Goal: Transaction & Acquisition: Book appointment/travel/reservation

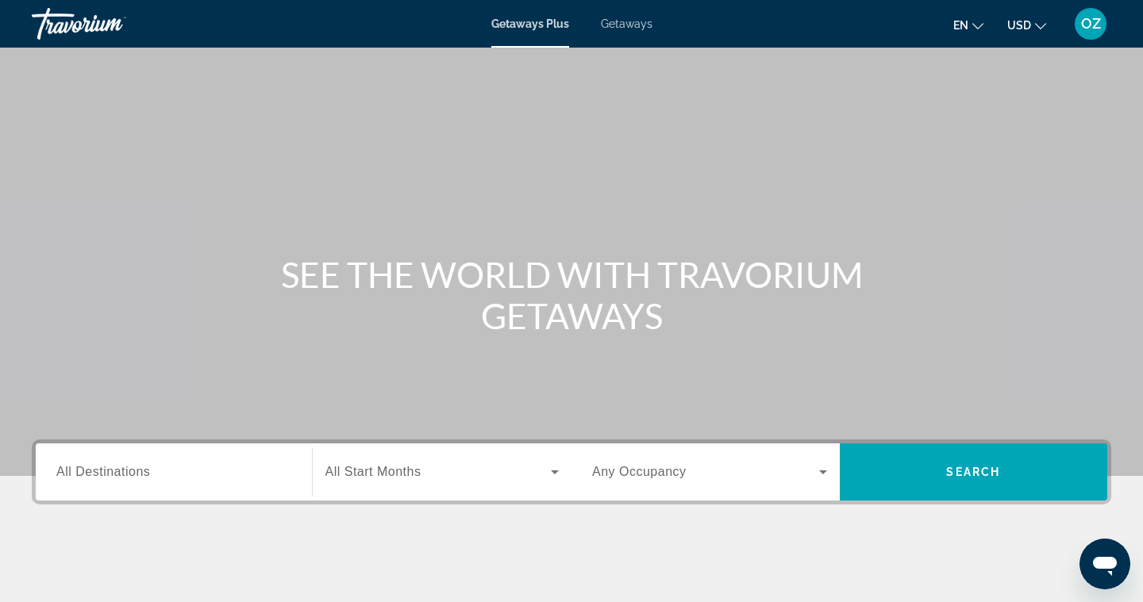
click at [118, 474] on span "All Destinations" at bounding box center [103, 471] width 94 height 13
click at [118, 474] on input "Destination All Destinations" at bounding box center [173, 472] width 235 height 19
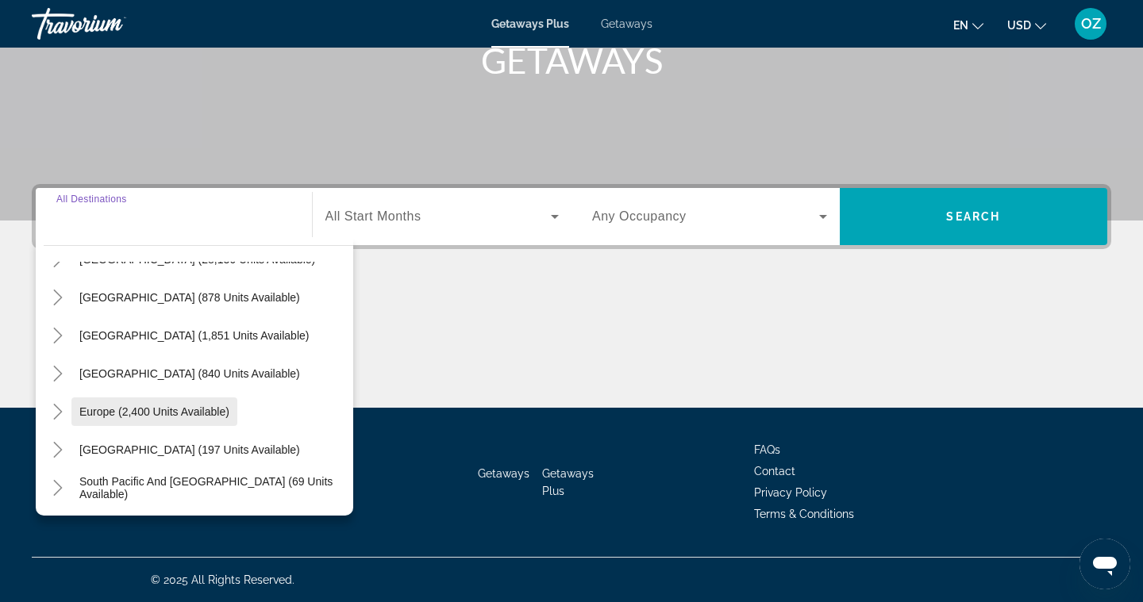
scroll to position [71, 0]
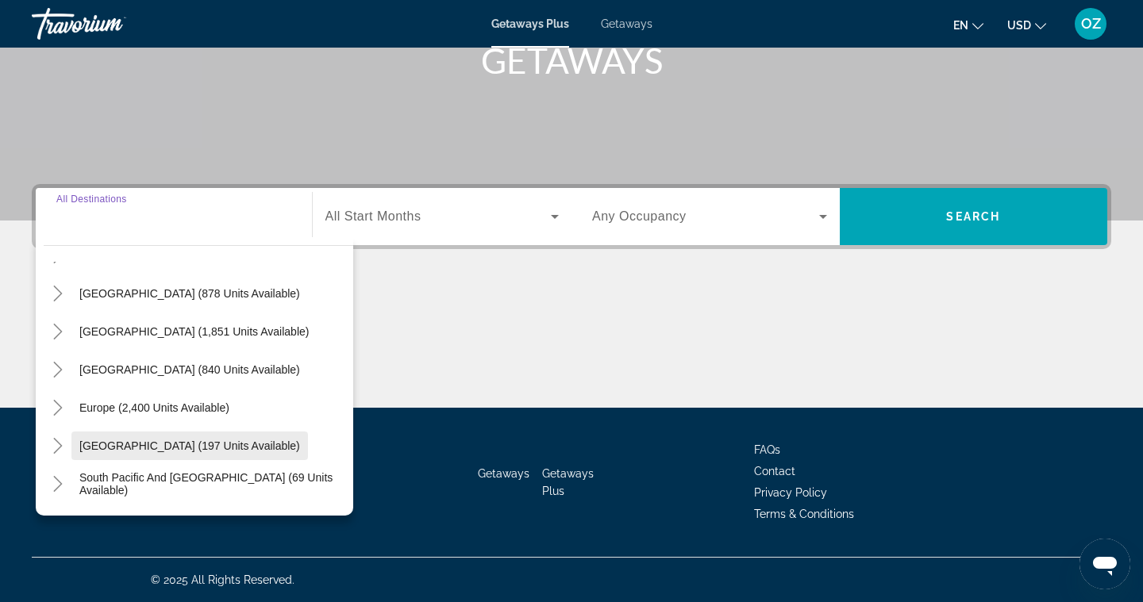
click at [94, 444] on span "[GEOGRAPHIC_DATA] (197 units available)" at bounding box center [189, 446] width 221 height 13
type input "**********"
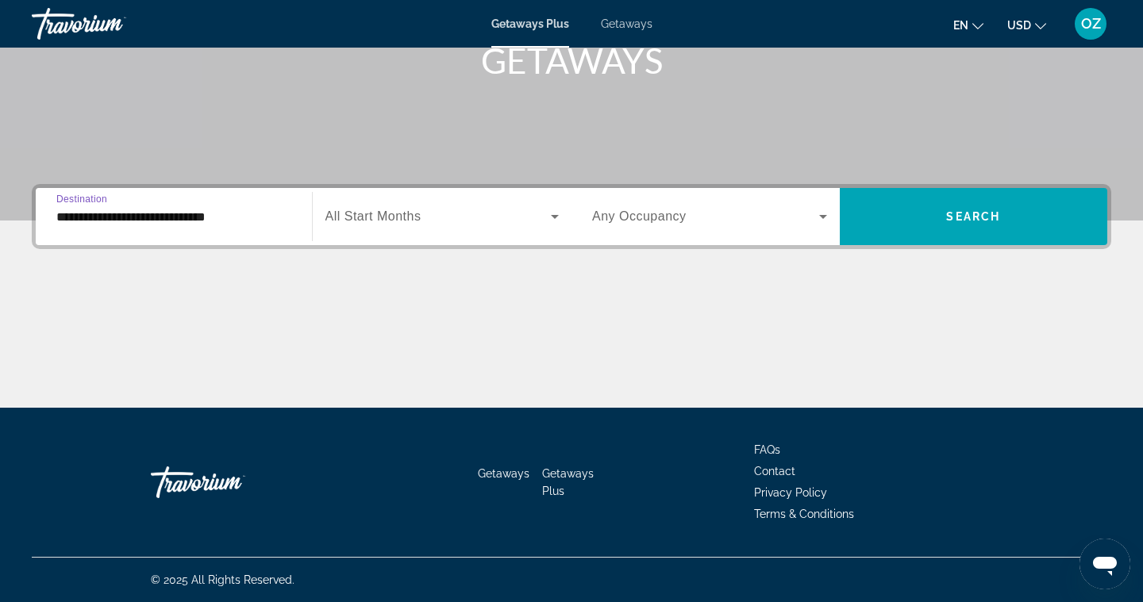
click at [436, 217] on span "Search widget" at bounding box center [438, 216] width 226 height 19
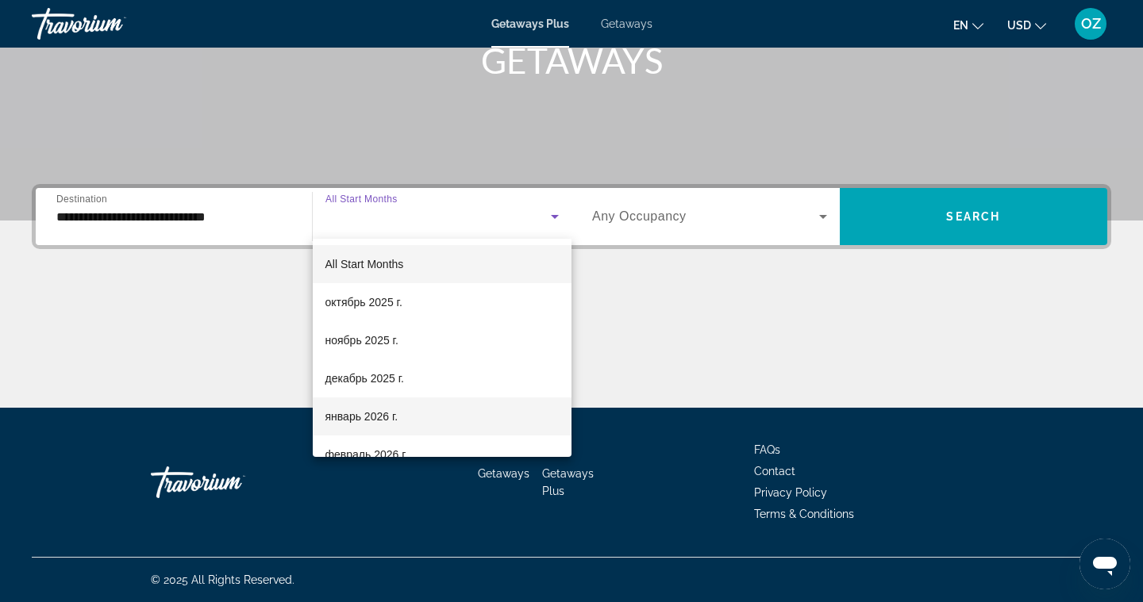
scroll to position [25, 0]
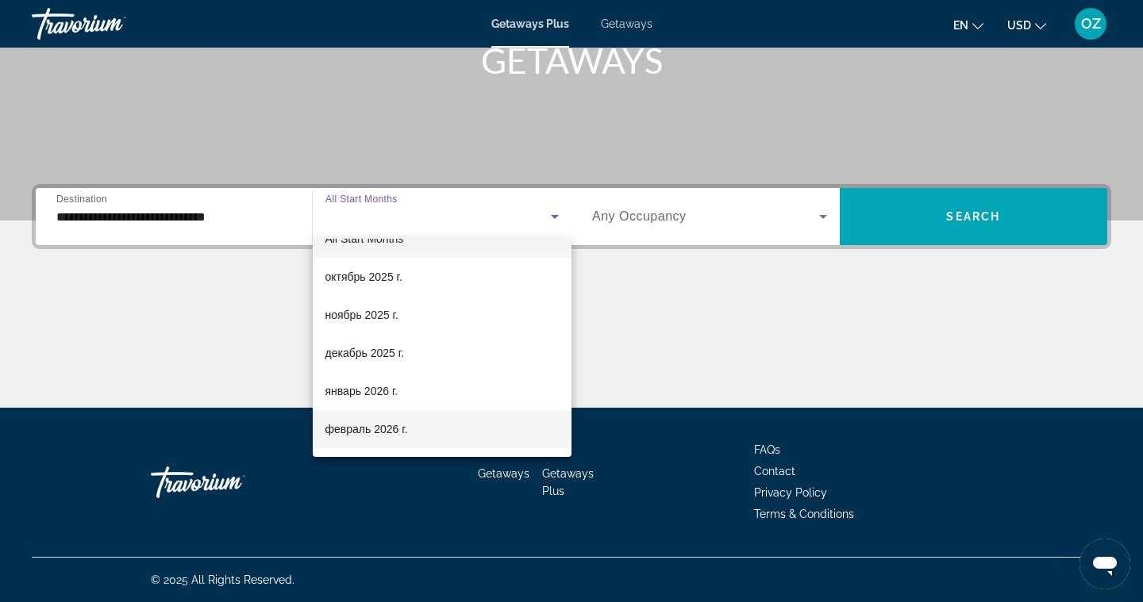
click at [364, 426] on span "февраль 2026 г." at bounding box center [366, 429] width 83 height 19
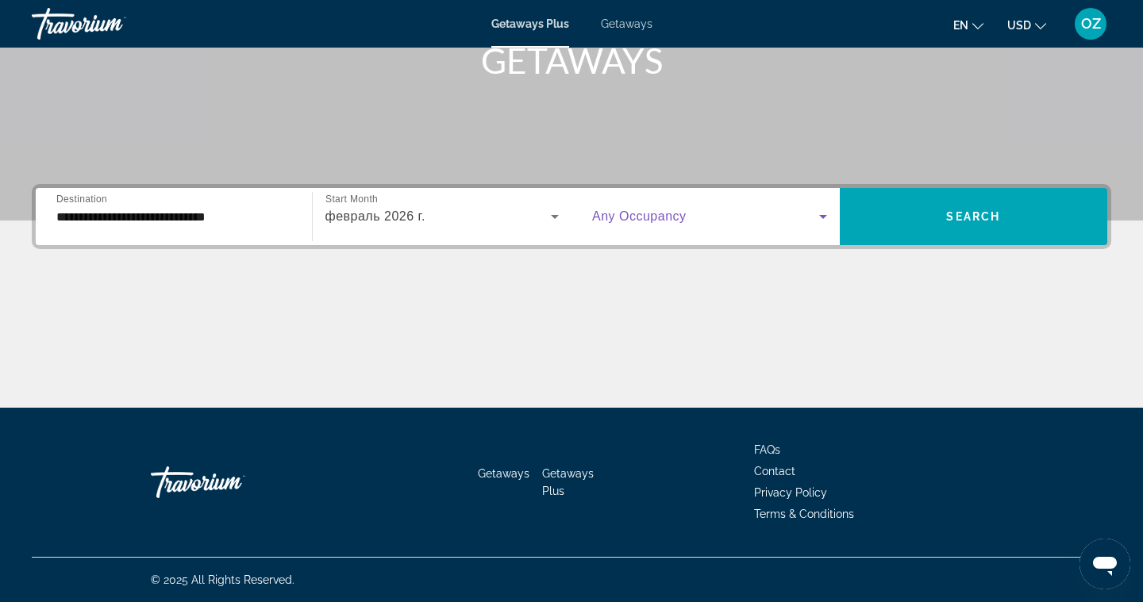
click at [820, 208] on icon "Search widget" at bounding box center [822, 216] width 19 height 19
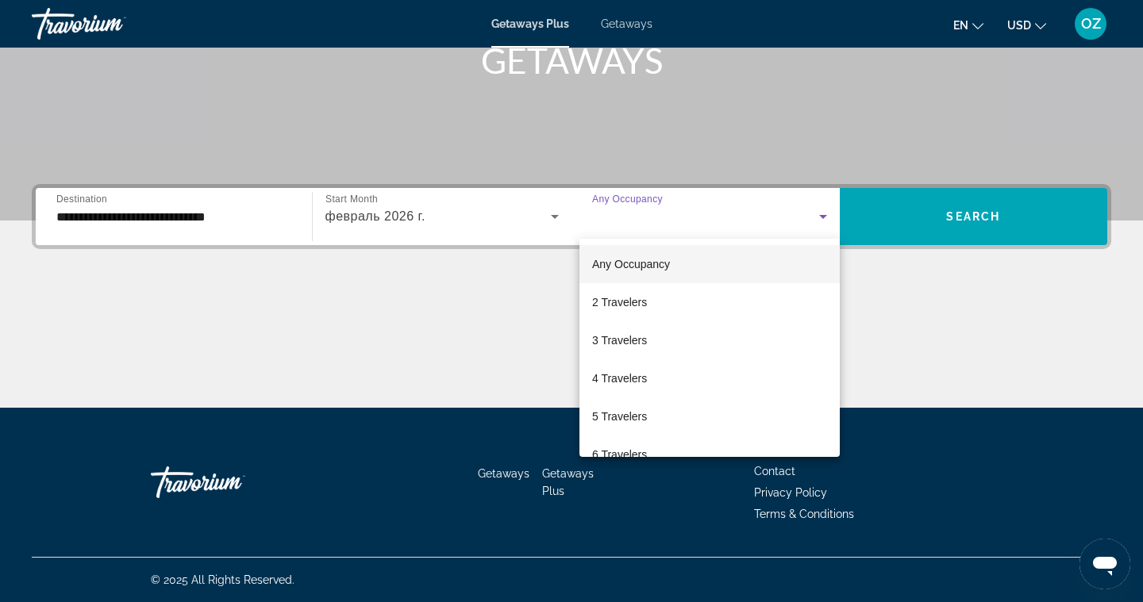
click at [1059, 206] on div at bounding box center [571, 301] width 1143 height 602
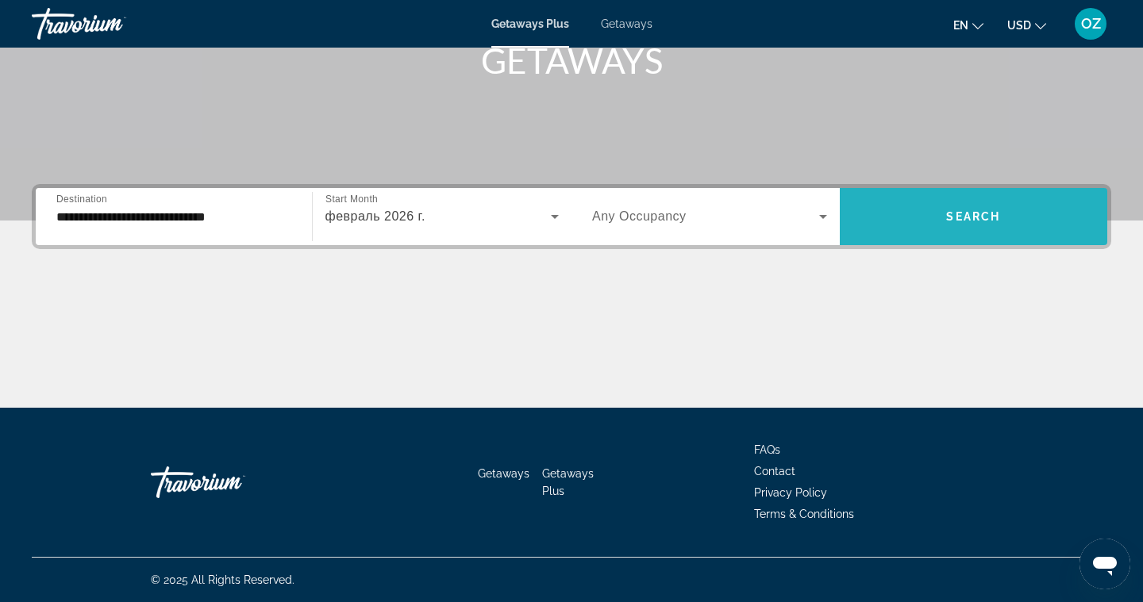
click at [1006, 216] on span "Search widget" at bounding box center [974, 217] width 268 height 38
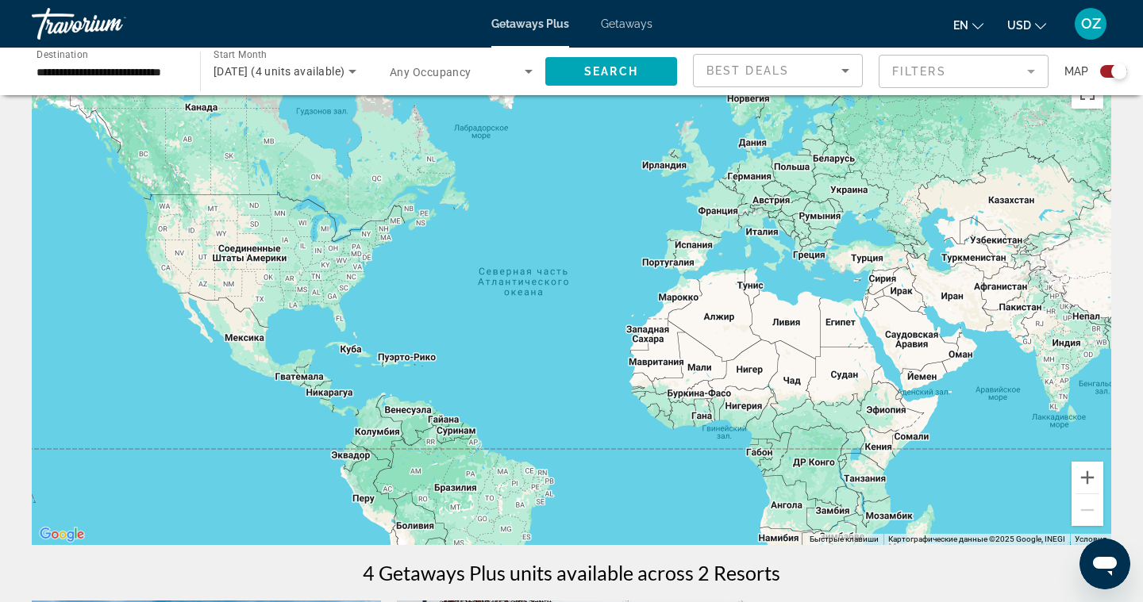
scroll to position [40, 0]
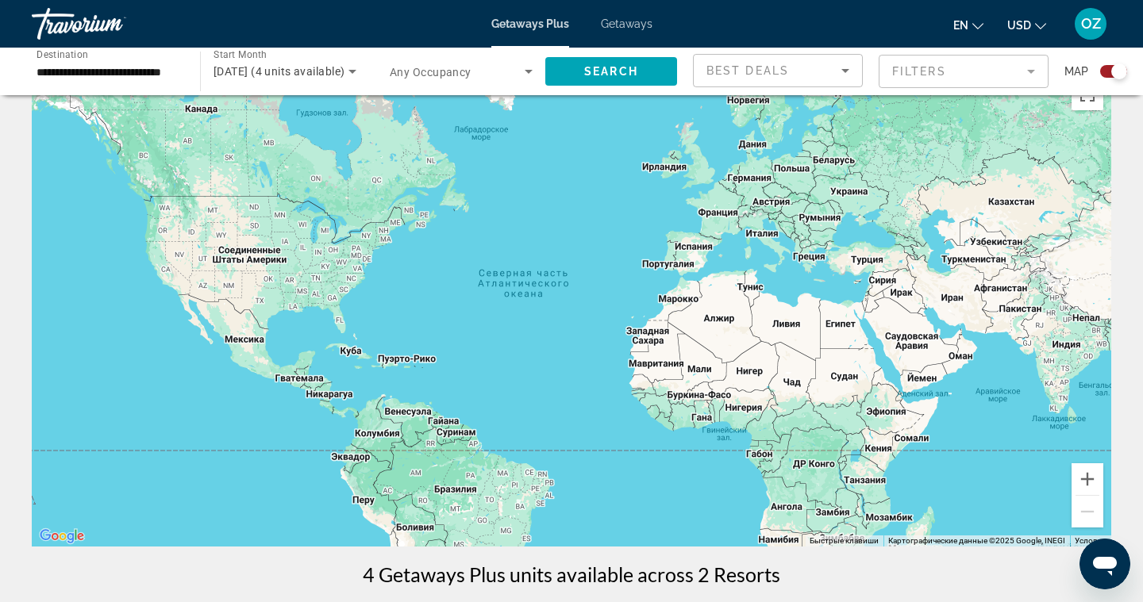
click at [1102, 71] on div "Search widget" at bounding box center [1113, 71] width 27 height 13
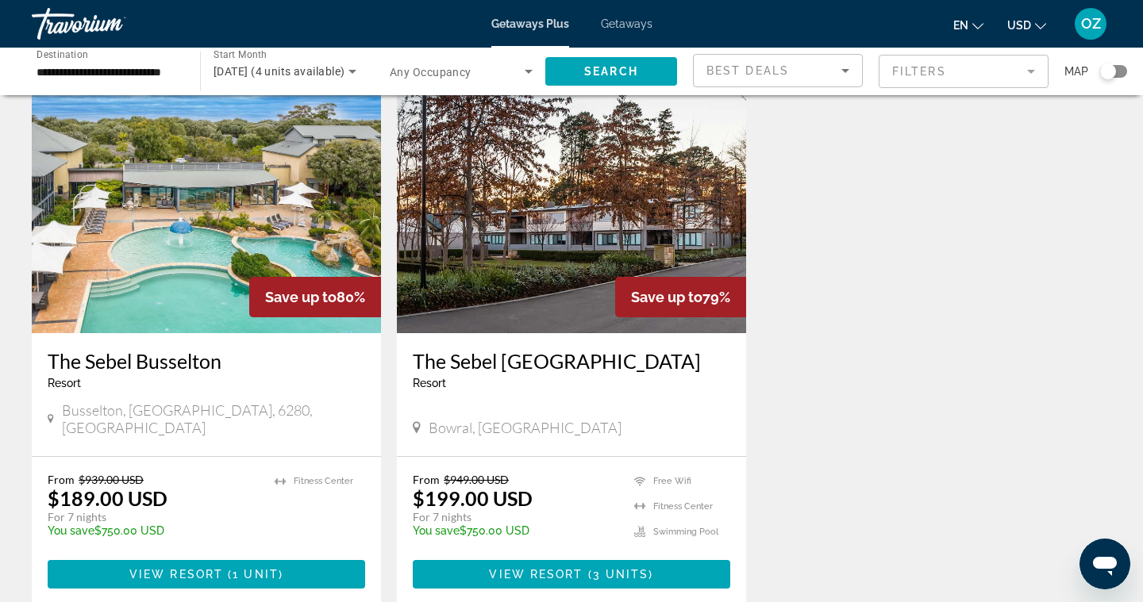
scroll to position [70, 0]
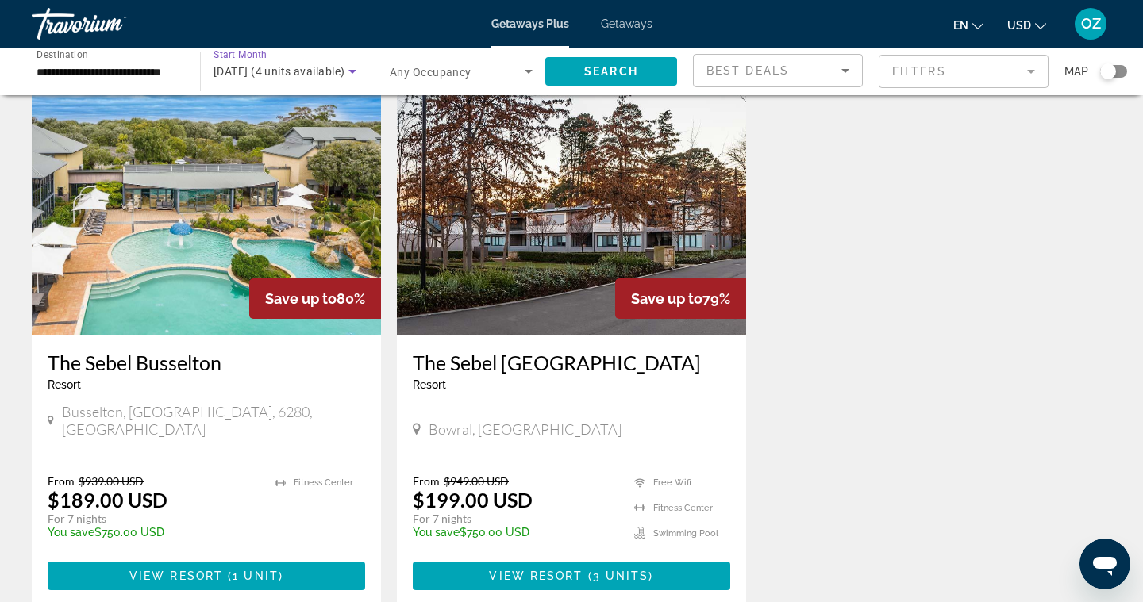
click at [352, 71] on icon "Search widget" at bounding box center [352, 72] width 8 height 4
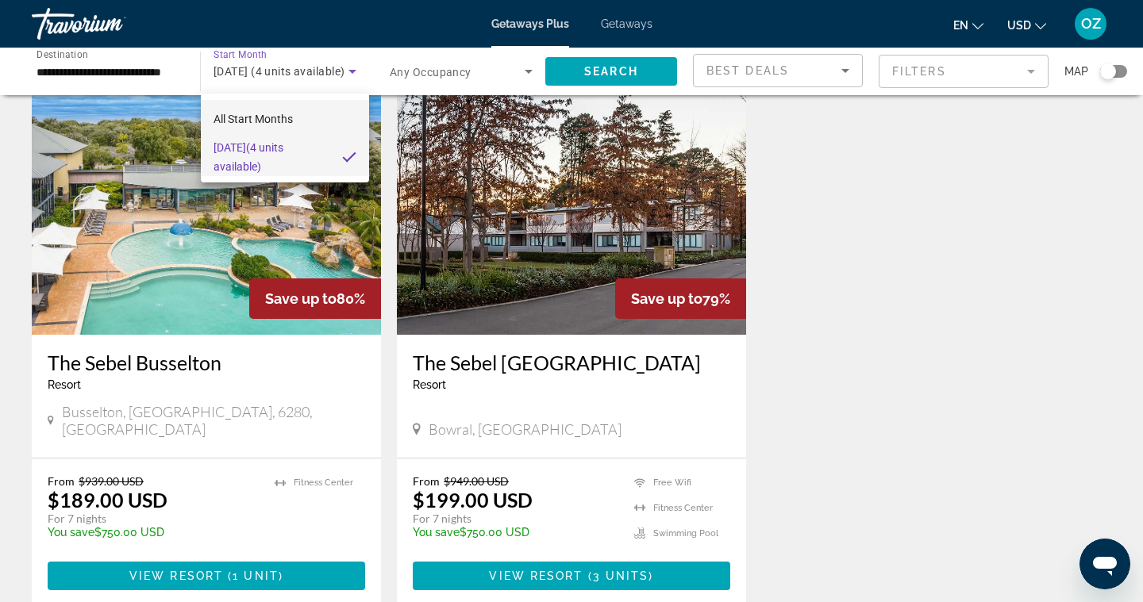
click at [238, 114] on span "All Start Months" at bounding box center [252, 119] width 79 height 13
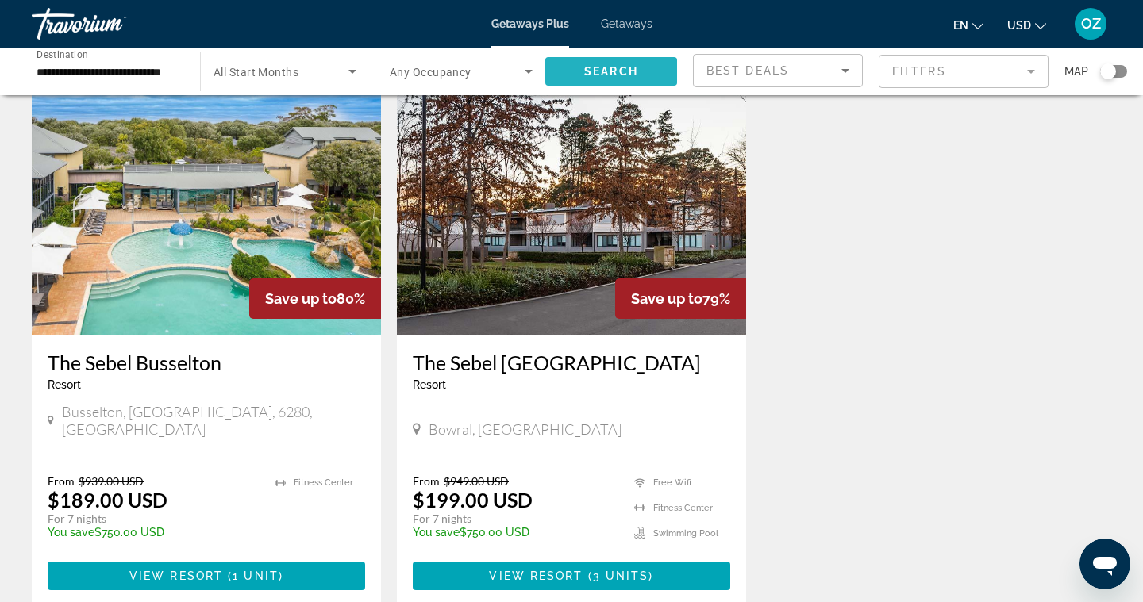
click at [598, 71] on span "Search" at bounding box center [611, 71] width 54 height 13
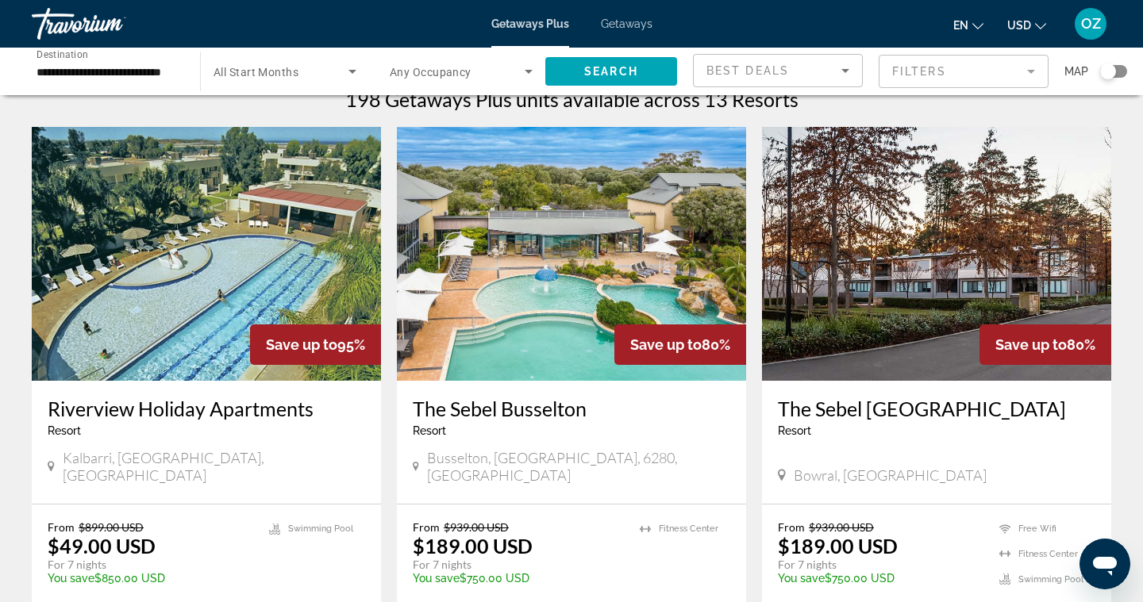
scroll to position [26, 0]
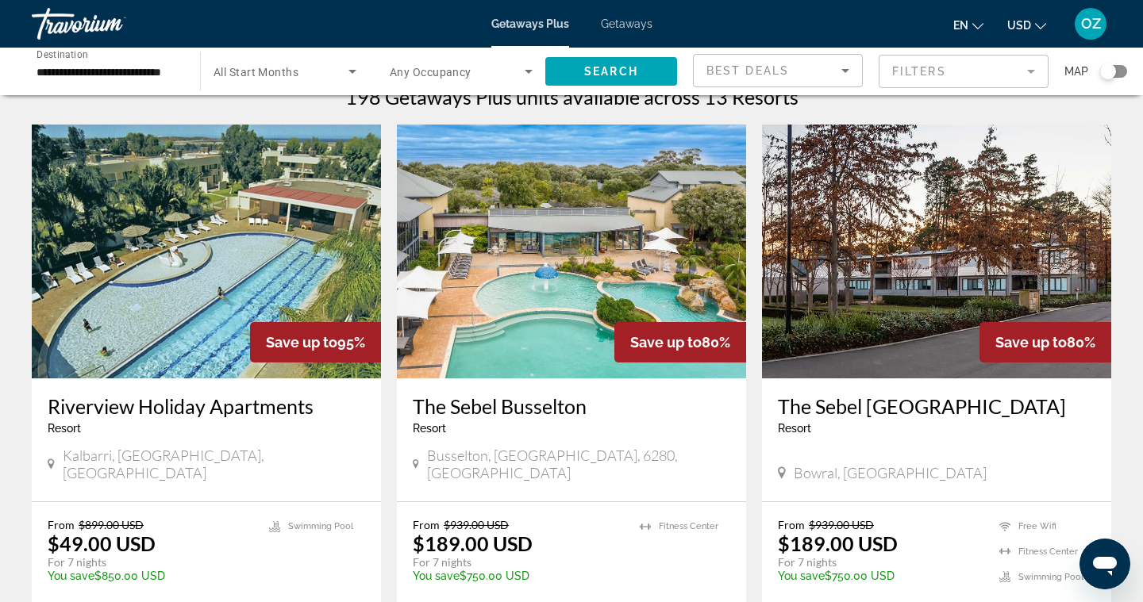
click at [163, 73] on input "**********" at bounding box center [108, 72] width 143 height 19
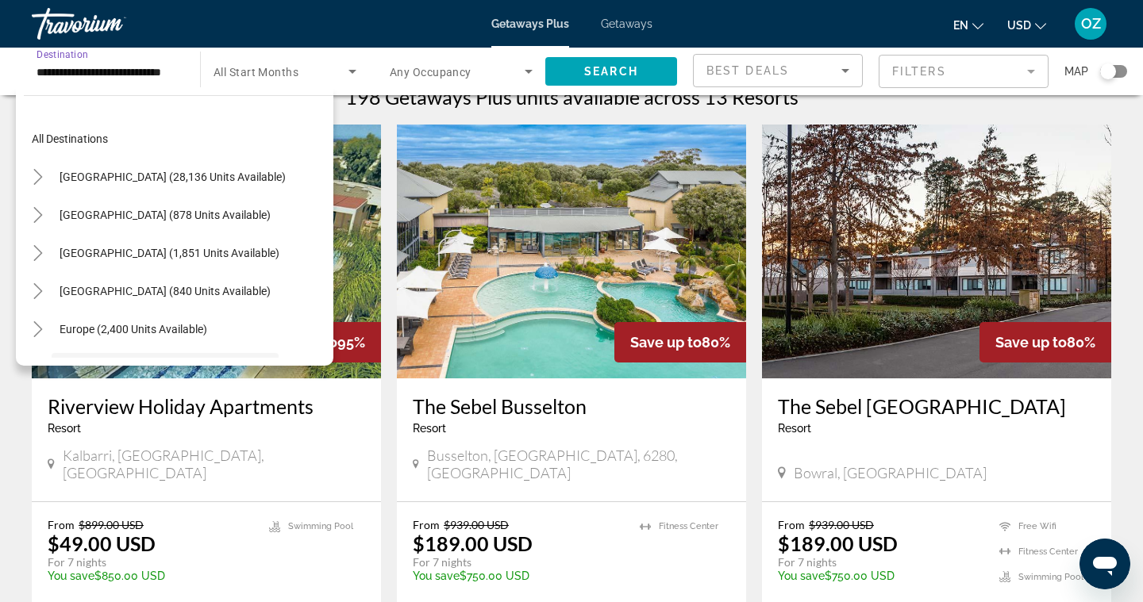
scroll to position [133, 0]
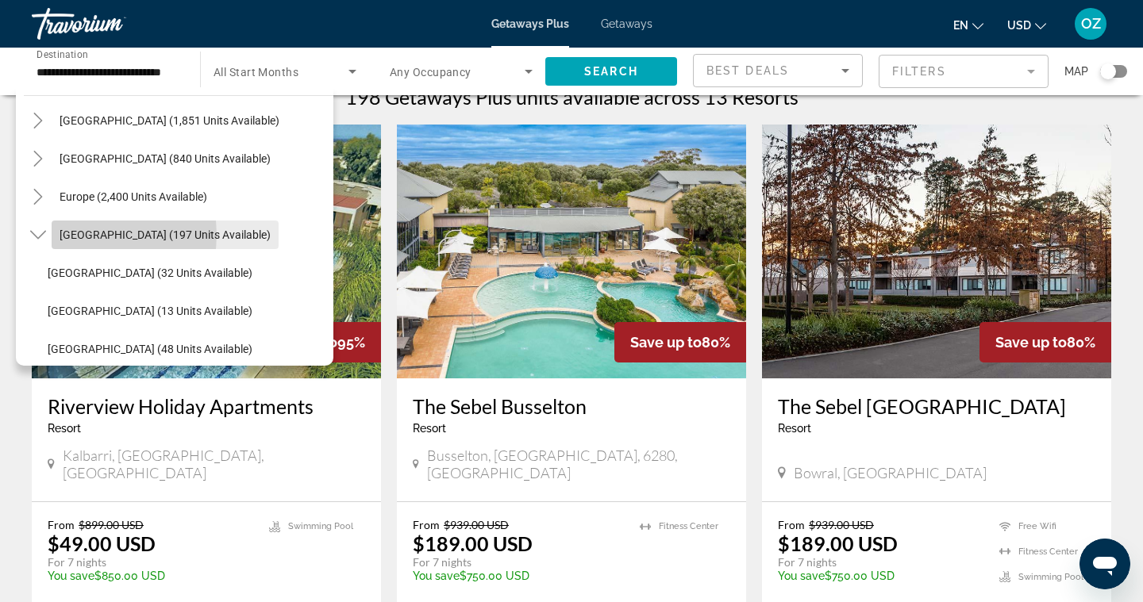
click at [90, 235] on span "[GEOGRAPHIC_DATA] (197 units available)" at bounding box center [165, 235] width 211 height 13
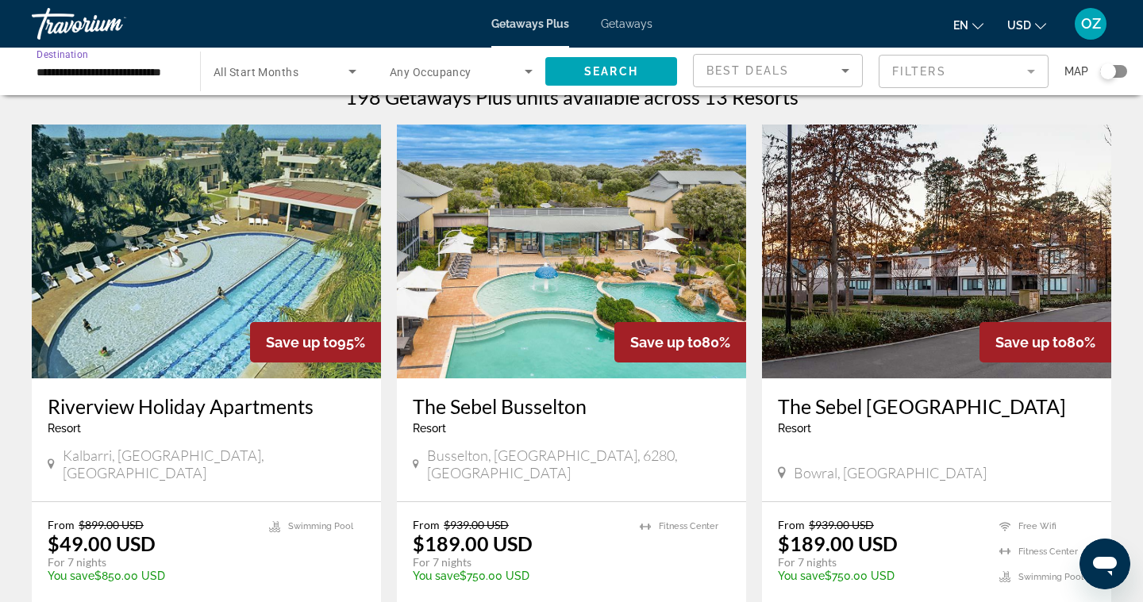
click at [351, 68] on icon "Search widget" at bounding box center [352, 71] width 19 height 19
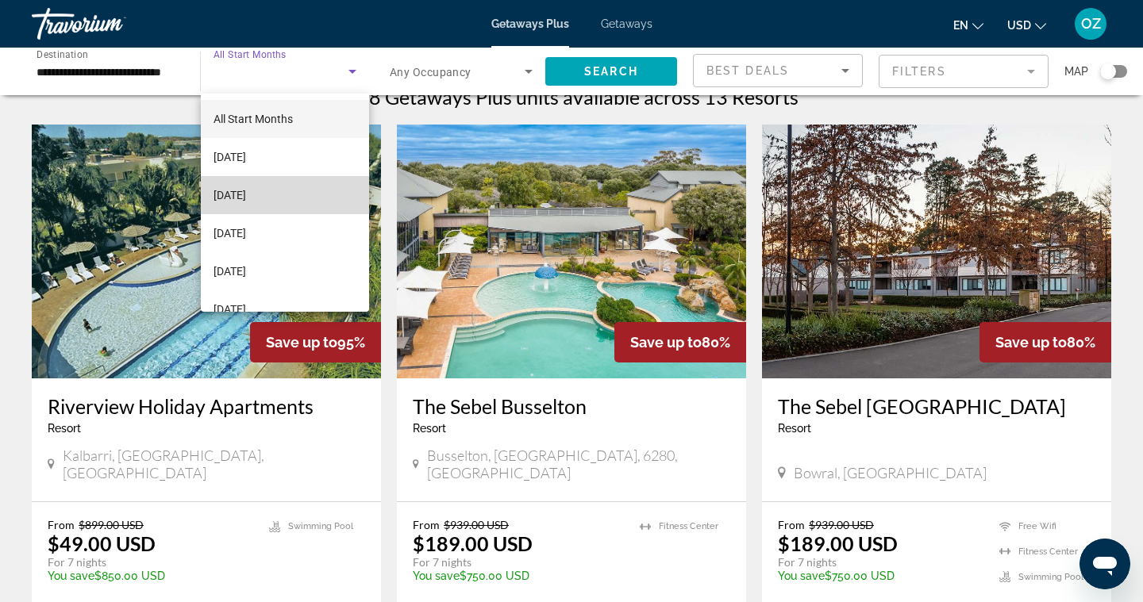
click at [246, 202] on span "[DATE]" at bounding box center [229, 195] width 33 height 19
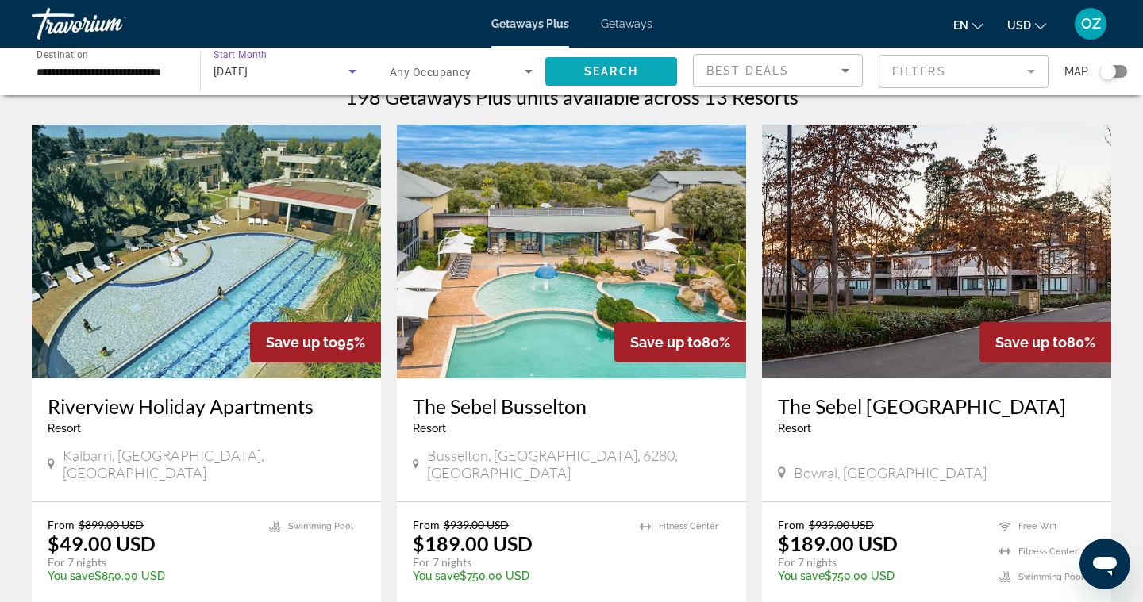
click at [590, 73] on span "Search" at bounding box center [611, 71] width 54 height 13
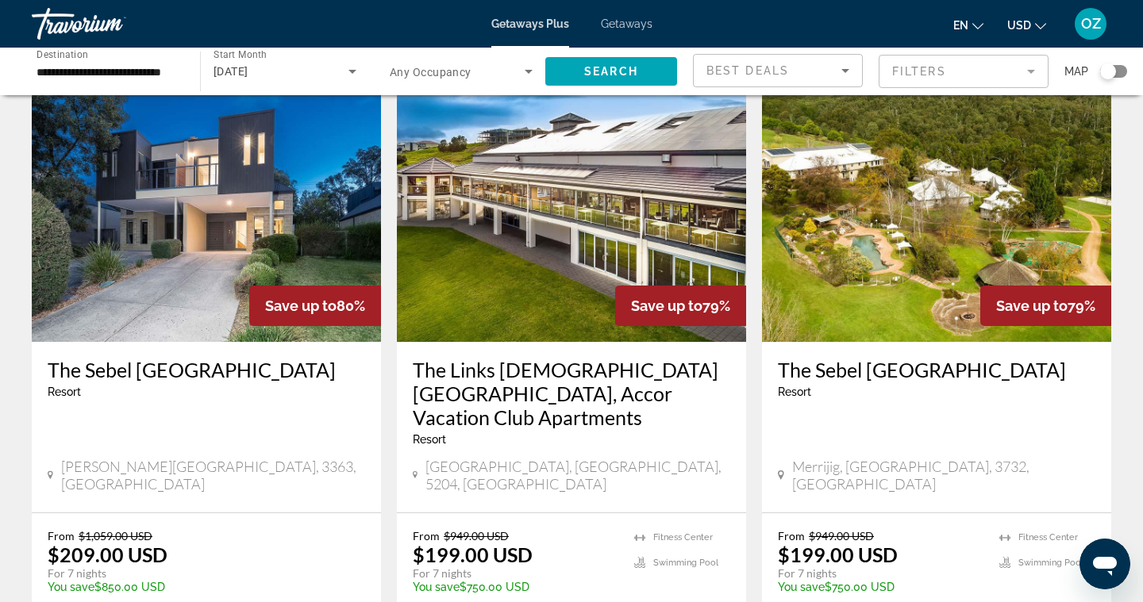
scroll to position [67, 0]
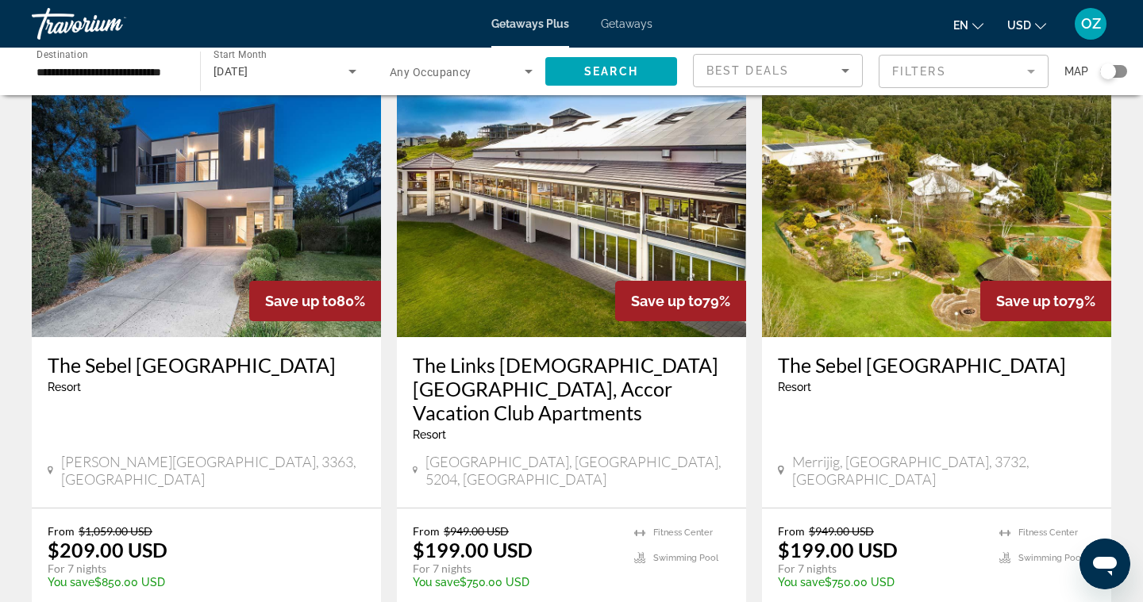
click at [349, 71] on icon "Search widget" at bounding box center [352, 71] width 19 height 19
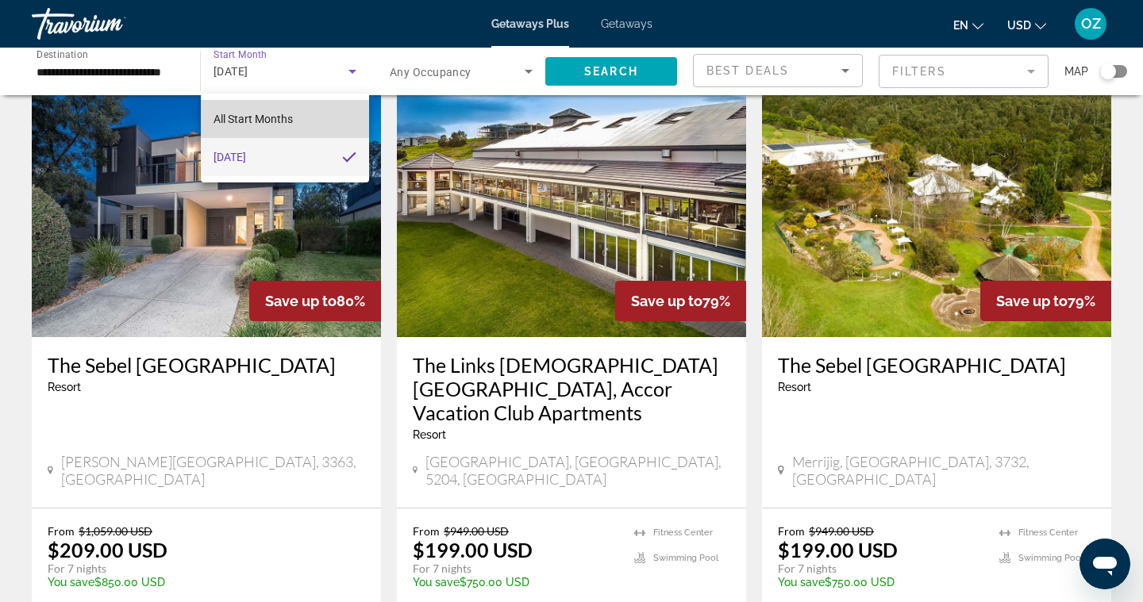
click at [324, 124] on mat-option "All Start Months" at bounding box center [285, 119] width 168 height 38
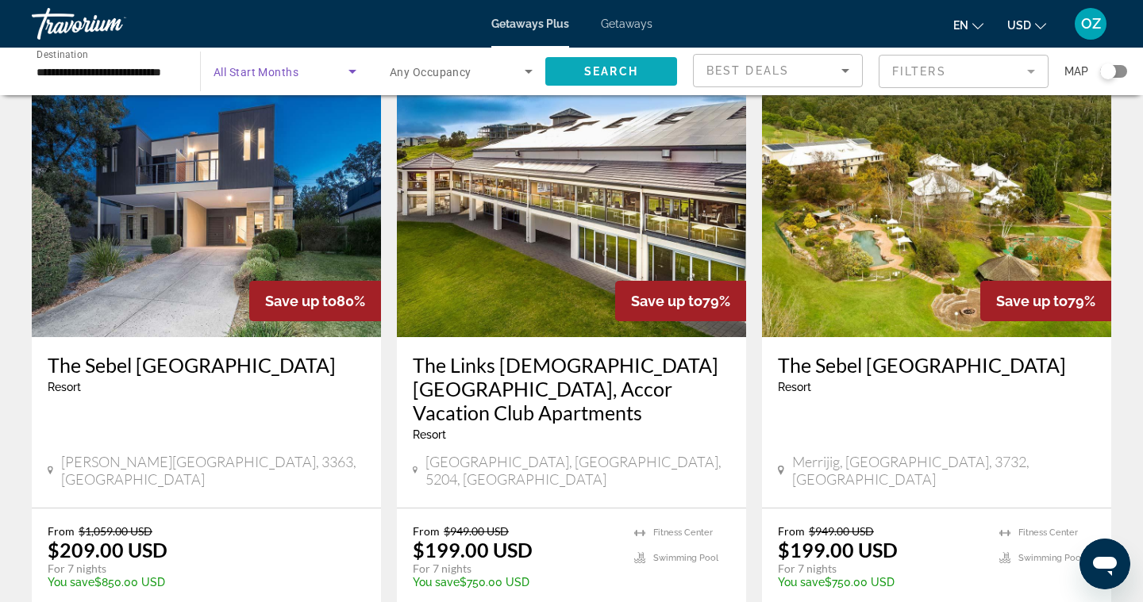
click at [626, 69] on span "Search" at bounding box center [611, 71] width 54 height 13
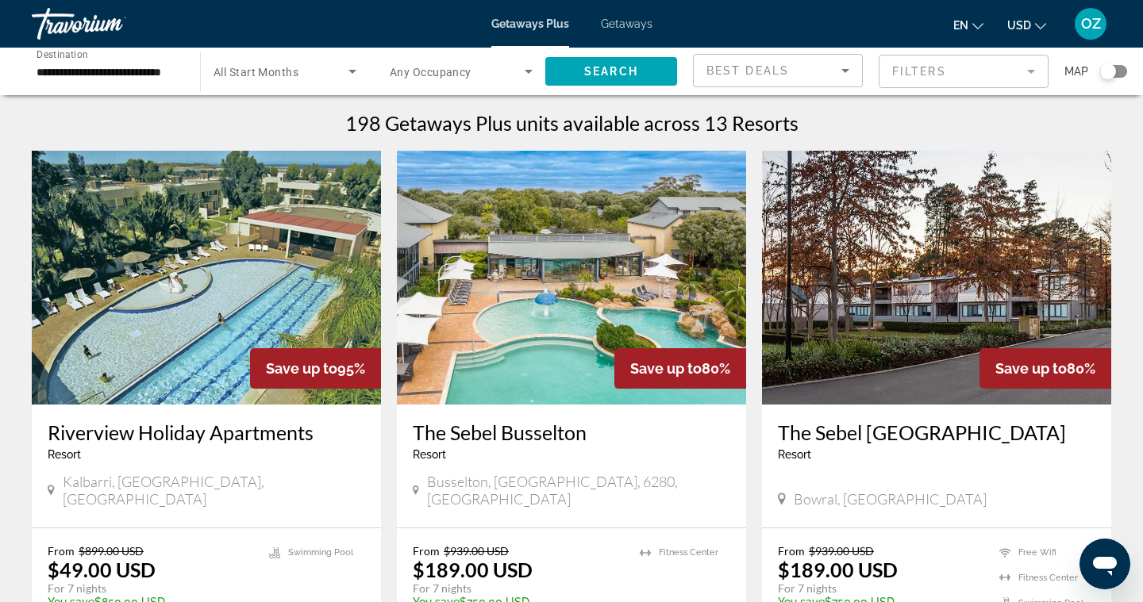
click at [351, 77] on icon "Search widget" at bounding box center [352, 71] width 19 height 19
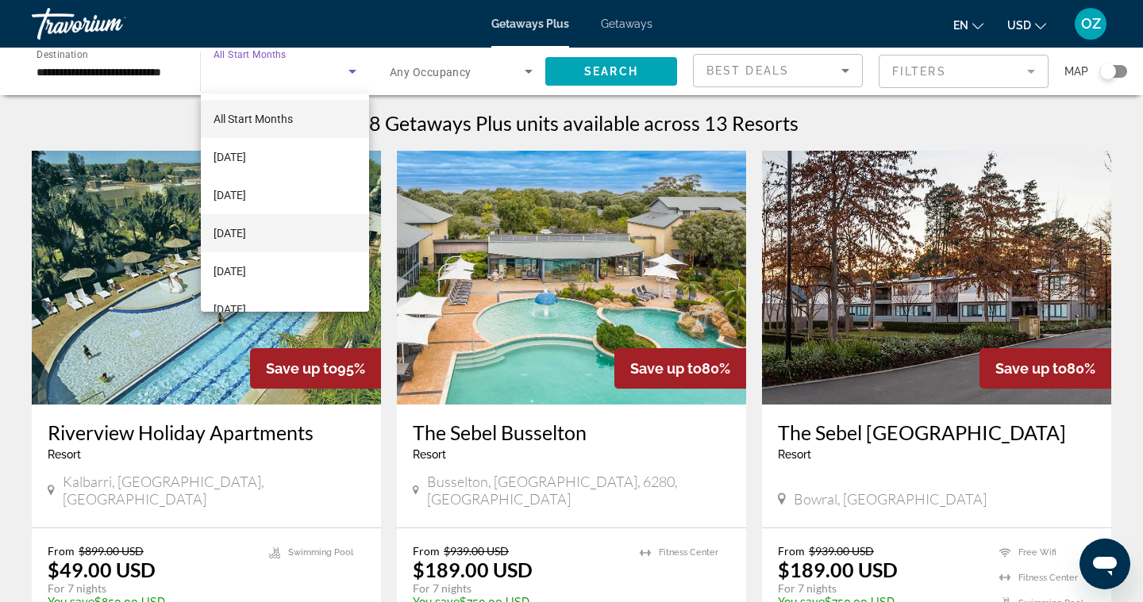
click at [246, 240] on span "[DATE]" at bounding box center [229, 233] width 33 height 19
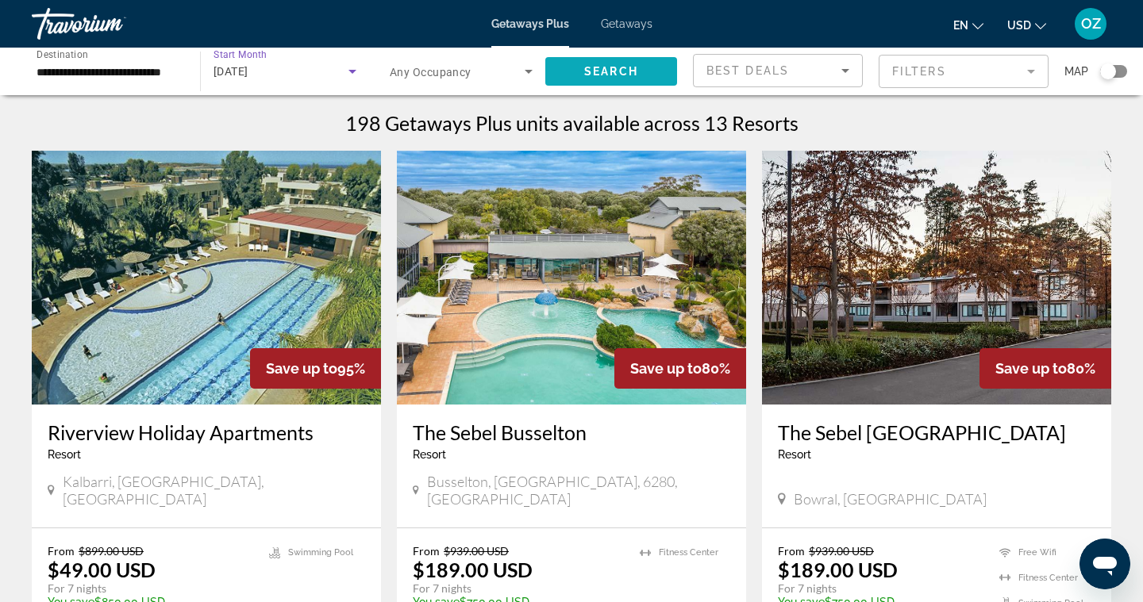
click at [590, 75] on span "Search" at bounding box center [611, 71] width 54 height 13
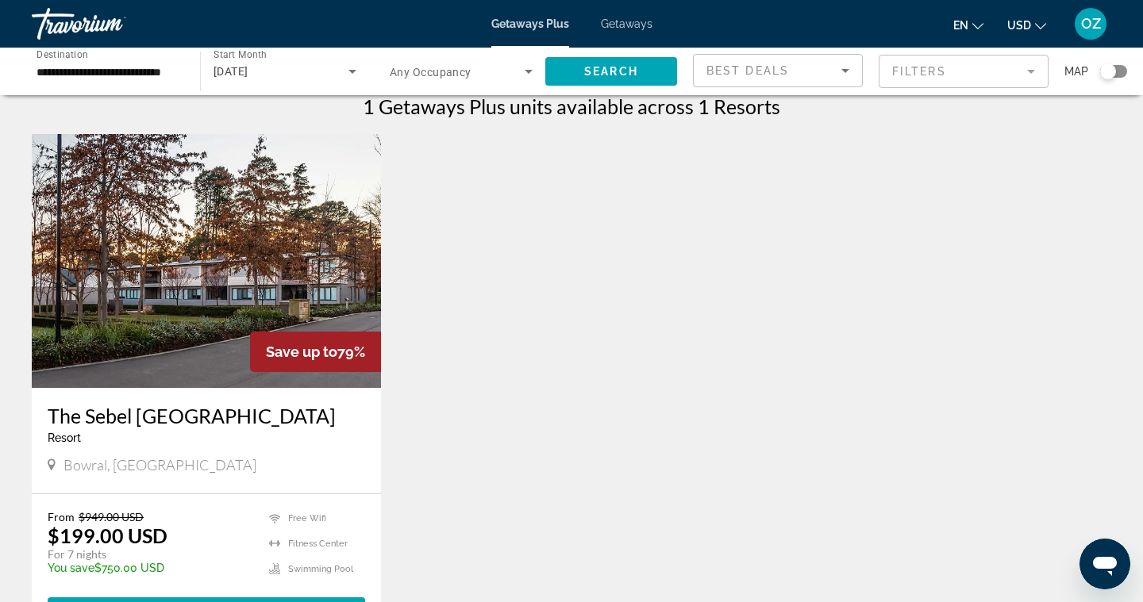
scroll to position [11, 0]
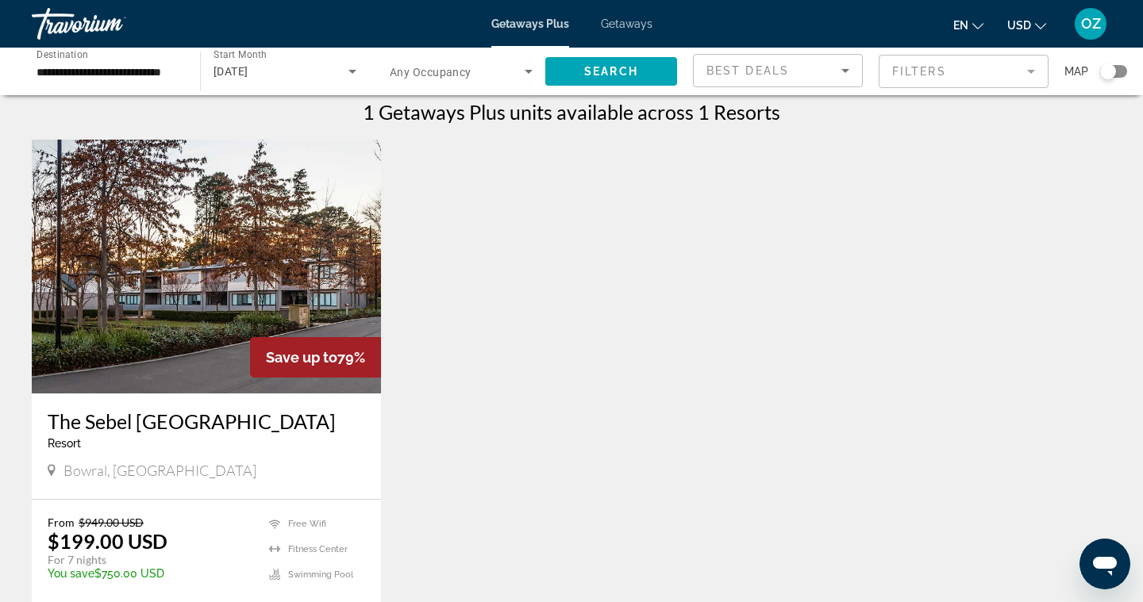
click at [632, 25] on span "Getaways" at bounding box center [627, 23] width 52 height 13
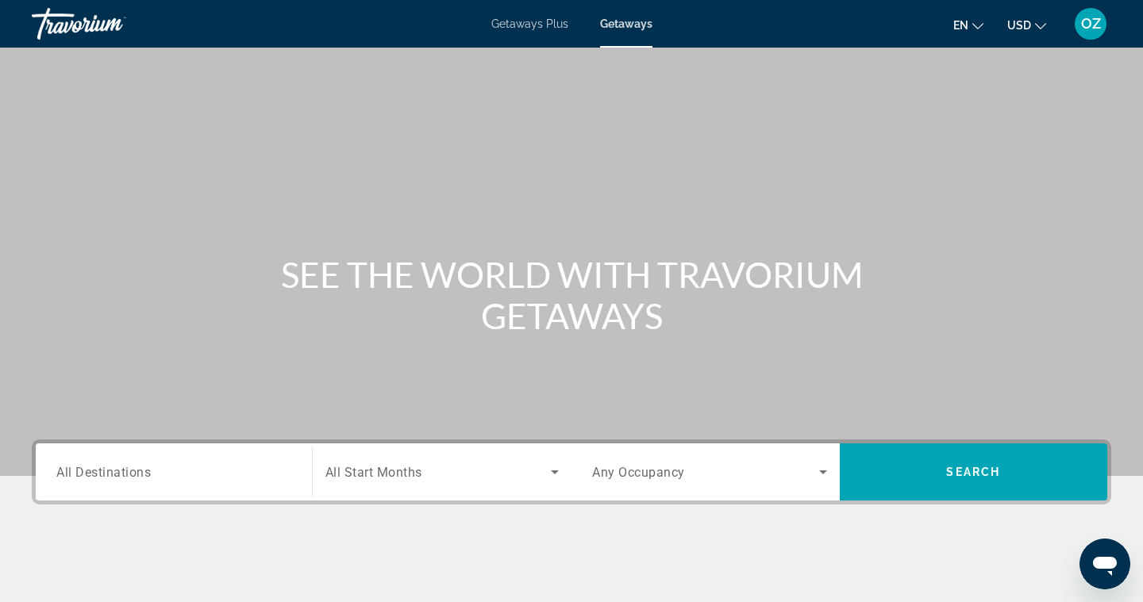
click at [121, 476] on span "All Destinations" at bounding box center [103, 471] width 94 height 15
click at [121, 476] on input "Destination All Destinations" at bounding box center [173, 472] width 235 height 19
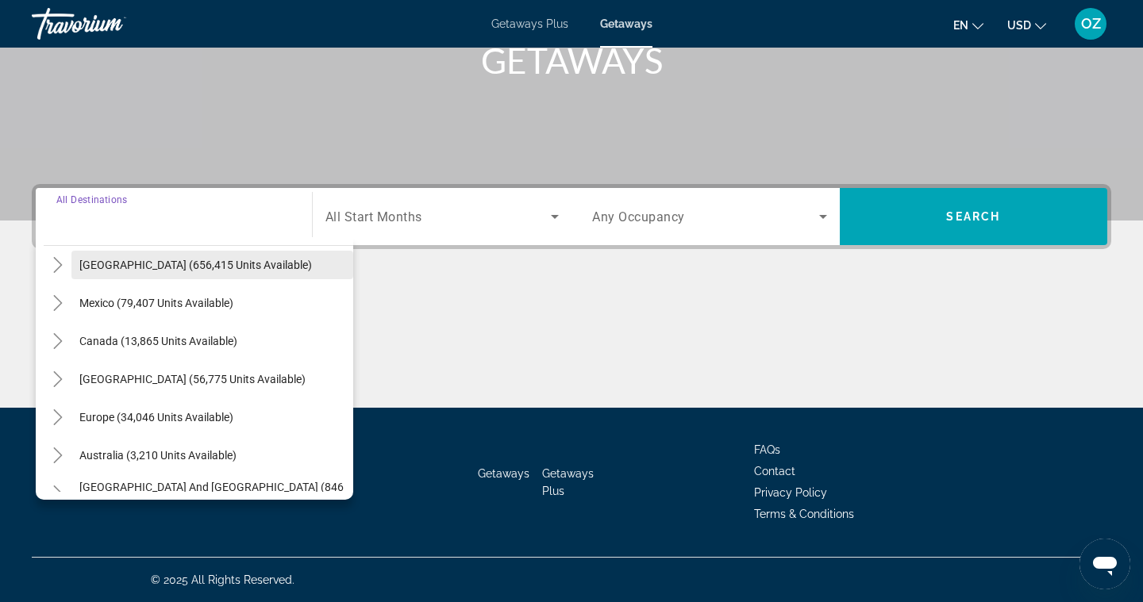
scroll to position [79, 0]
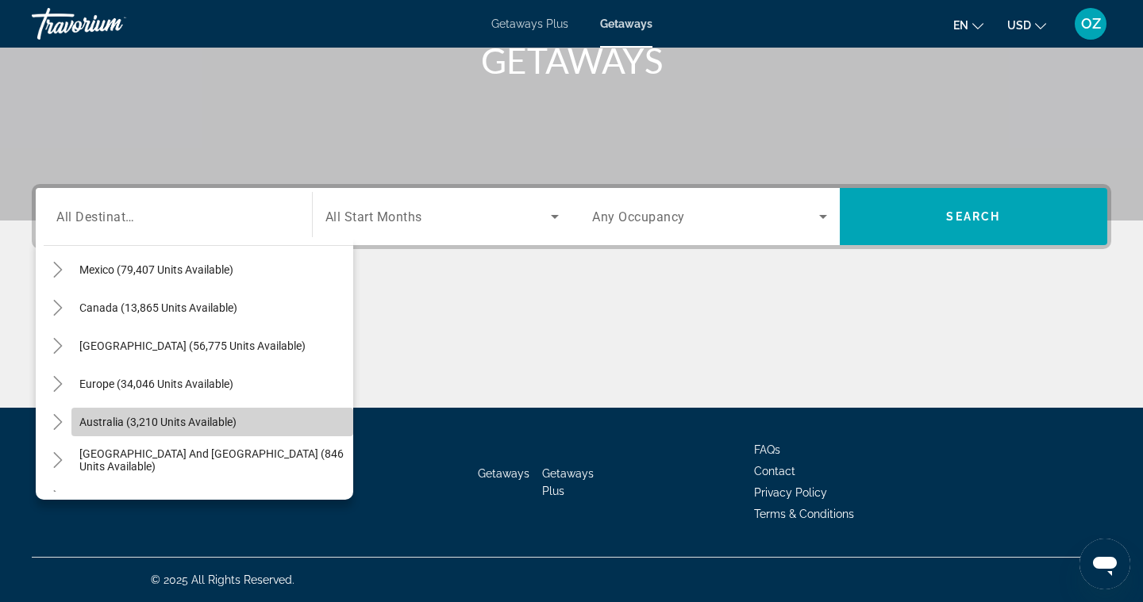
click at [109, 425] on span "Australia (3,210 units available)" at bounding box center [157, 422] width 157 height 13
type input "**********"
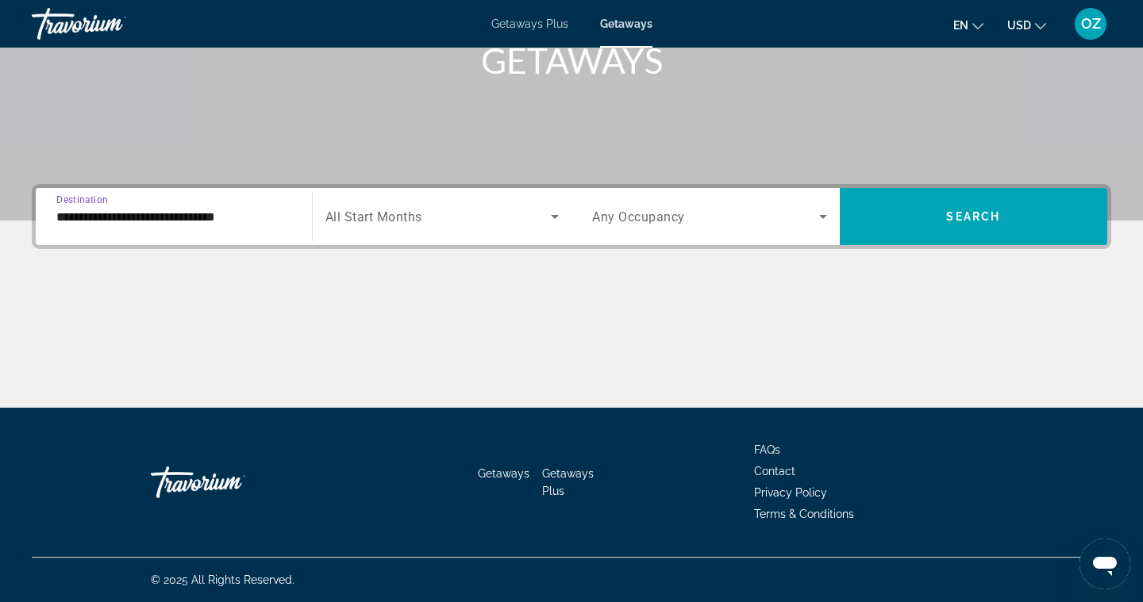
click at [556, 217] on icon "Search widget" at bounding box center [555, 217] width 8 height 4
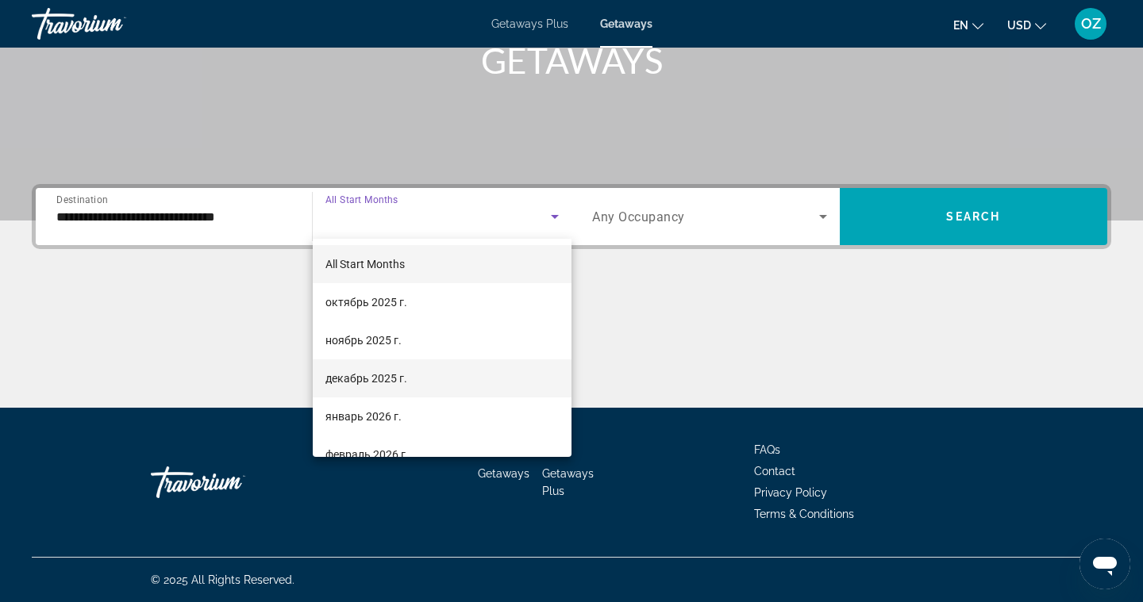
click at [415, 371] on mat-option "декабрь 2025 г." at bounding box center [443, 378] width 260 height 38
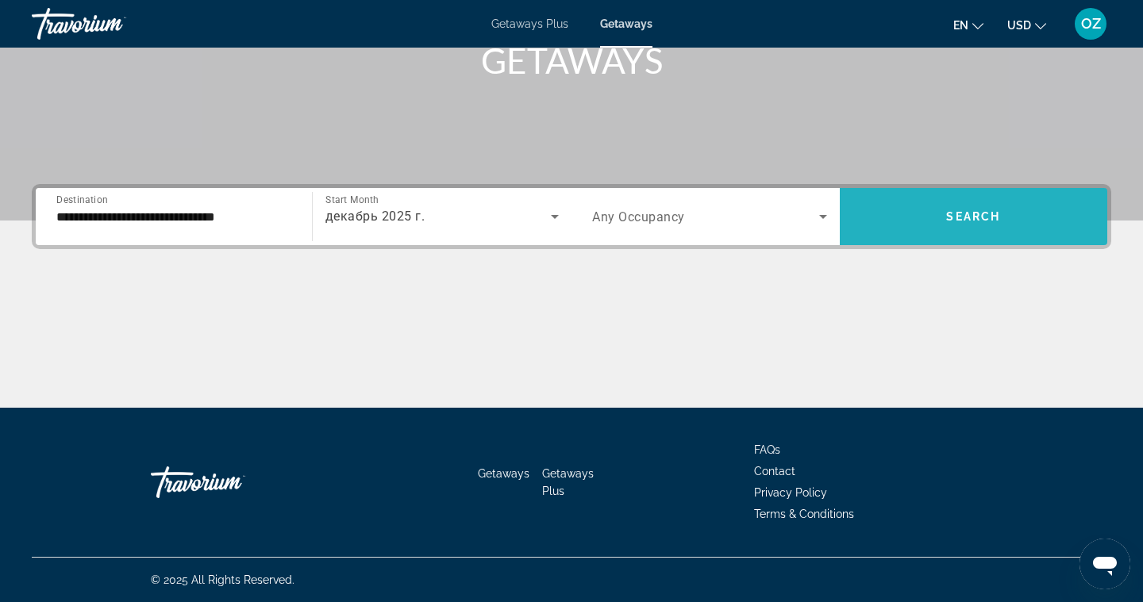
click at [910, 216] on span "Search widget" at bounding box center [974, 217] width 268 height 38
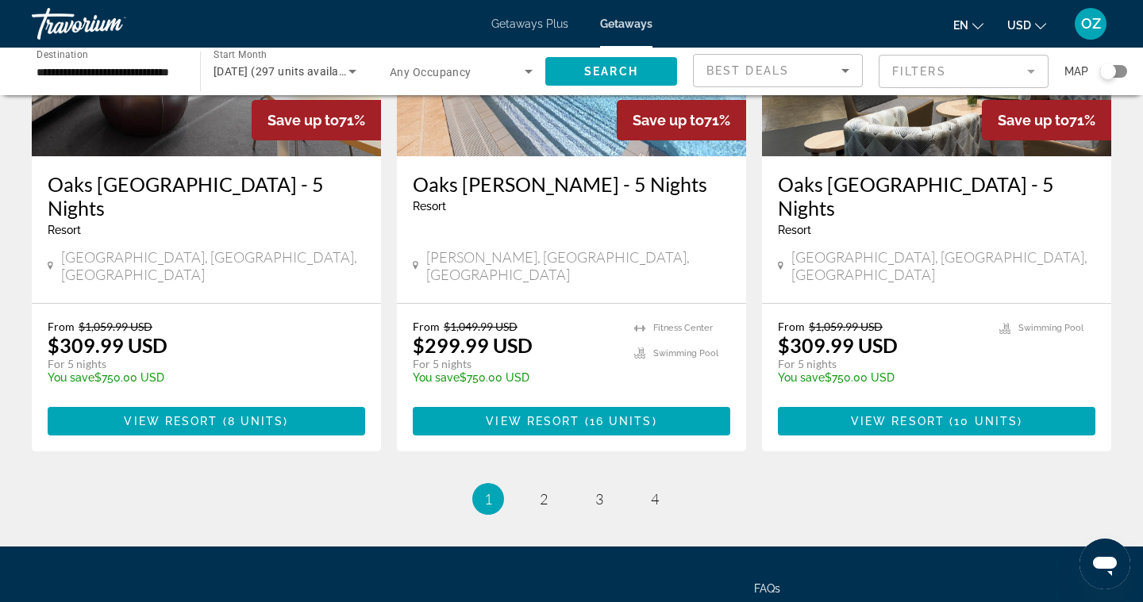
scroll to position [2061, 0]
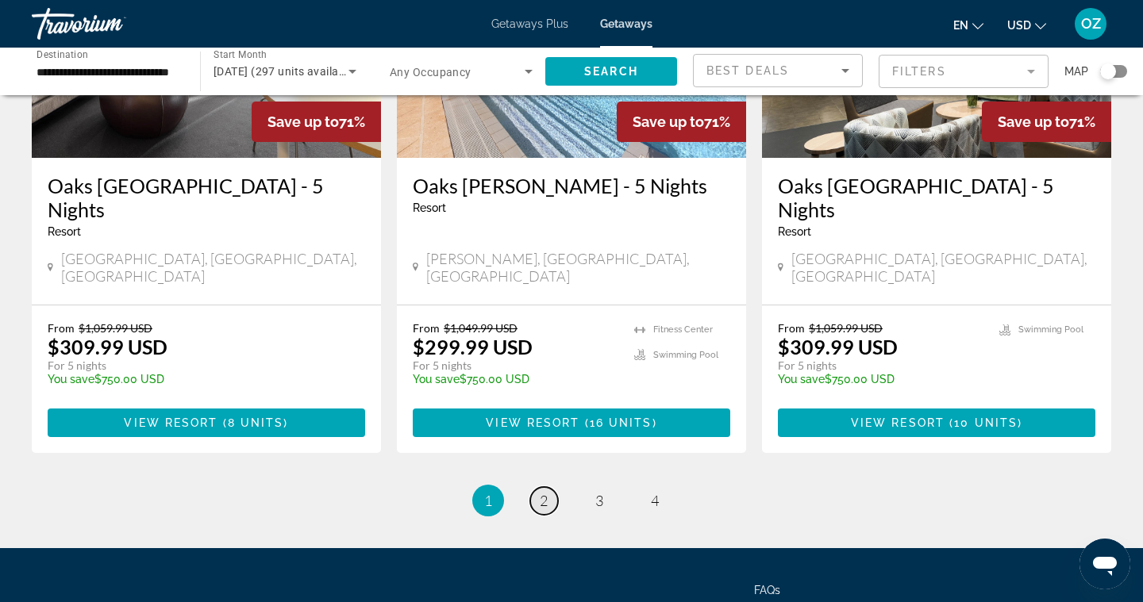
click at [540, 492] on span "2" at bounding box center [544, 500] width 8 height 17
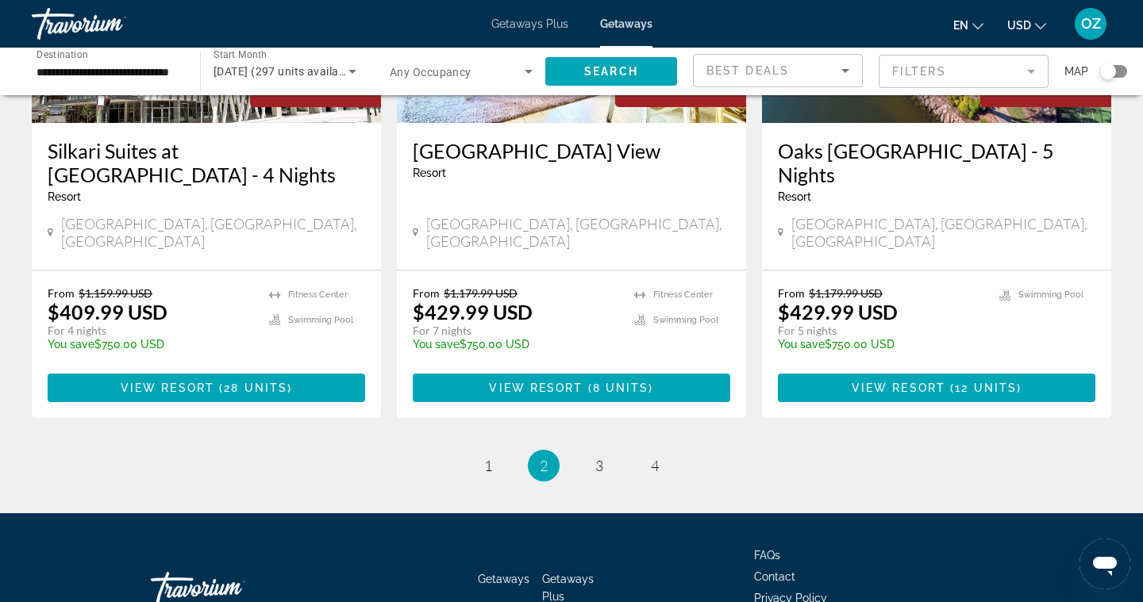
scroll to position [1978, 0]
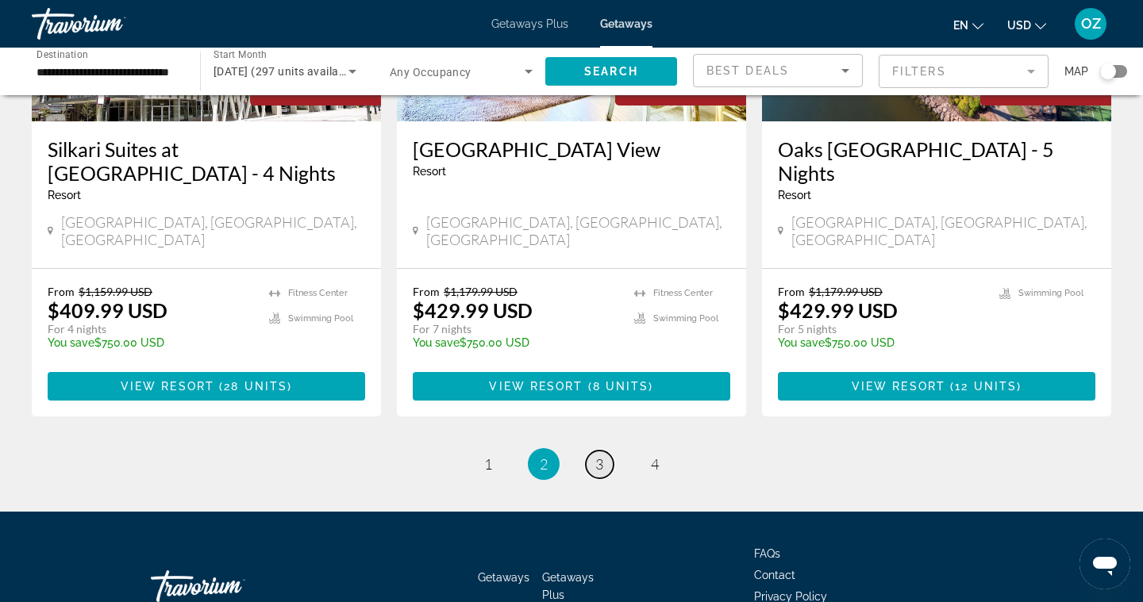
click at [598, 456] on span "3" at bounding box center [599, 464] width 8 height 17
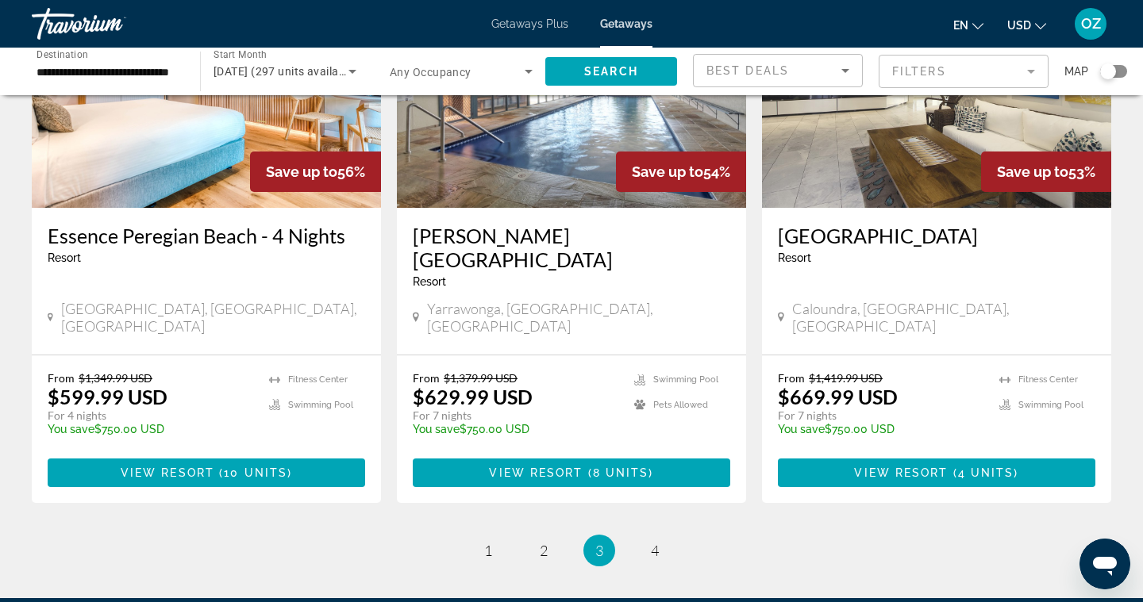
scroll to position [1928, 0]
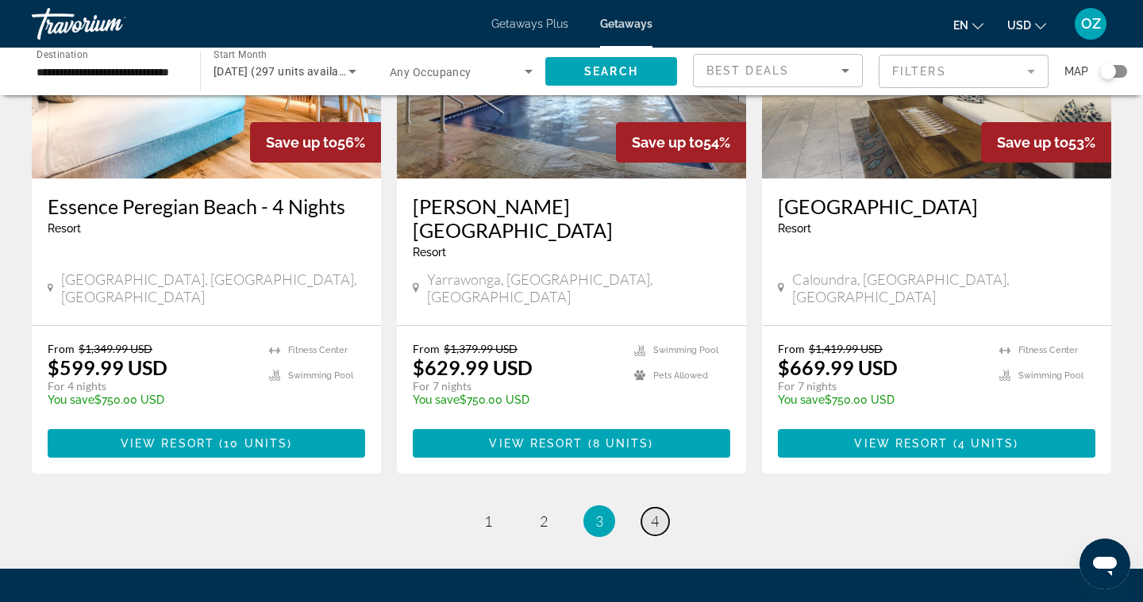
click at [654, 513] on span "4" at bounding box center [655, 521] width 8 height 17
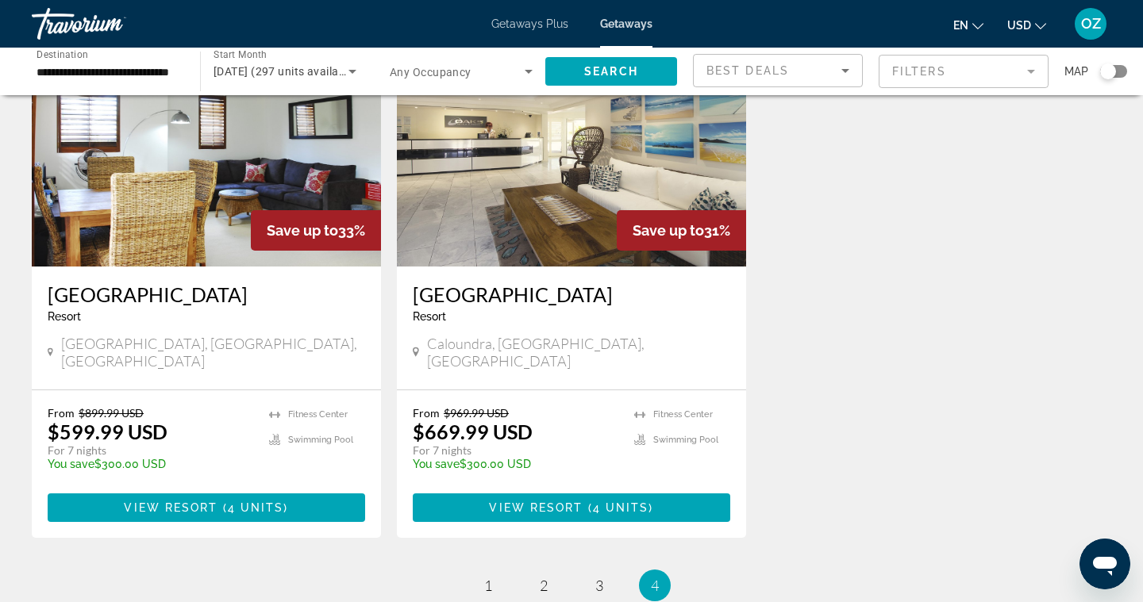
scroll to position [774, 0]
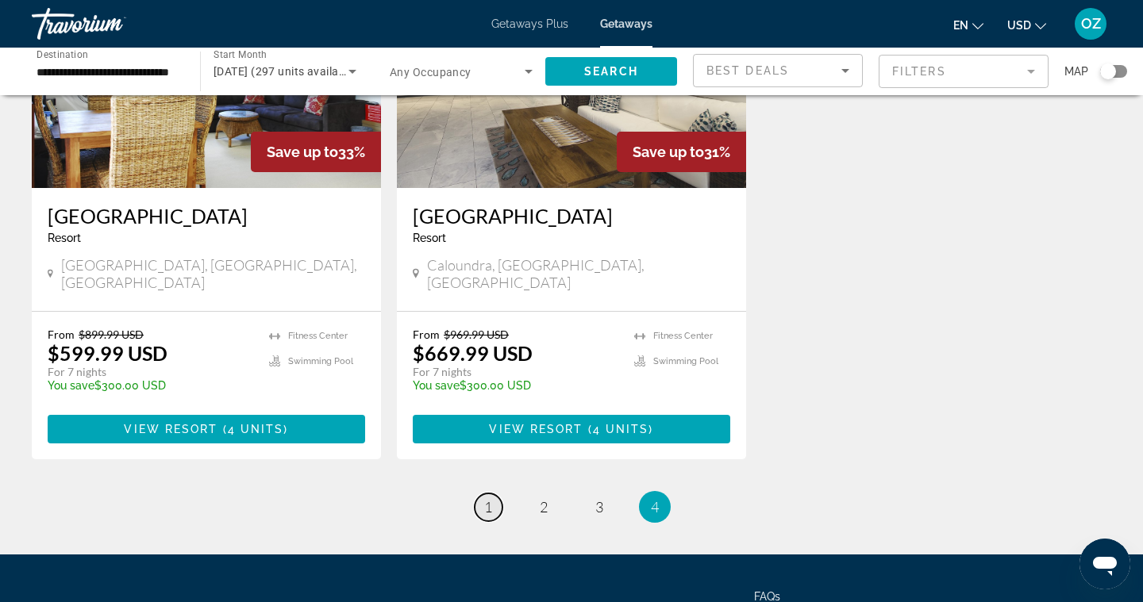
click at [494, 494] on link "page 1" at bounding box center [489, 508] width 28 height 28
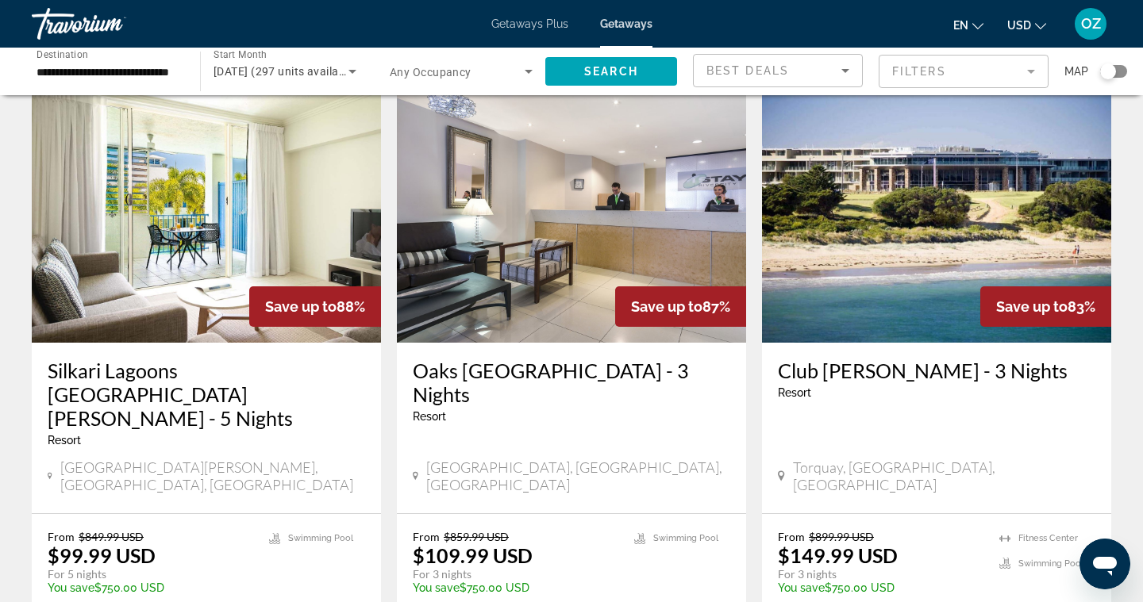
scroll to position [701, 0]
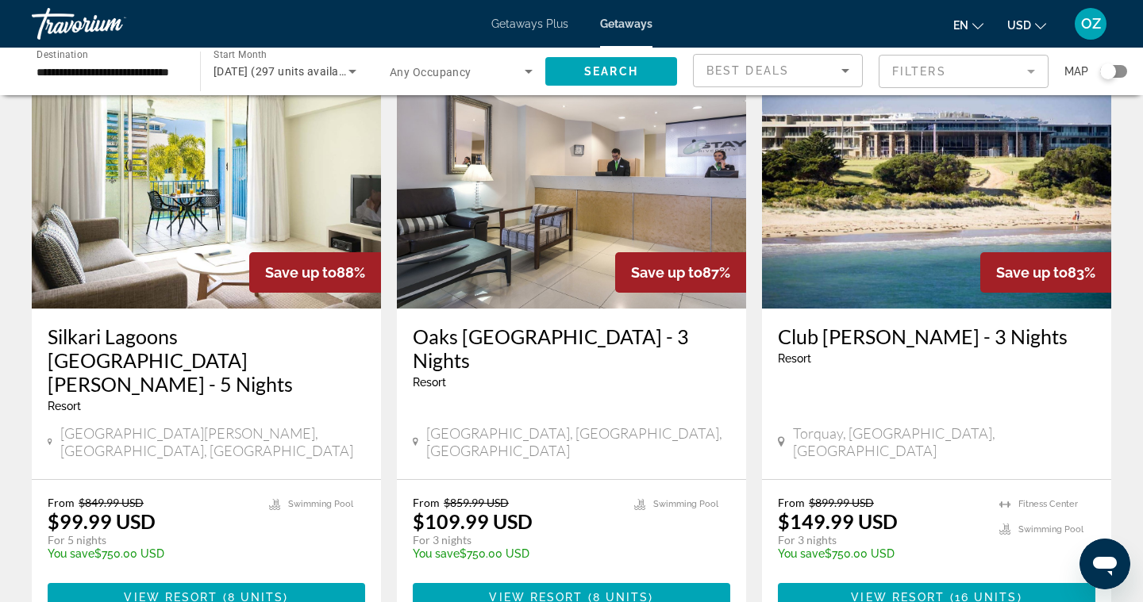
click at [355, 71] on icon "Search widget" at bounding box center [352, 72] width 8 height 4
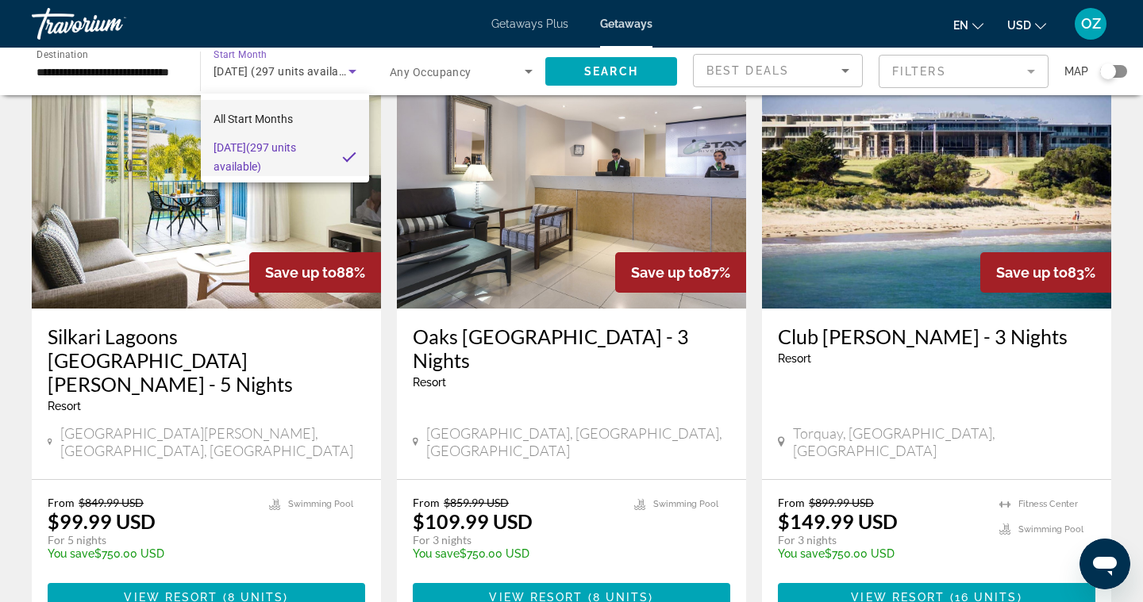
click at [306, 121] on mat-option "All Start Months" at bounding box center [285, 119] width 168 height 38
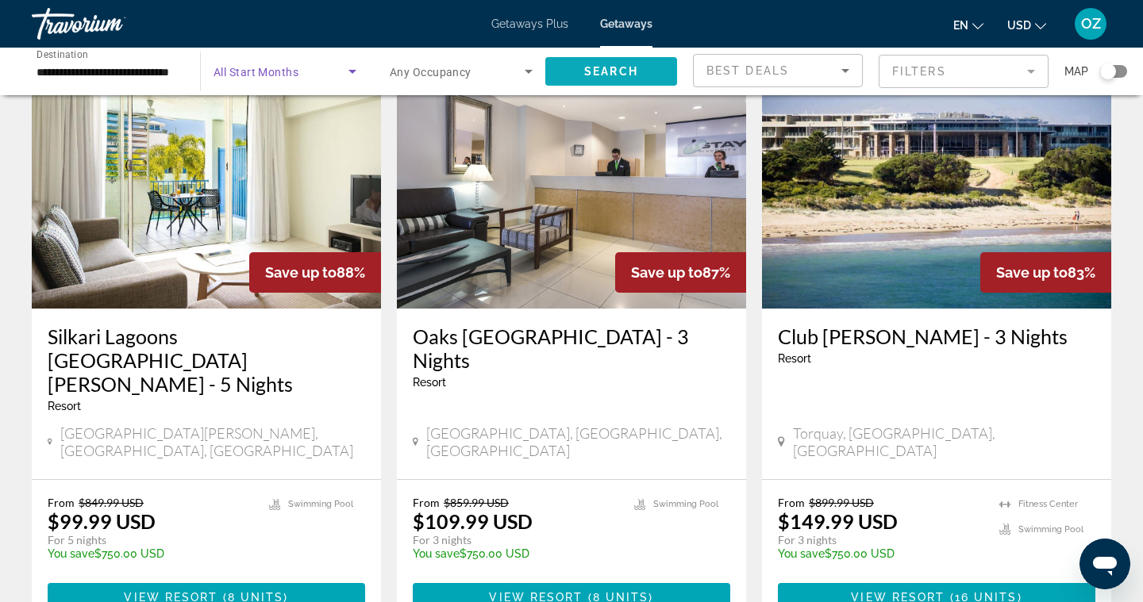
click at [613, 64] on span "Search widget" at bounding box center [611, 71] width 132 height 38
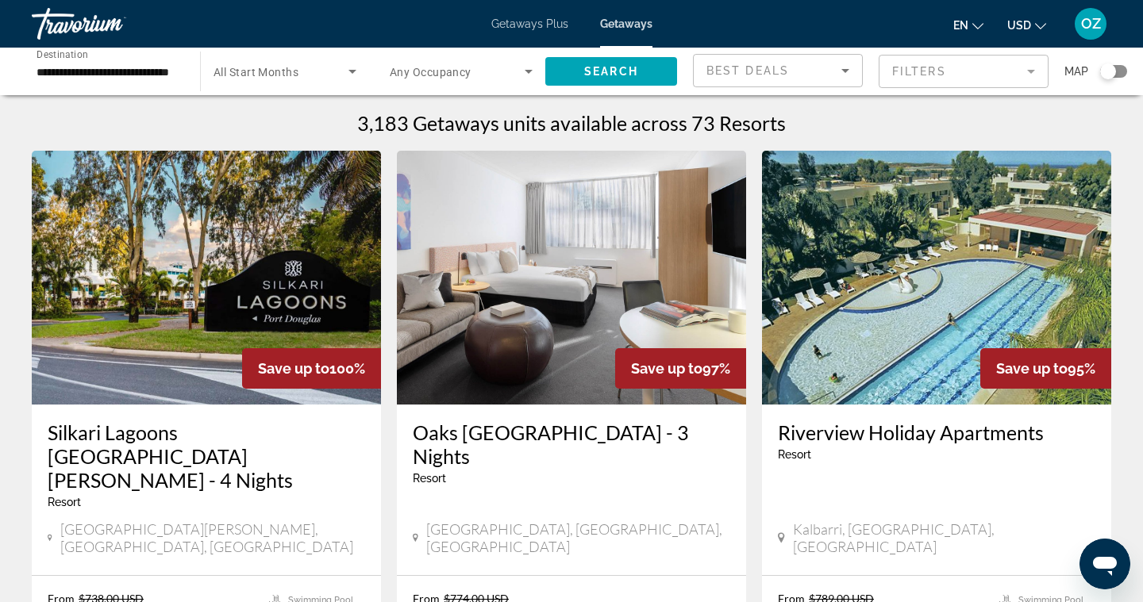
click at [352, 73] on icon "Search widget" at bounding box center [352, 72] width 8 height 4
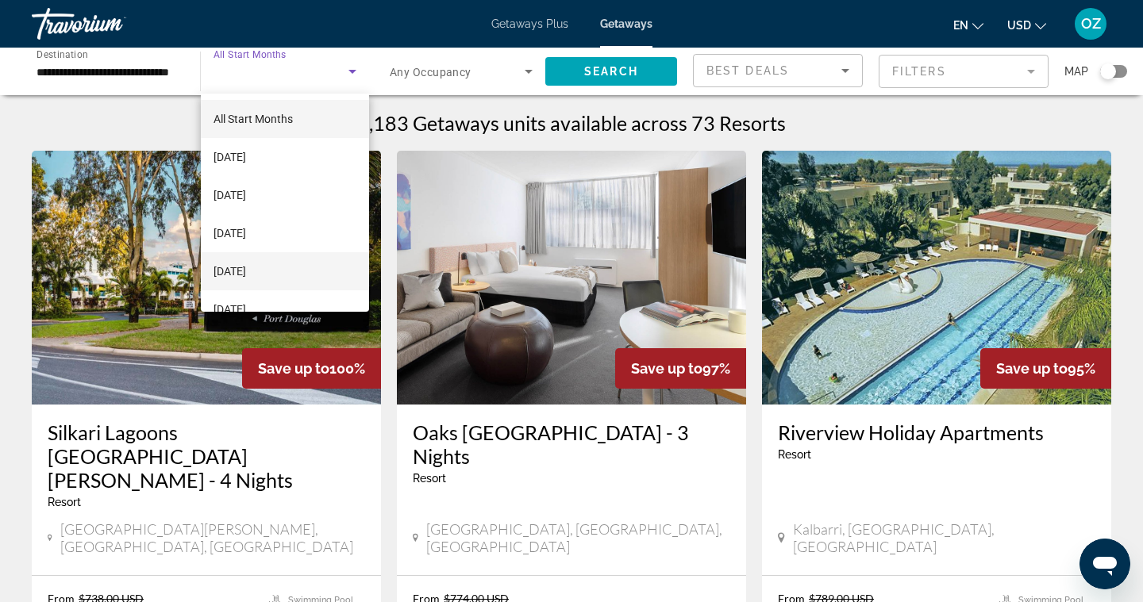
click at [246, 270] on span "[DATE]" at bounding box center [229, 271] width 33 height 19
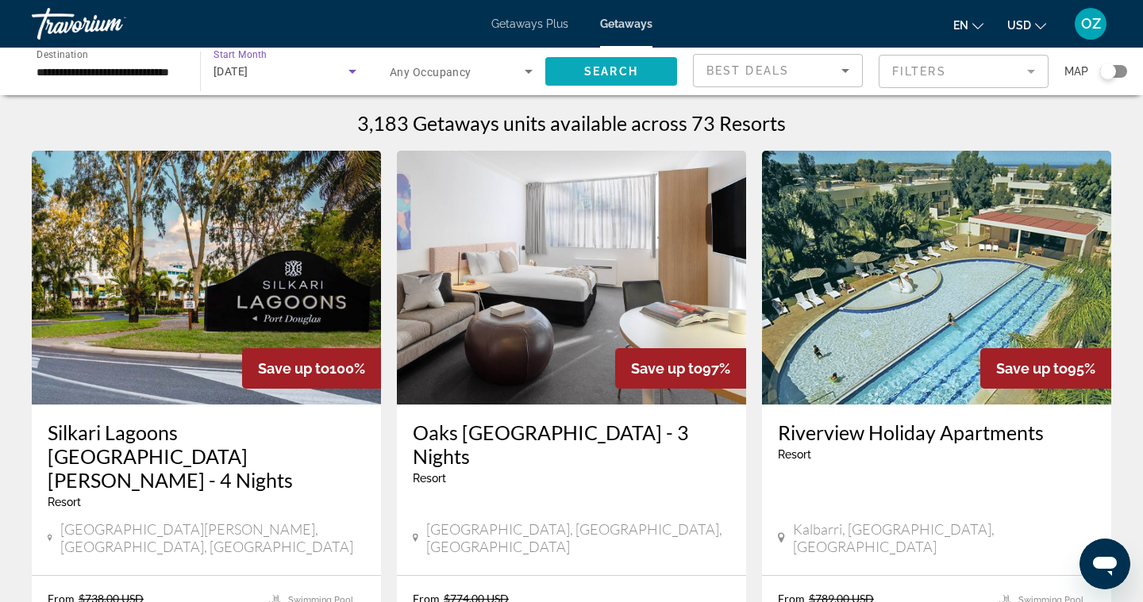
click at [643, 75] on span "Search widget" at bounding box center [611, 71] width 132 height 38
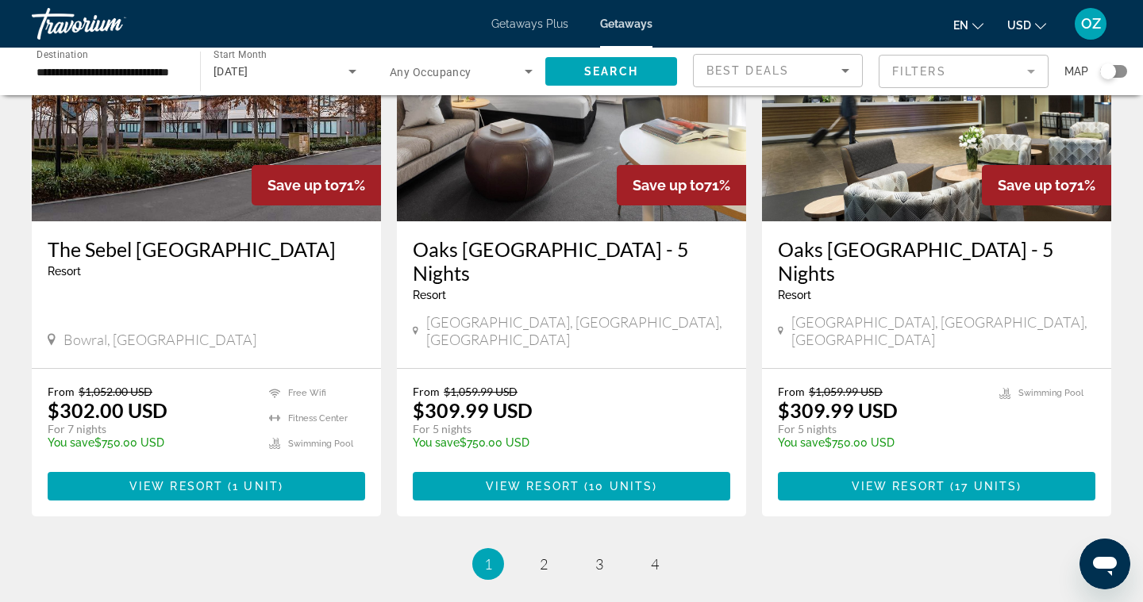
scroll to position [2001, 0]
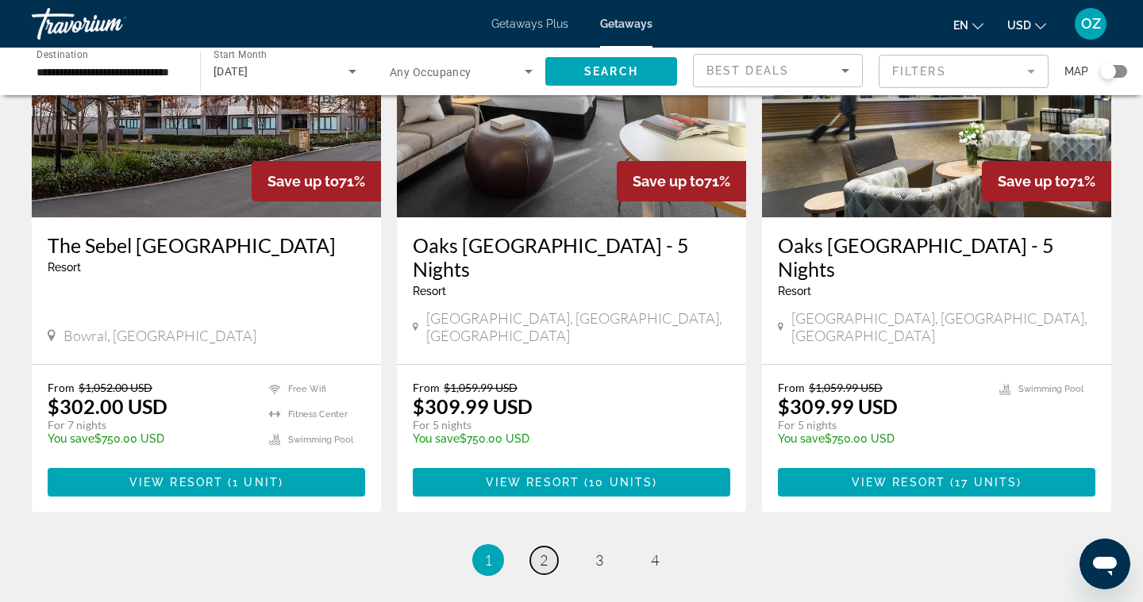
click at [545, 552] on span "2" at bounding box center [544, 560] width 8 height 17
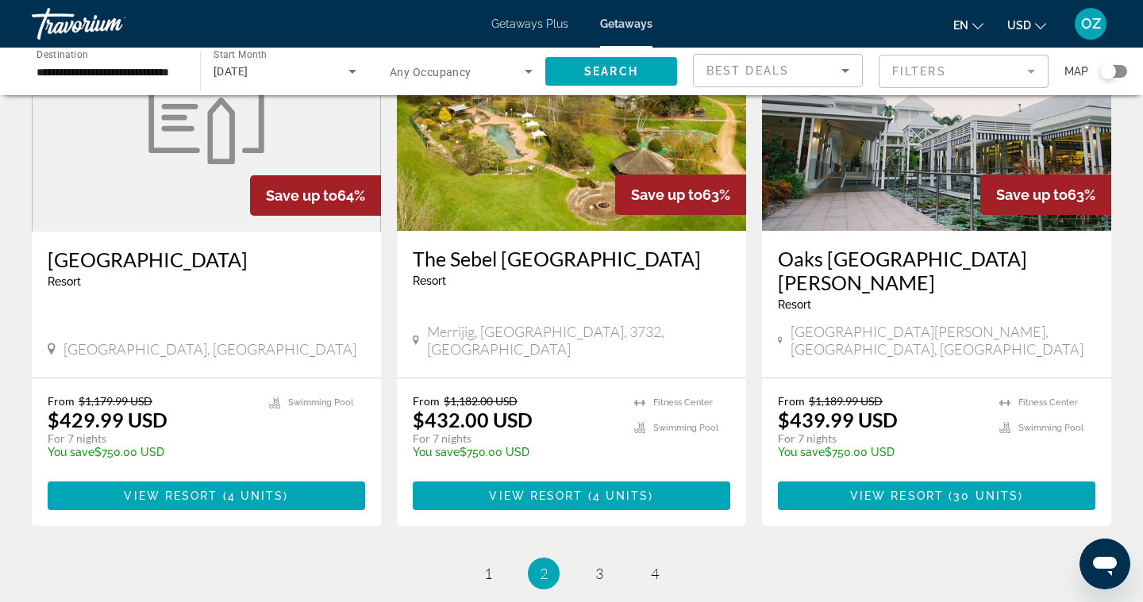
scroll to position [1870, 0]
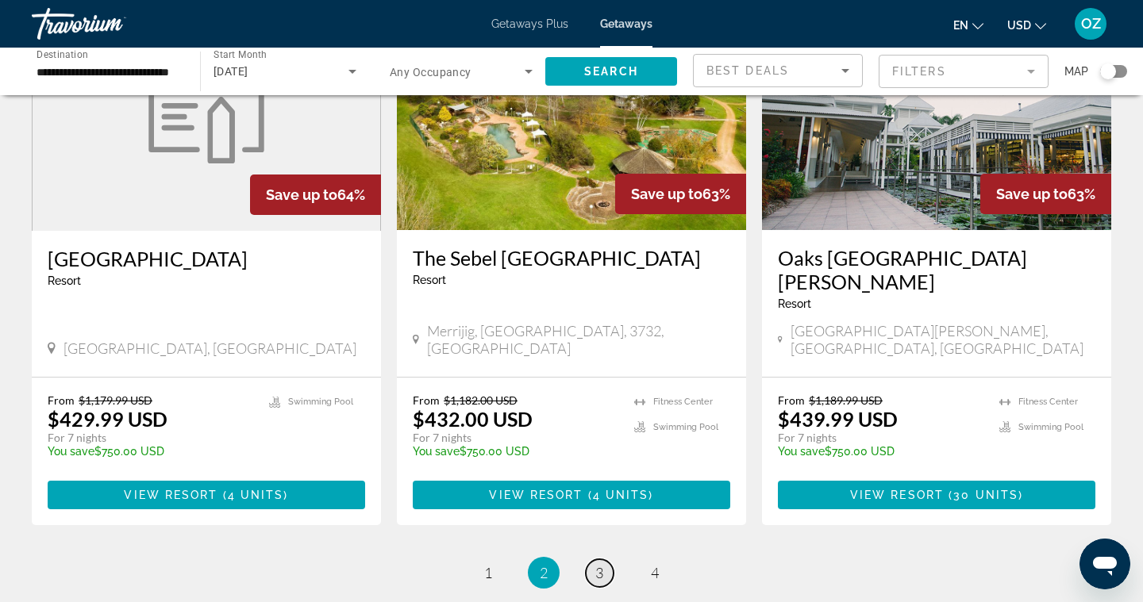
click at [599, 559] on link "page 3" at bounding box center [600, 573] width 28 height 28
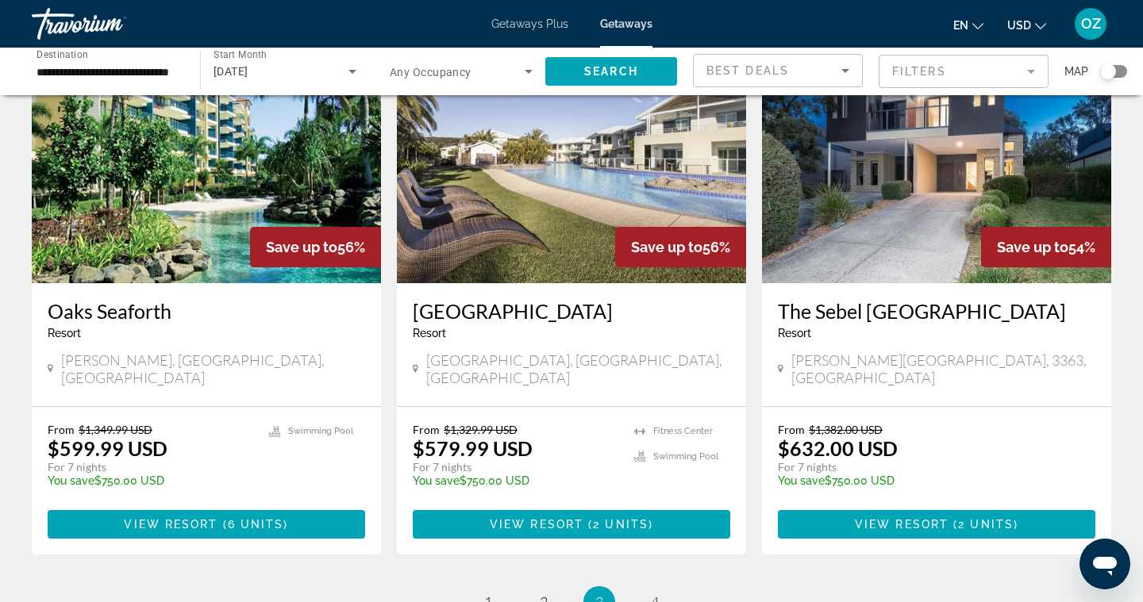
scroll to position [1887, 0]
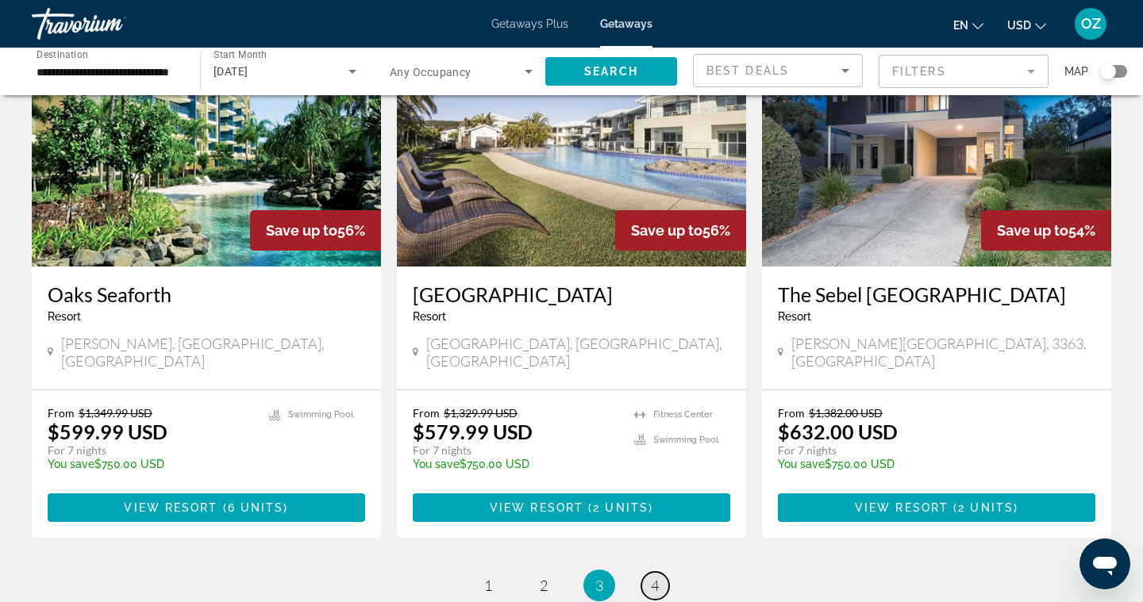
click at [653, 577] on span "4" at bounding box center [655, 585] width 8 height 17
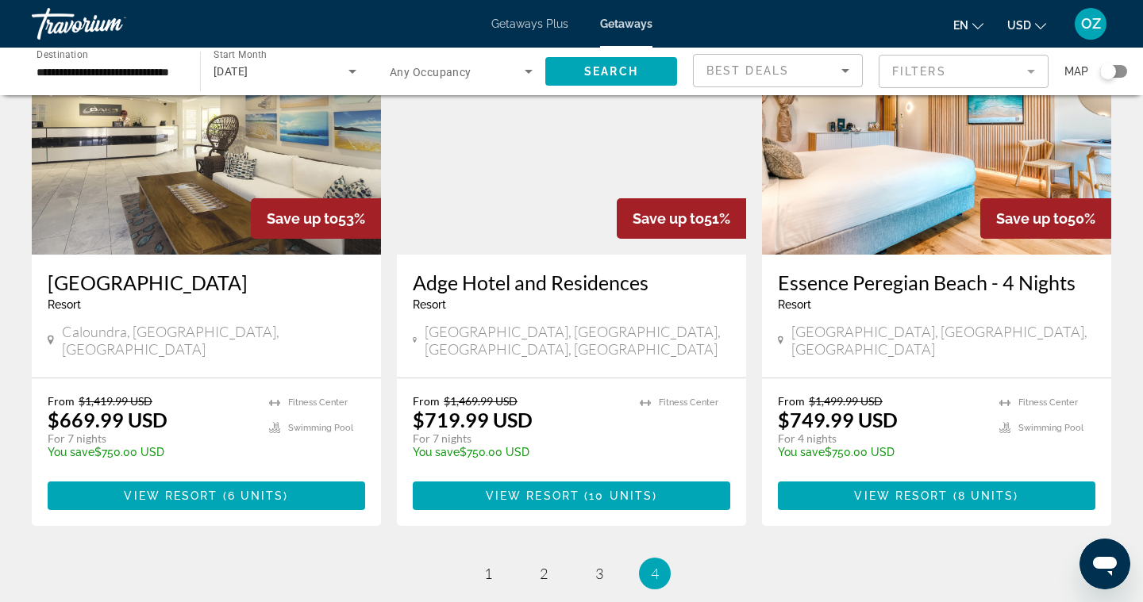
scroll to position [150, 0]
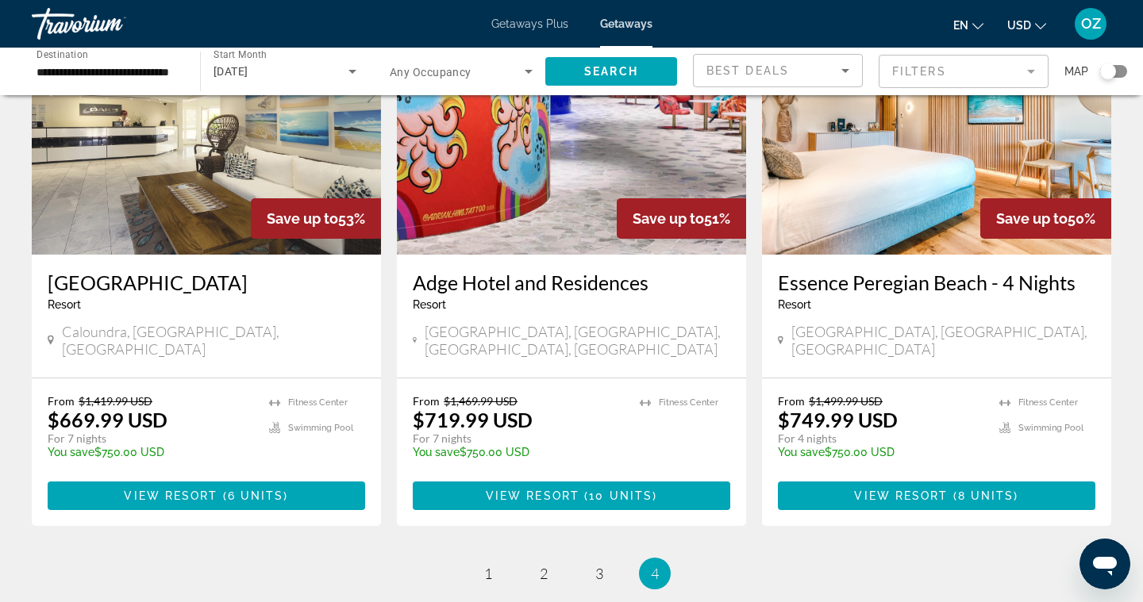
click at [355, 72] on icon "Search widget" at bounding box center [352, 71] width 19 height 19
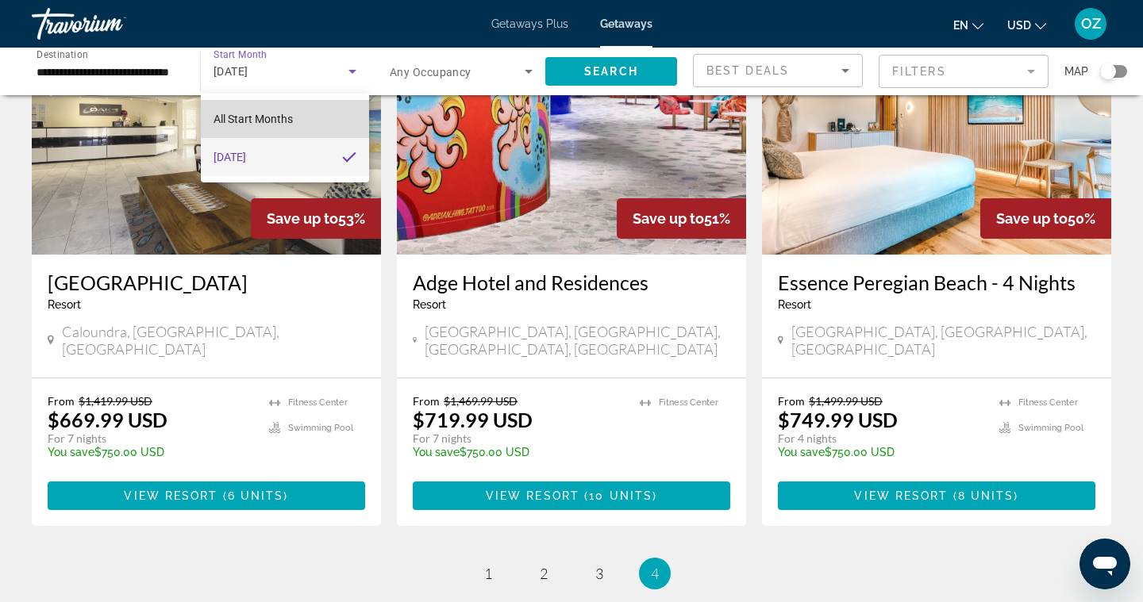
click at [290, 113] on span "All Start Months" at bounding box center [252, 119] width 79 height 13
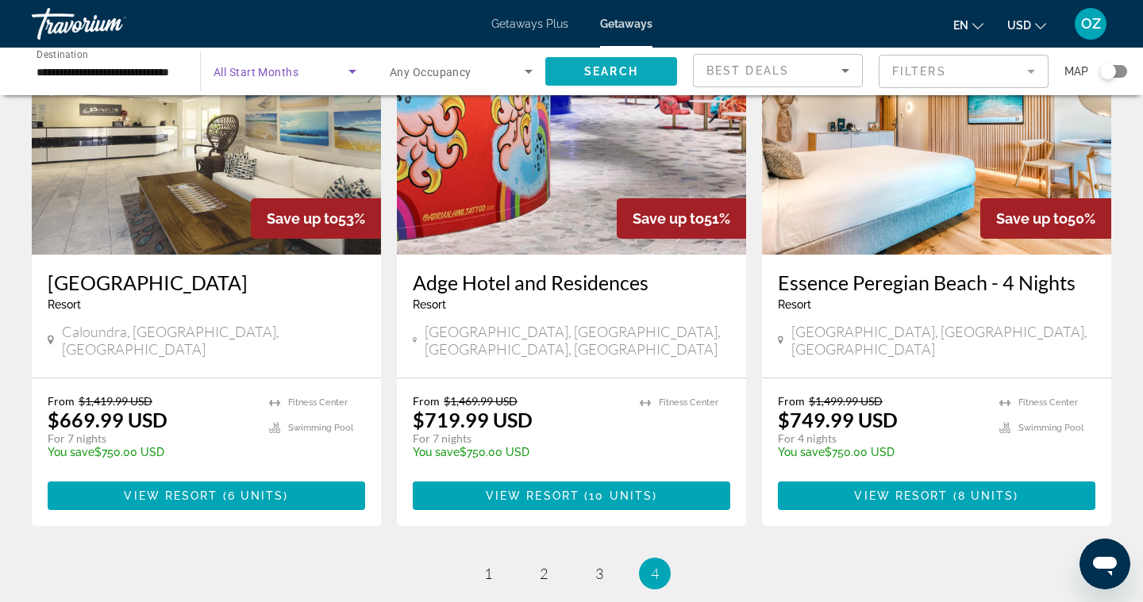
click at [610, 76] on span "Search" at bounding box center [611, 71] width 54 height 13
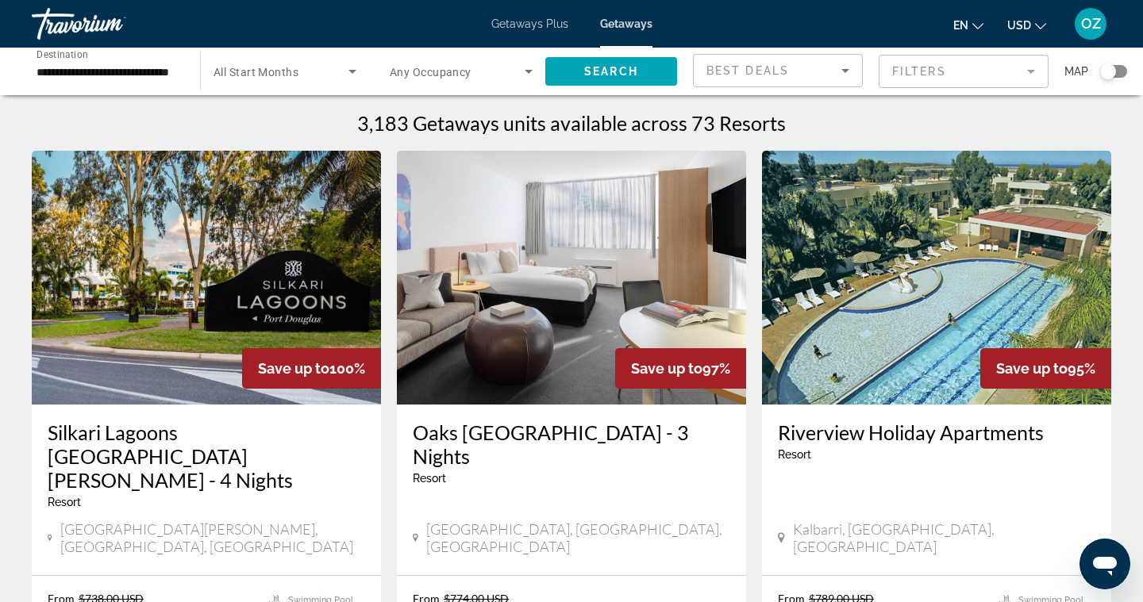
click at [277, 75] on span "All Start Months" at bounding box center [255, 72] width 85 height 13
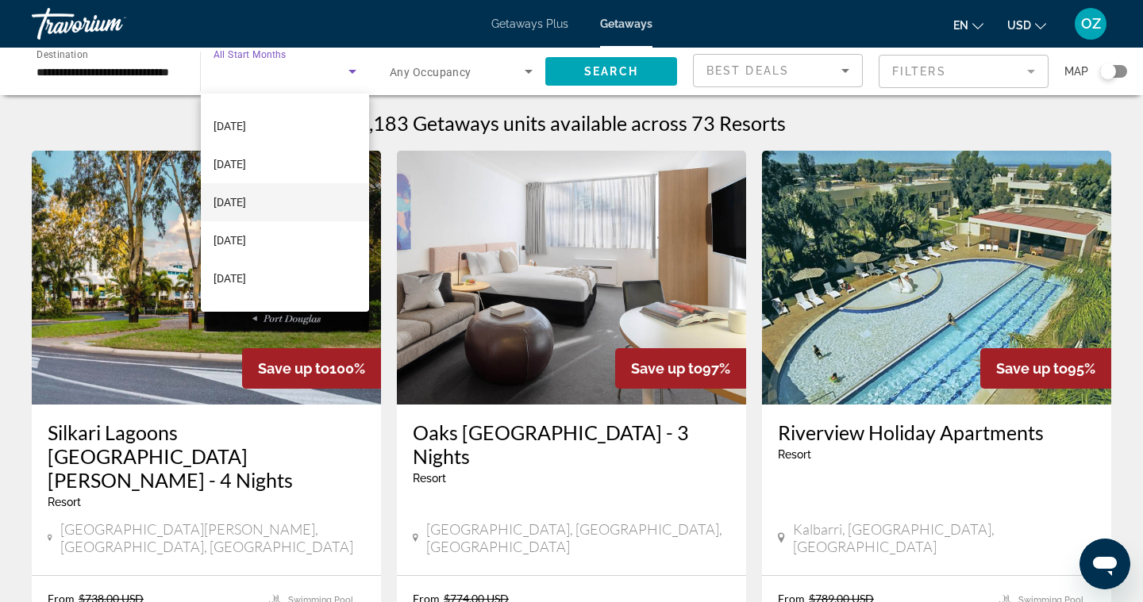
scroll to position [75, 0]
click at [246, 240] on span "[DATE]" at bounding box center [229, 234] width 33 height 19
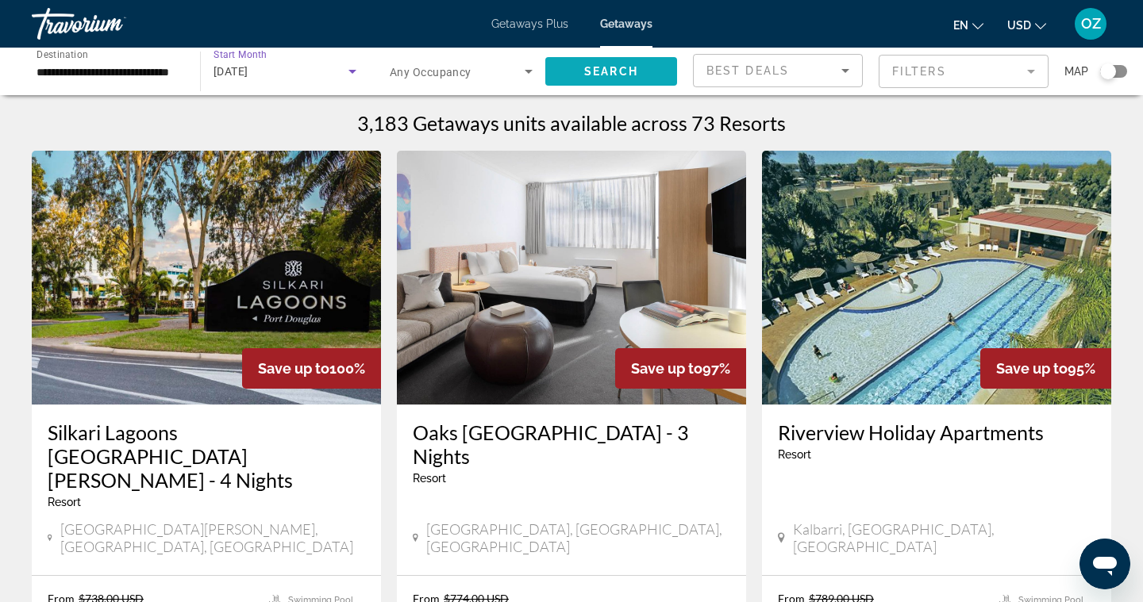
click at [645, 71] on span "Search widget" at bounding box center [611, 71] width 132 height 38
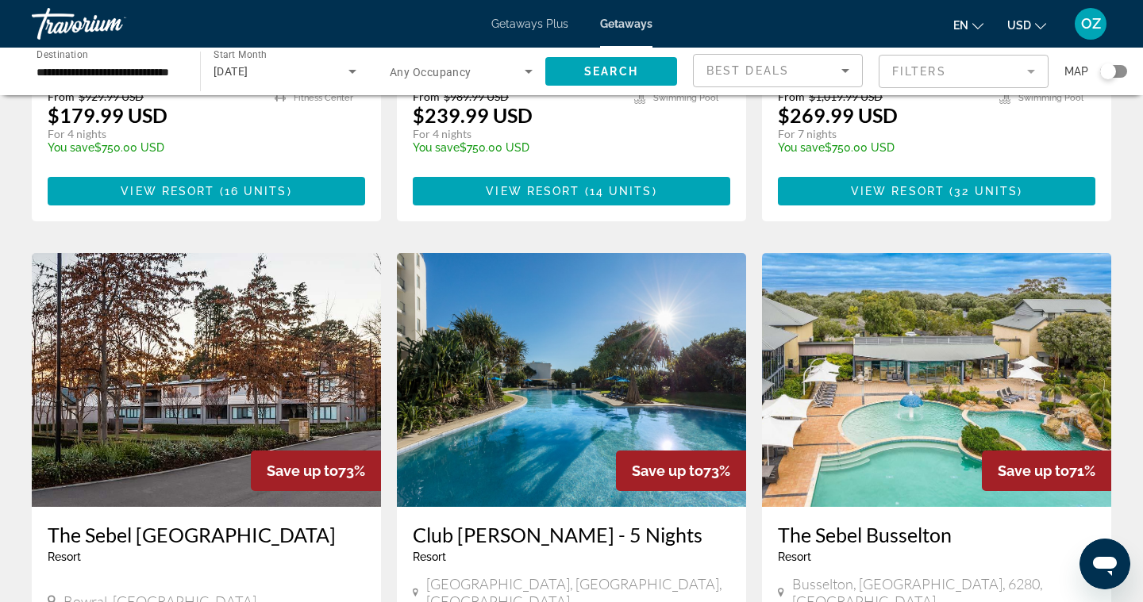
scroll to position [1709, 0]
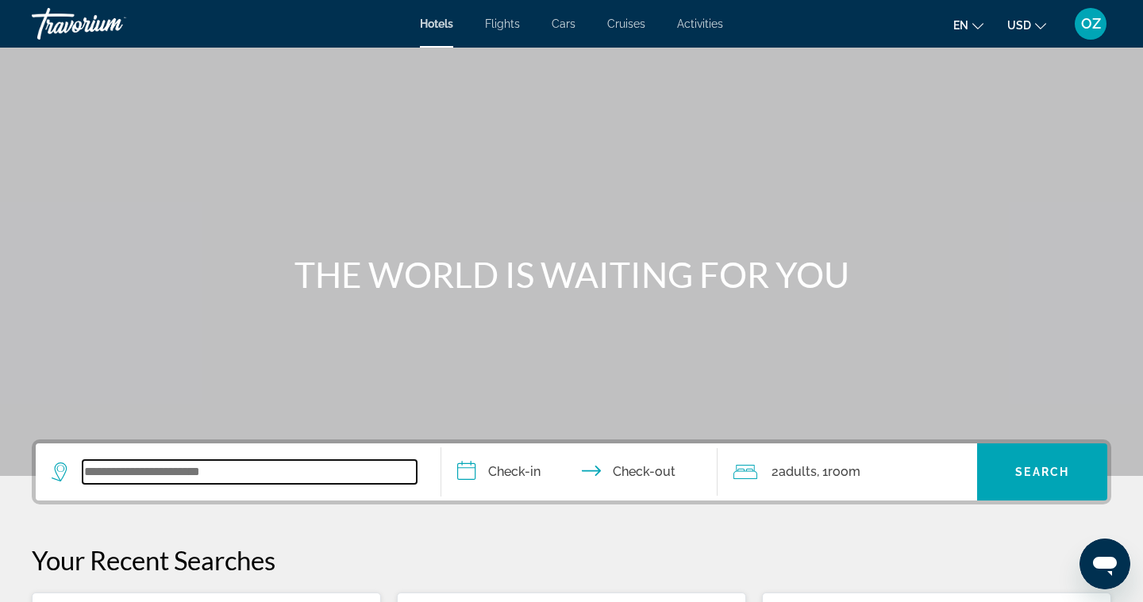
click at [247, 479] on input "Search widget" at bounding box center [250, 472] width 334 height 24
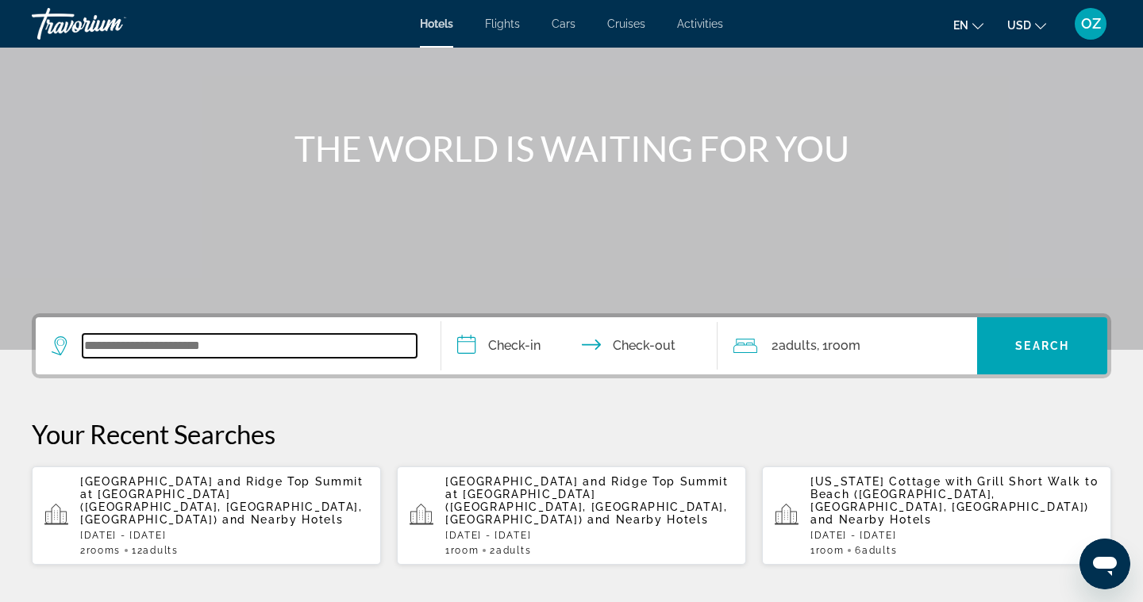
scroll to position [388, 0]
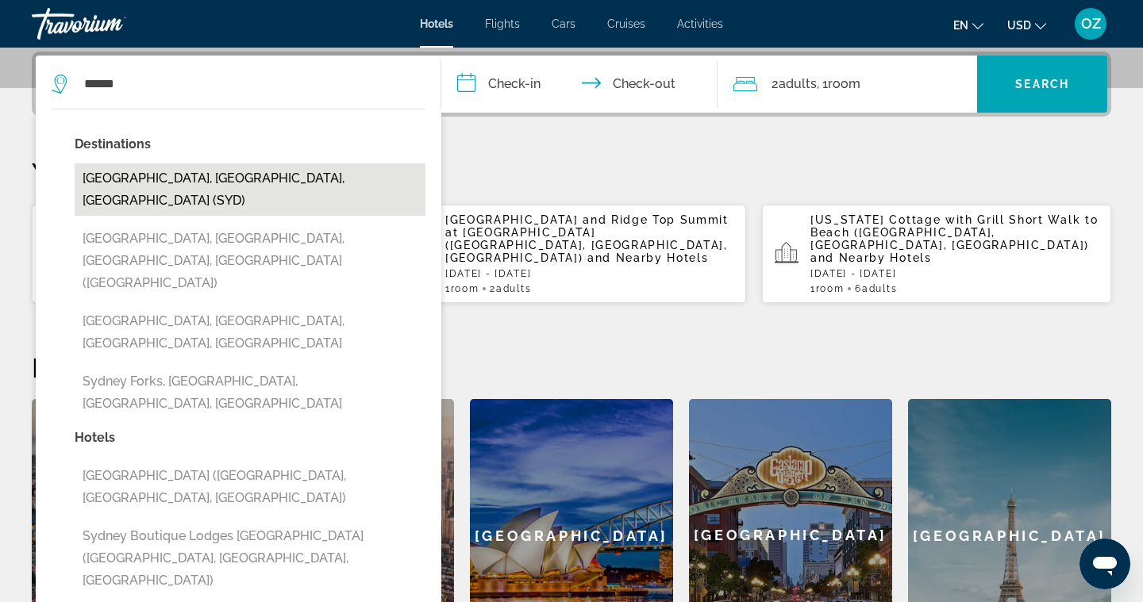
click at [235, 182] on button "Sydney, NSW, Australia (SYD)" at bounding box center [250, 189] width 351 height 52
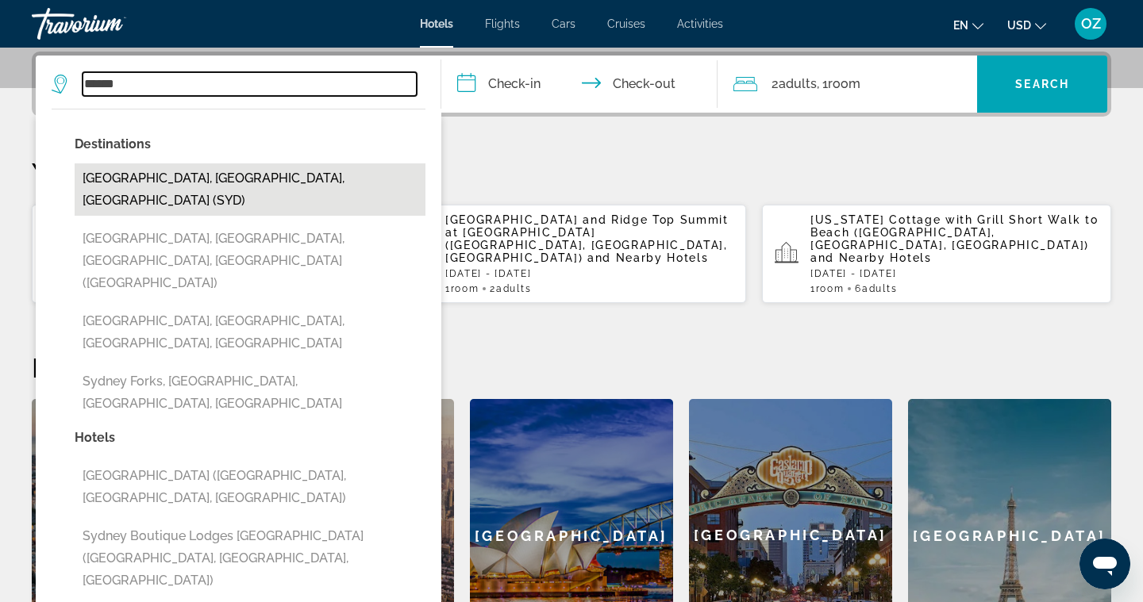
type input "**********"
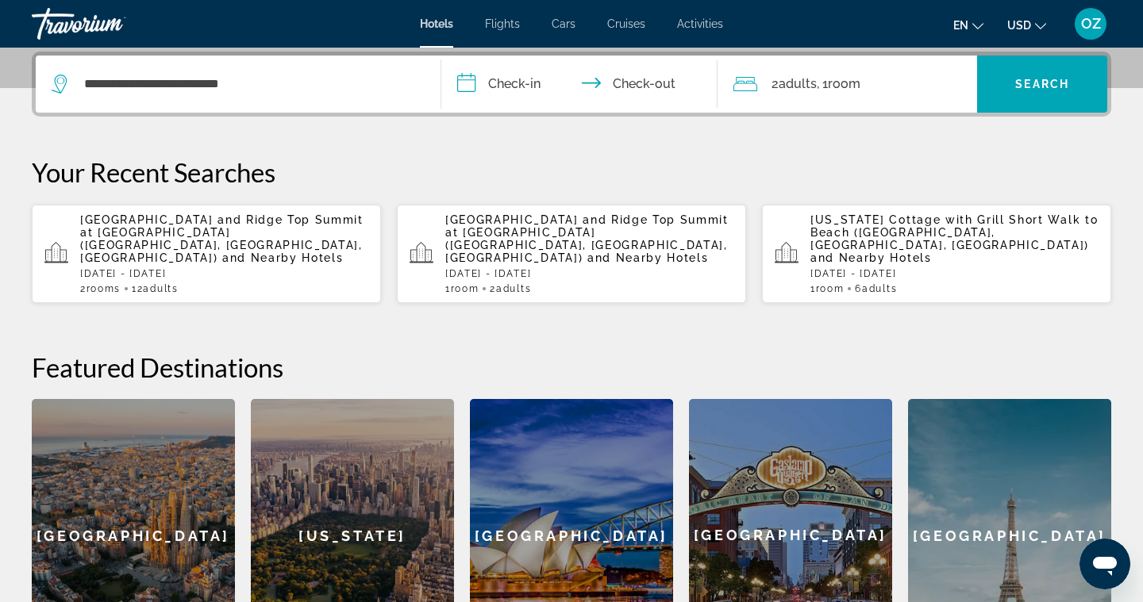
click at [525, 83] on input "**********" at bounding box center [582, 87] width 283 height 62
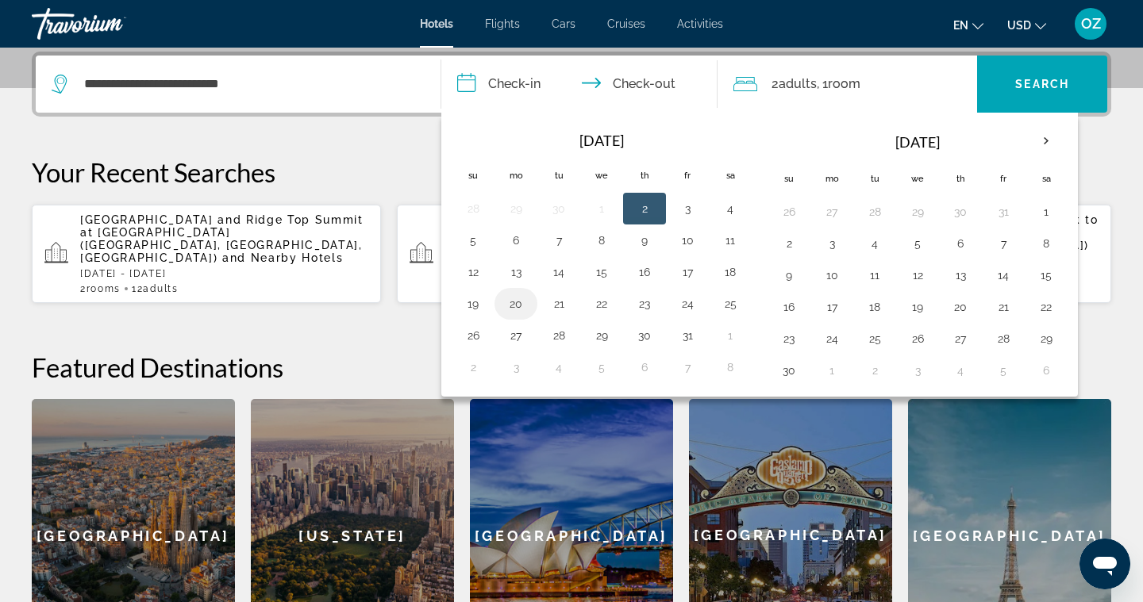
click at [522, 302] on button "20" at bounding box center [515, 304] width 25 height 22
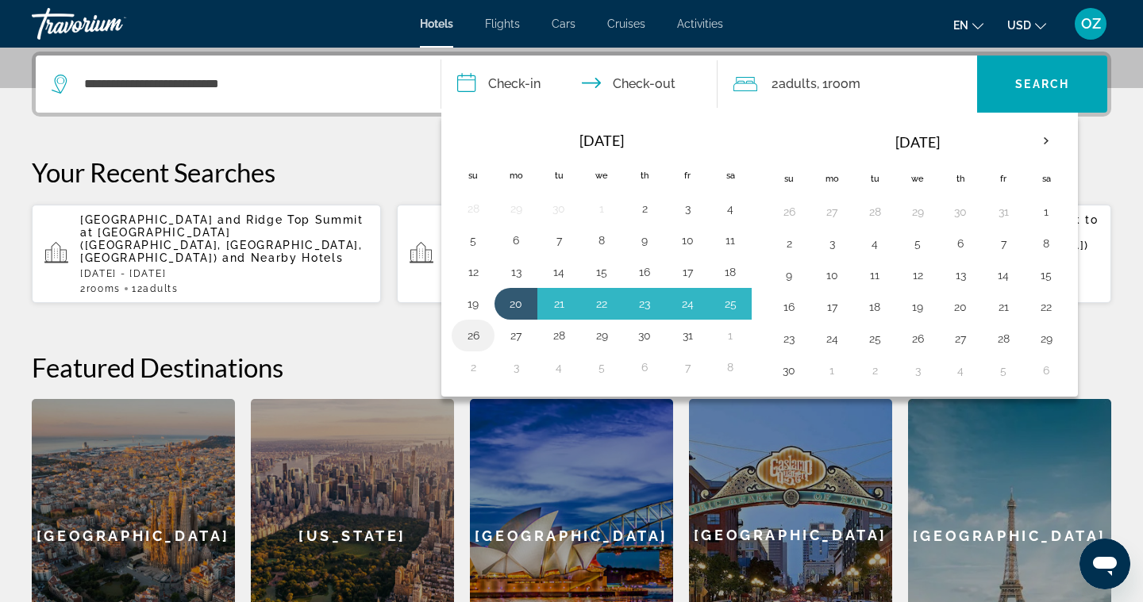
click at [483, 327] on button "26" at bounding box center [472, 336] width 25 height 22
type input "**********"
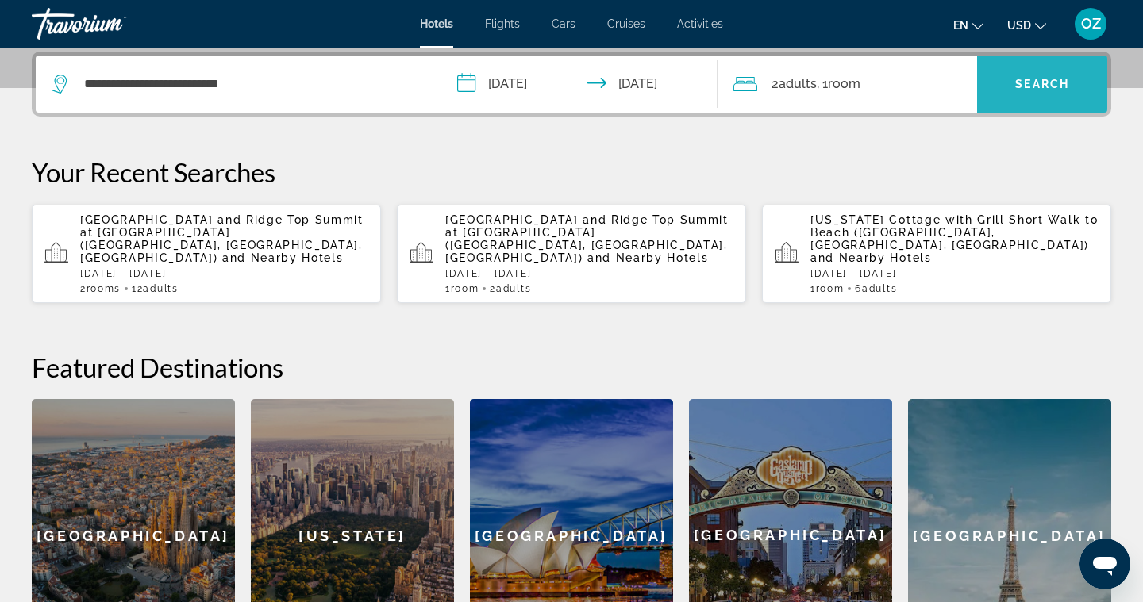
click at [1008, 91] on span "Search widget" at bounding box center [1042, 84] width 130 height 38
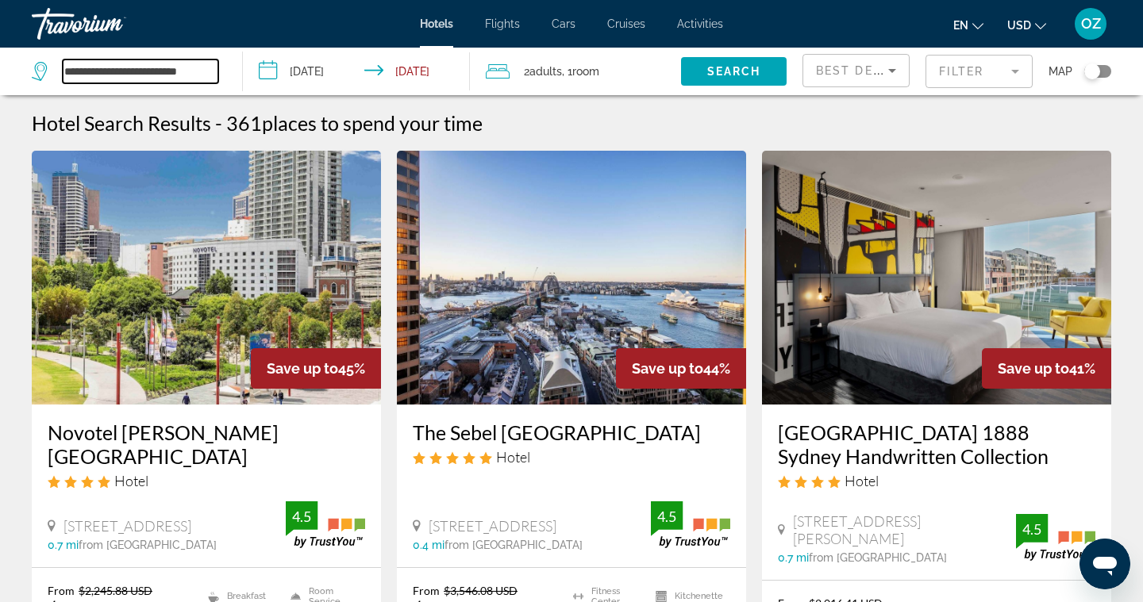
click at [178, 76] on input "**********" at bounding box center [141, 72] width 156 height 24
click at [212, 71] on input "**********" at bounding box center [141, 72] width 156 height 24
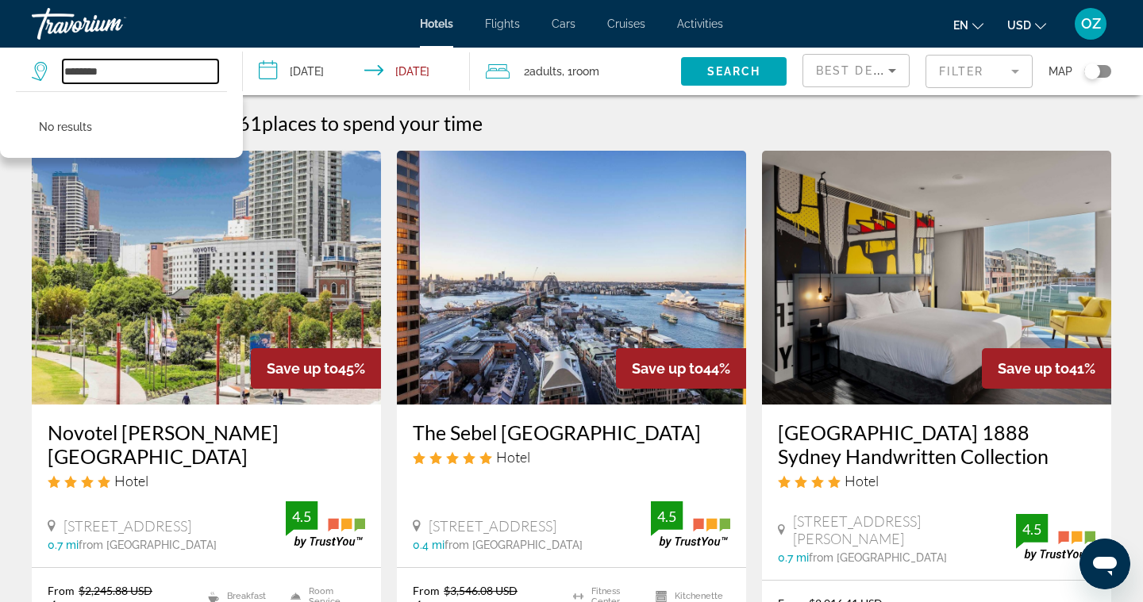
click at [125, 74] on input "********" at bounding box center [141, 72] width 156 height 24
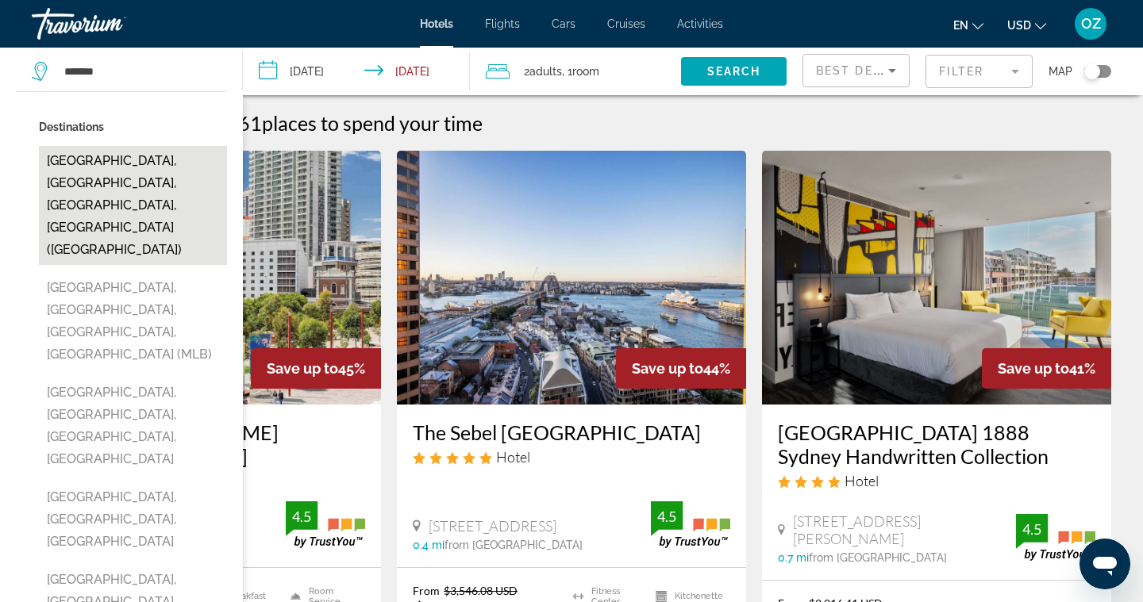
drag, startPoint x: 75, startPoint y: 97, endPoint x: 98, endPoint y: 163, distance: 70.8
click at [98, 163] on button "Melbourne, Victoria, VIC, Australia (MEL)" at bounding box center [133, 205] width 188 height 119
type input "**********"
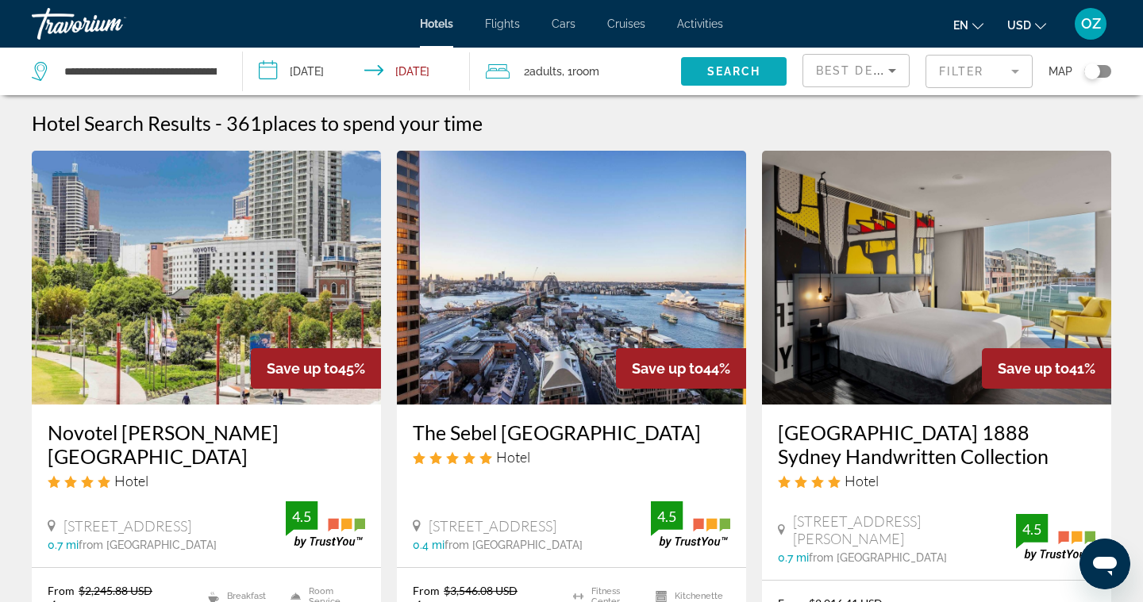
click at [760, 62] on span "Search widget" at bounding box center [734, 71] width 106 height 38
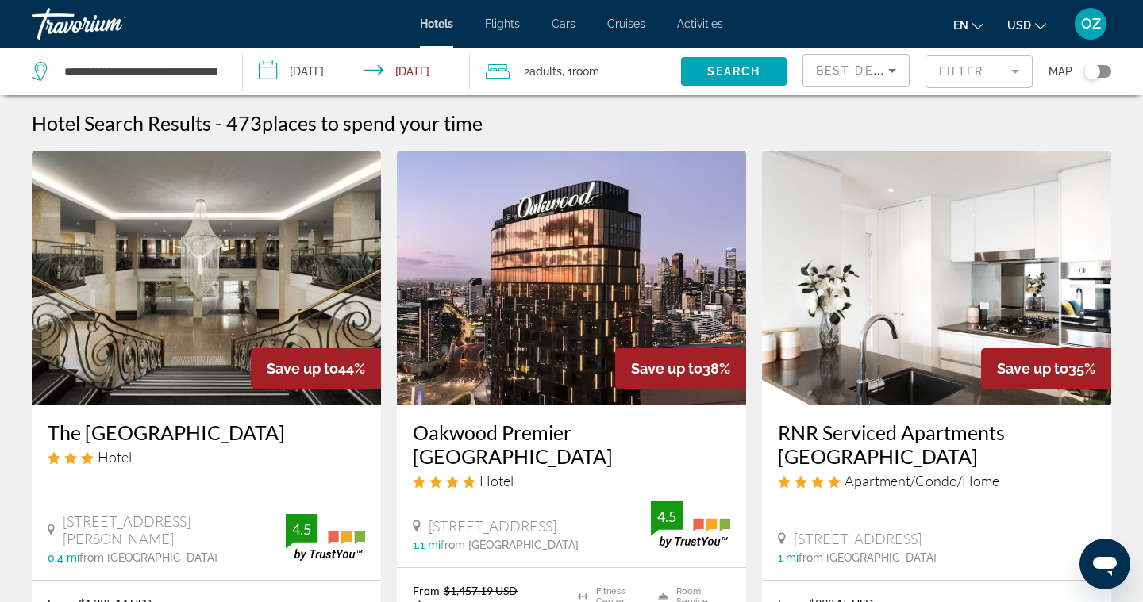
click at [275, 68] on input "**********" at bounding box center [359, 74] width 233 height 52
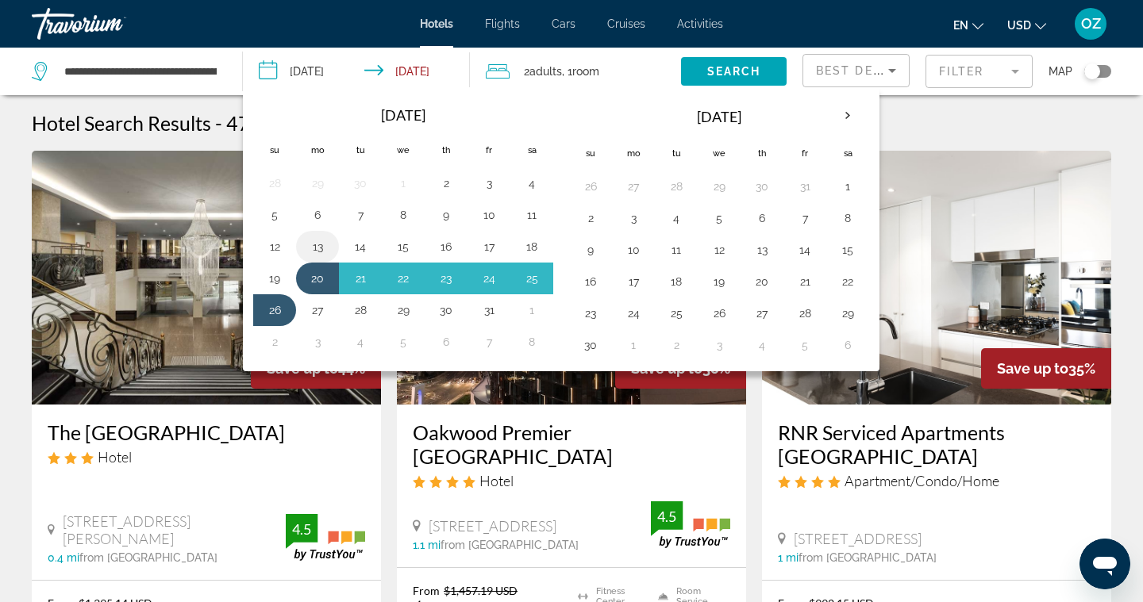
click at [321, 246] on button "13" at bounding box center [317, 247] width 25 height 22
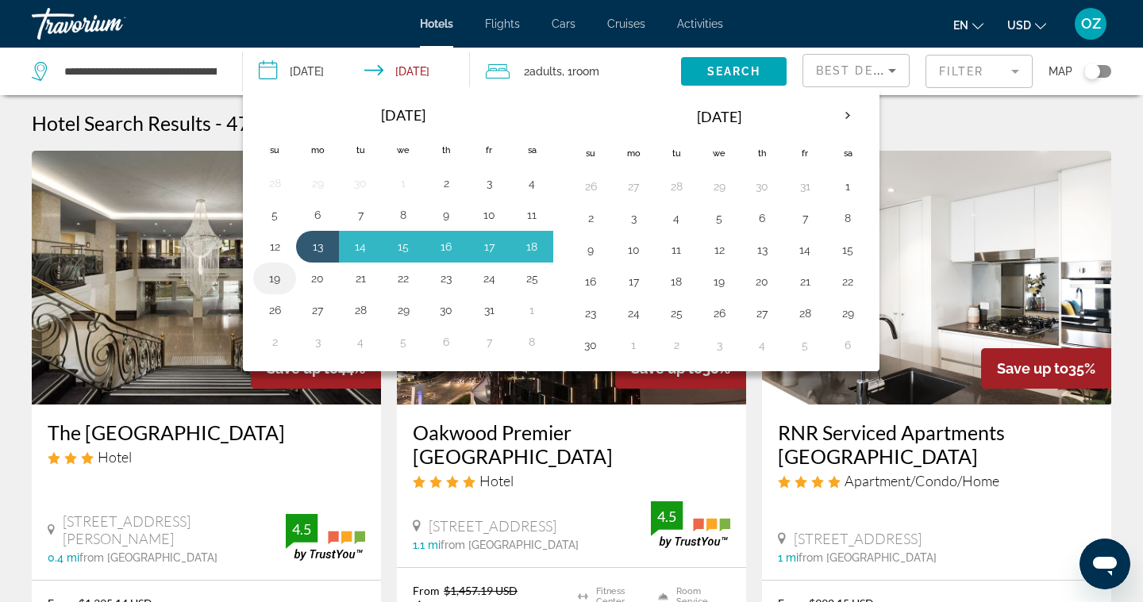
click at [275, 282] on button "19" at bounding box center [274, 278] width 25 height 22
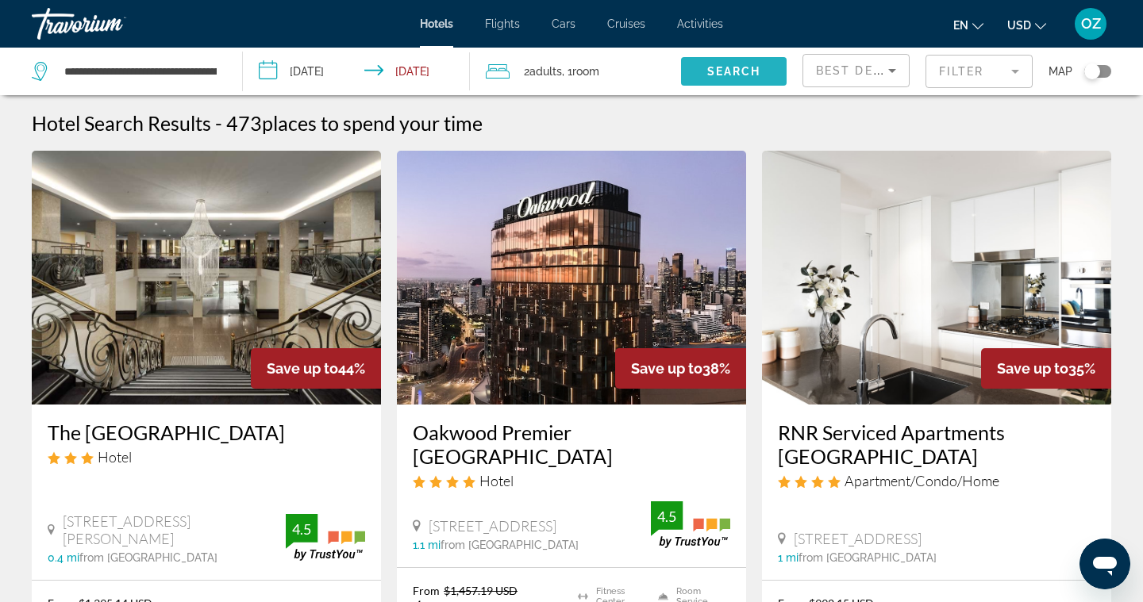
click at [709, 69] on span "Search" at bounding box center [734, 71] width 54 height 13
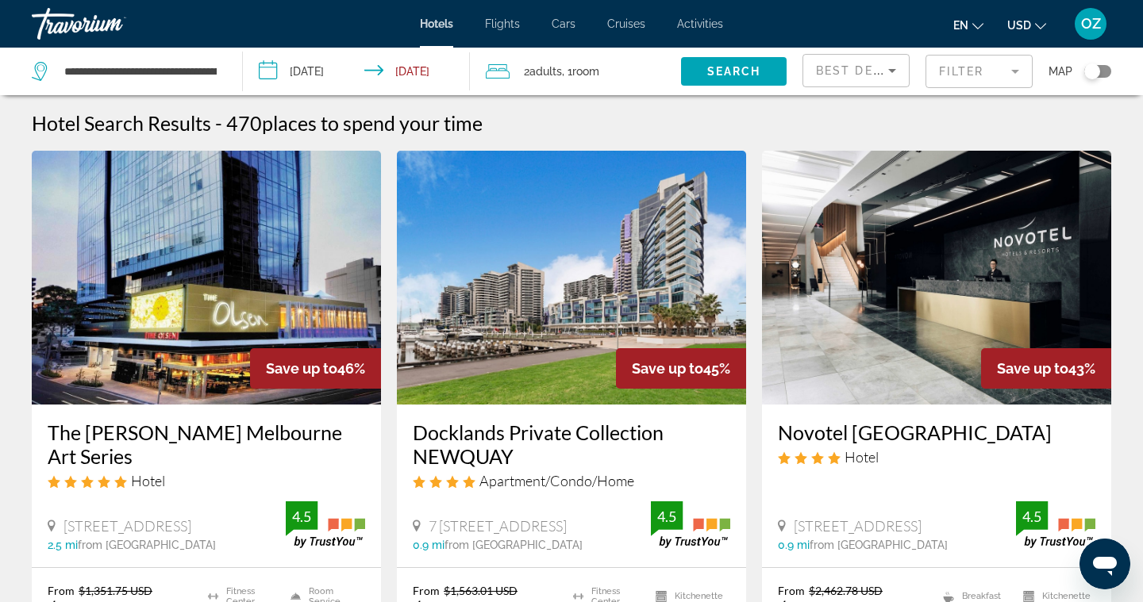
click at [269, 63] on input "**********" at bounding box center [359, 74] width 233 height 52
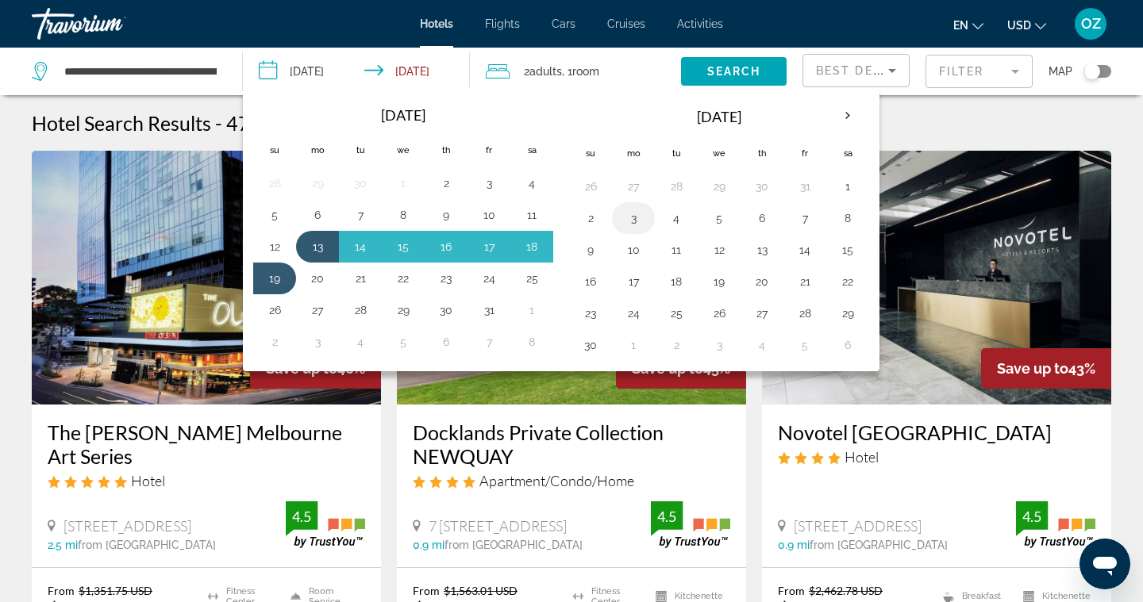
click at [632, 220] on button "3" at bounding box center [633, 218] width 25 height 22
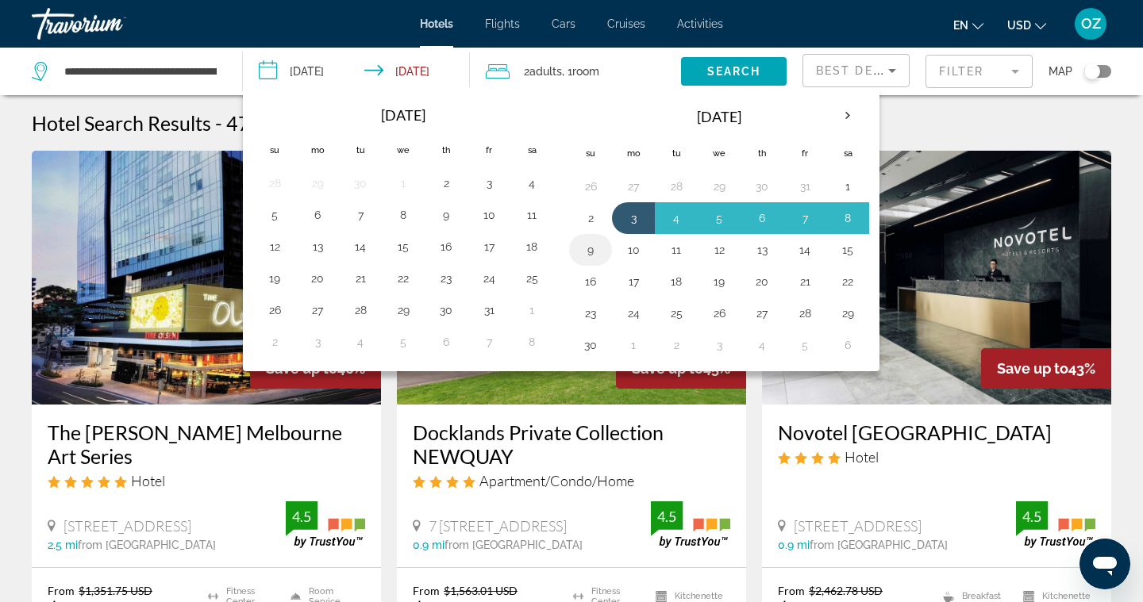
click at [597, 254] on button "9" at bounding box center [590, 250] width 25 height 22
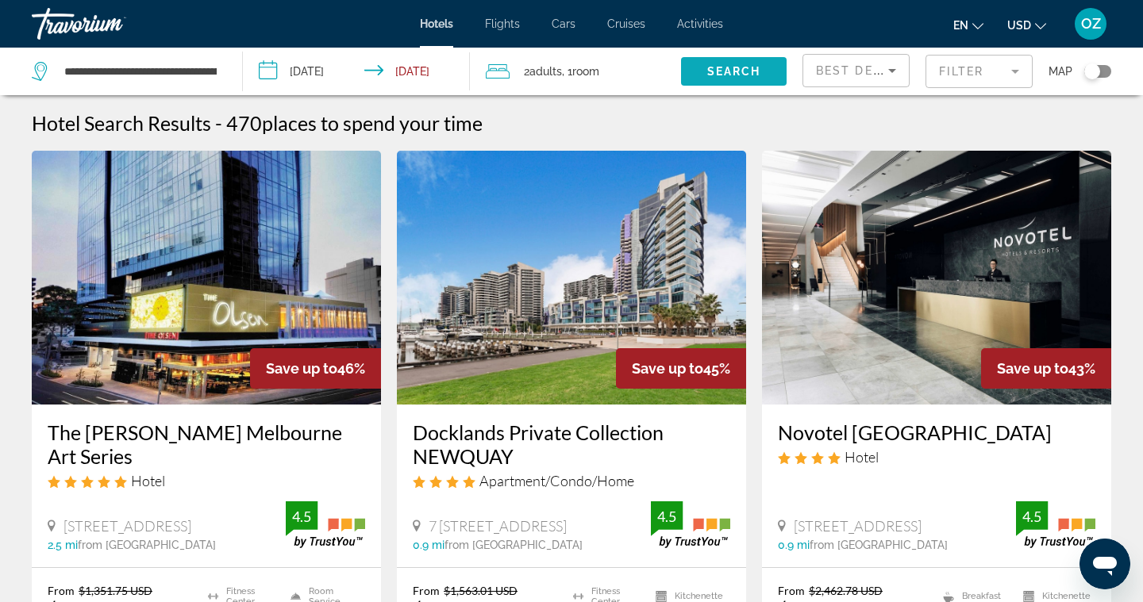
click at [750, 76] on span "Search" at bounding box center [734, 71] width 54 height 13
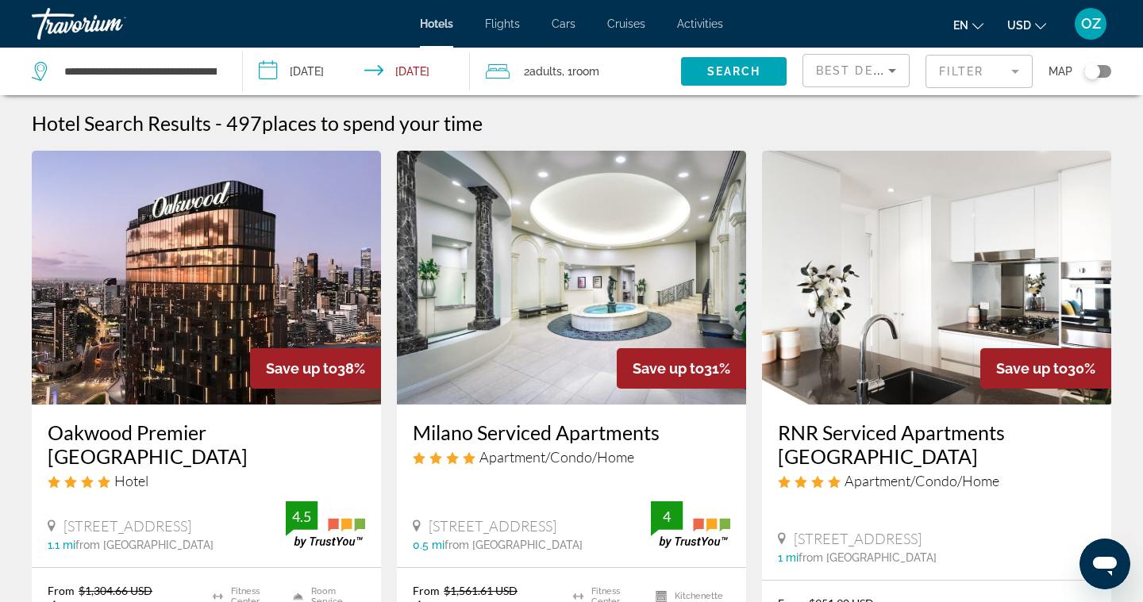
scroll to position [8, 0]
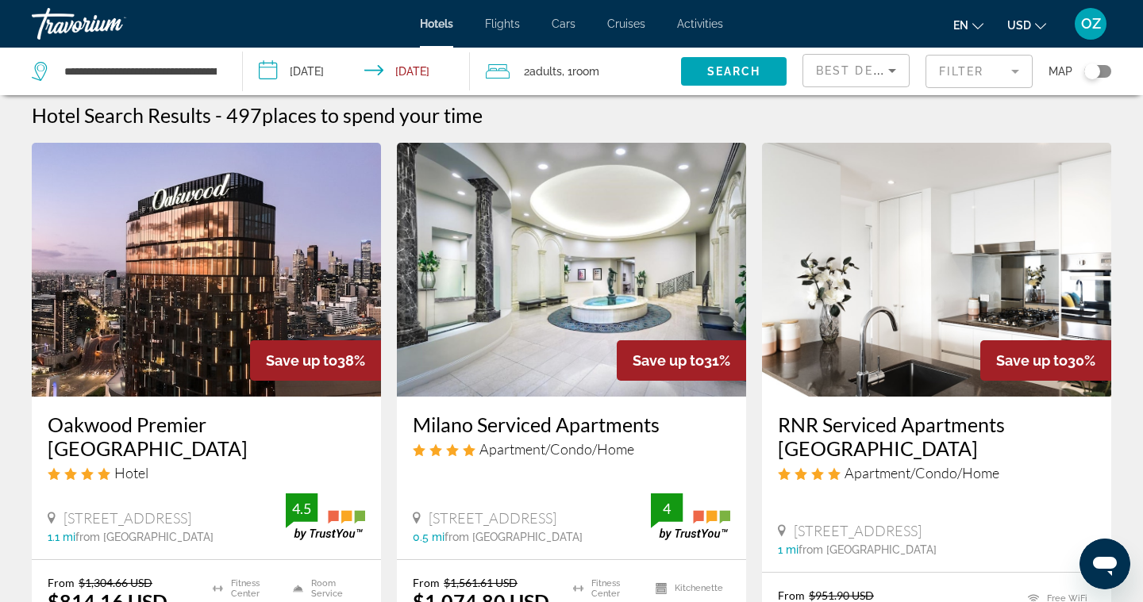
click at [269, 66] on input "**********" at bounding box center [359, 74] width 233 height 52
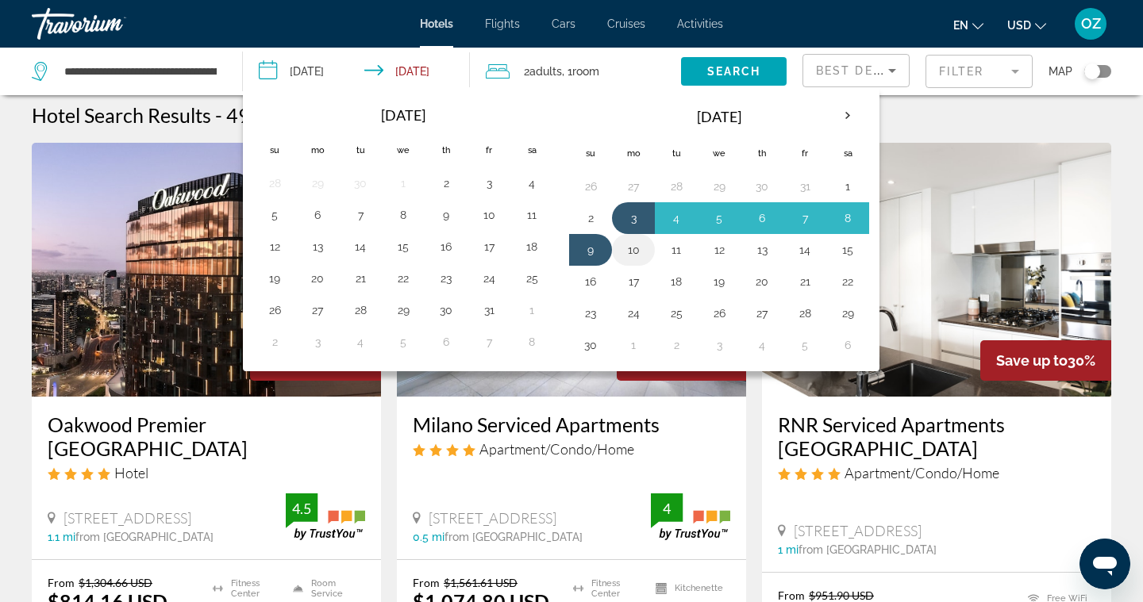
click at [633, 256] on button "10" at bounding box center [633, 250] width 25 height 22
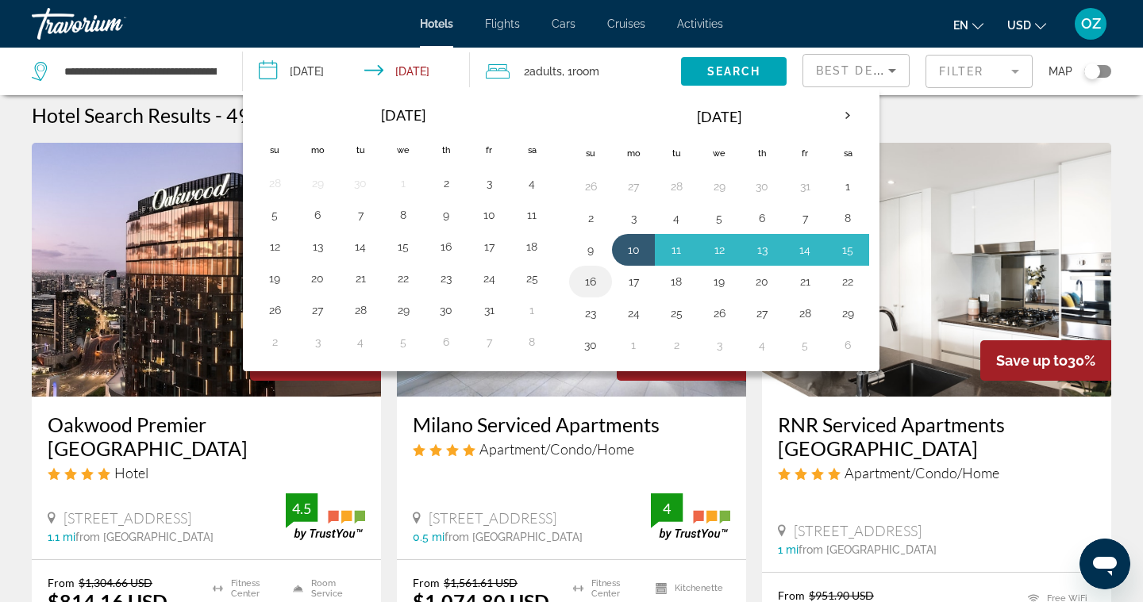
click at [601, 286] on button "16" at bounding box center [590, 282] width 25 height 22
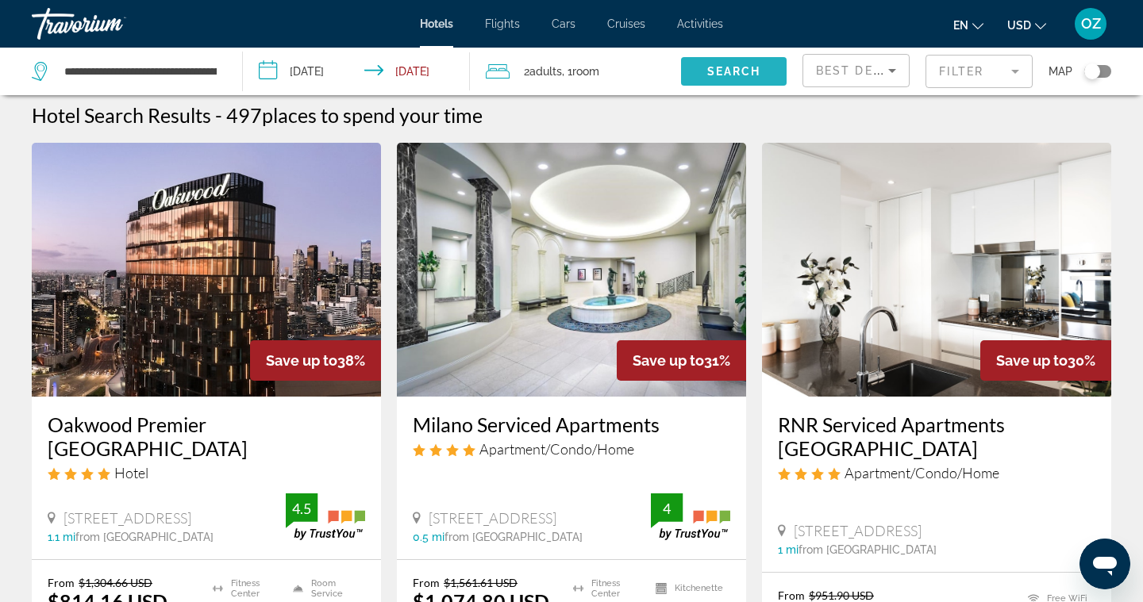
click at [723, 78] on span "Search widget" at bounding box center [734, 71] width 106 height 38
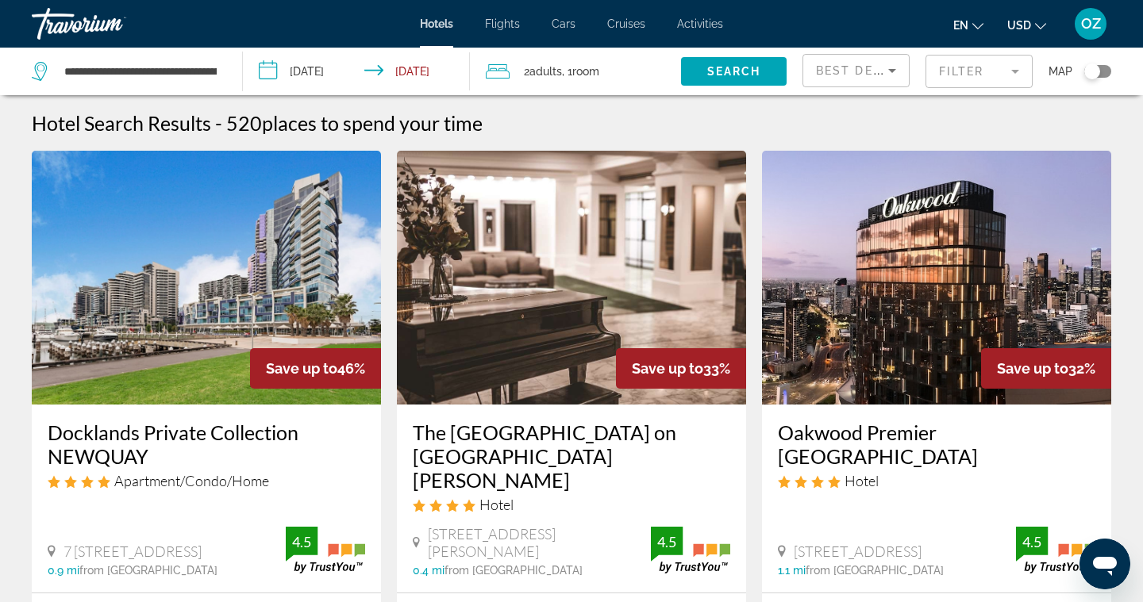
click at [267, 76] on input "**********" at bounding box center [359, 74] width 233 height 52
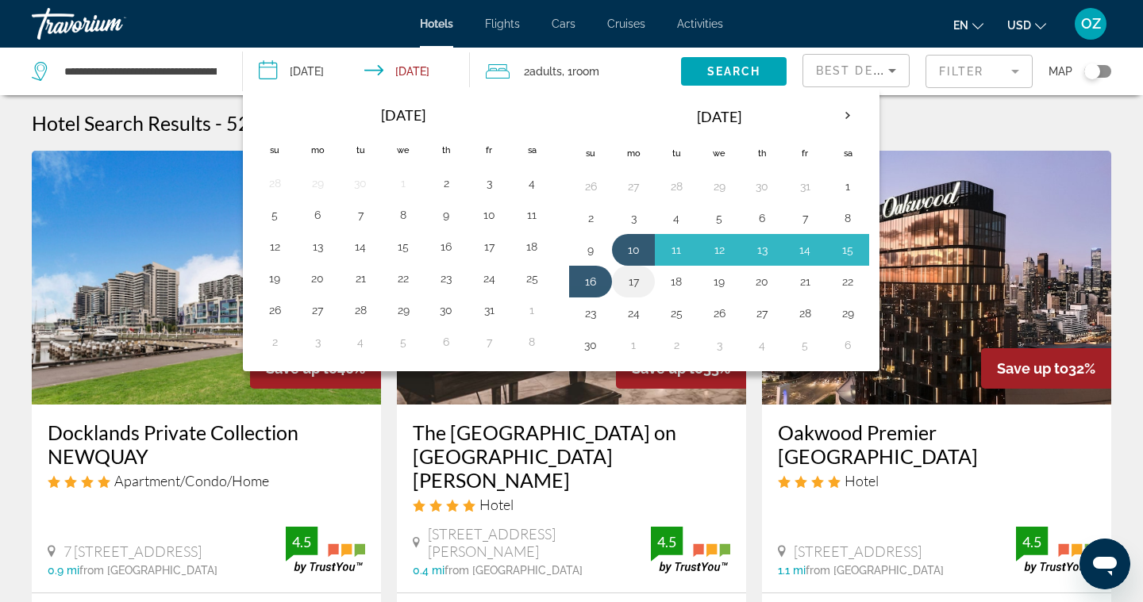
click at [636, 282] on button "17" at bounding box center [633, 282] width 25 height 22
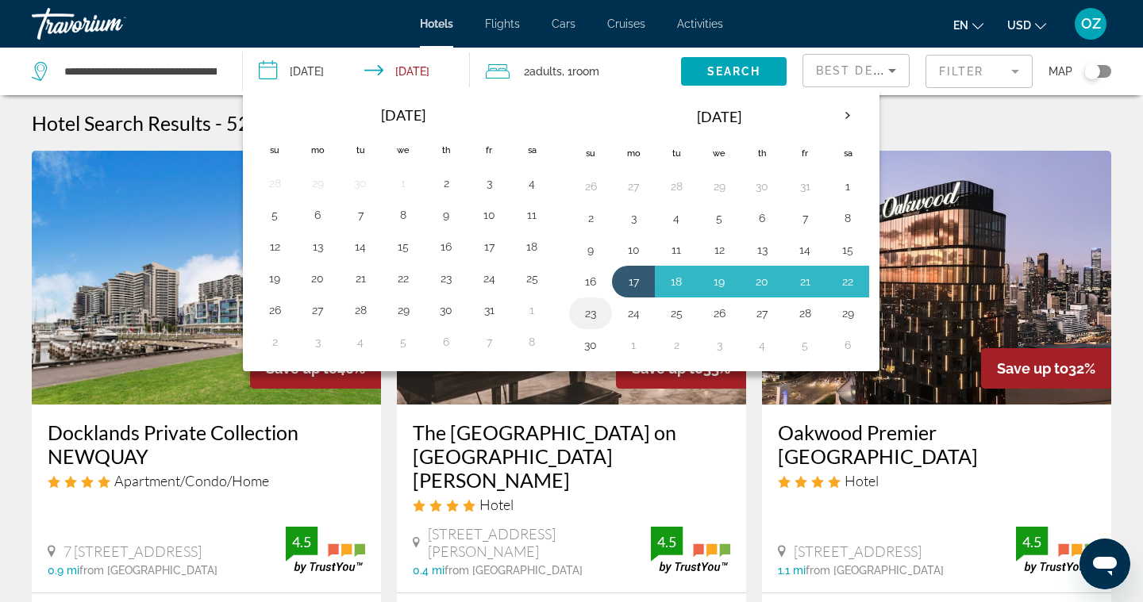
click at [594, 317] on button "23" at bounding box center [590, 313] width 25 height 22
type input "**********"
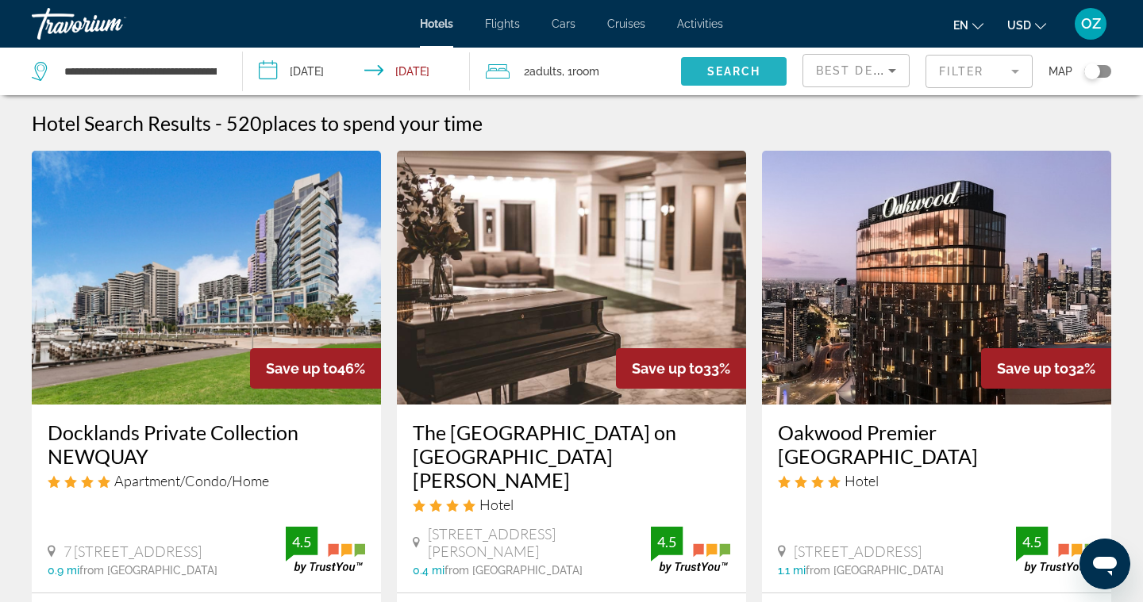
click at [767, 72] on span "Search widget" at bounding box center [734, 71] width 106 height 38
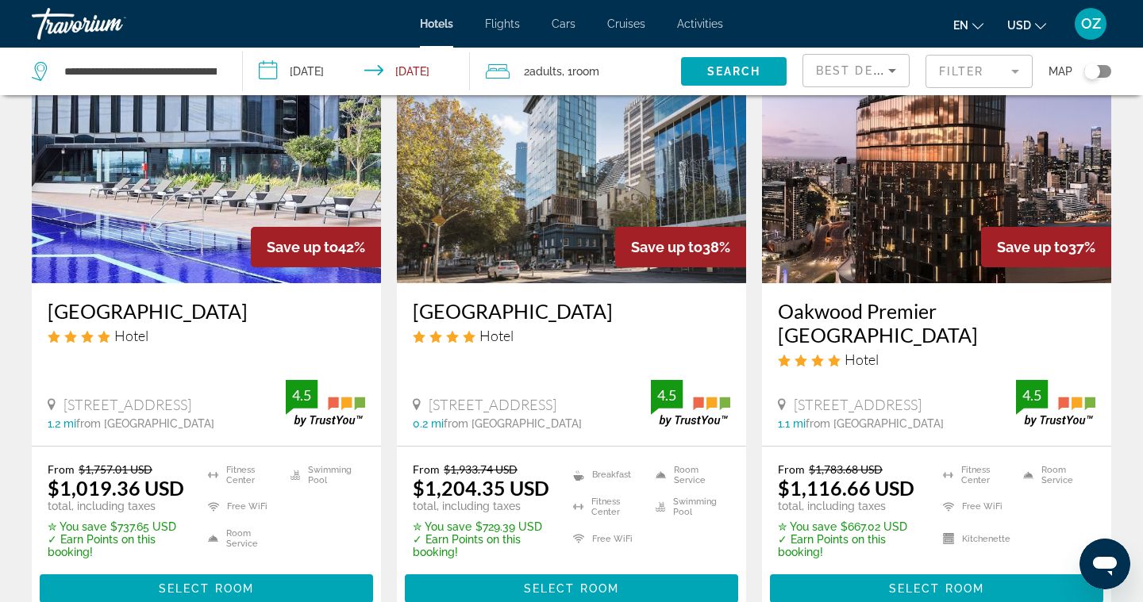
scroll to position [129, 0]
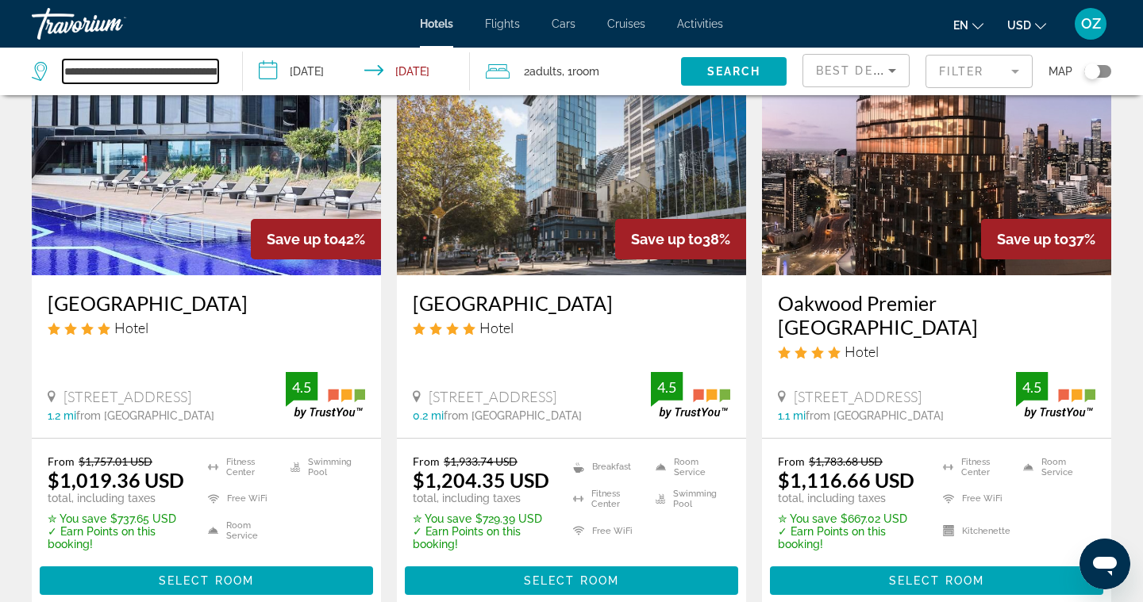
click at [163, 68] on input "**********" at bounding box center [141, 72] width 156 height 24
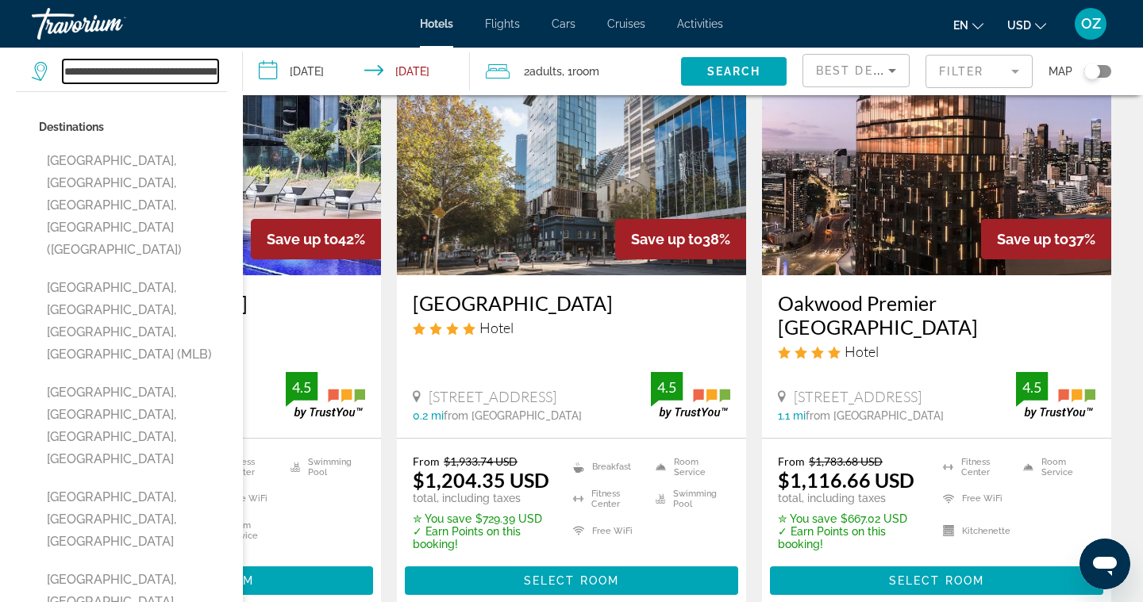
click at [215, 71] on input "**********" at bounding box center [141, 72] width 156 height 24
click at [168, 62] on input "**********" at bounding box center [141, 72] width 156 height 24
type input "*"
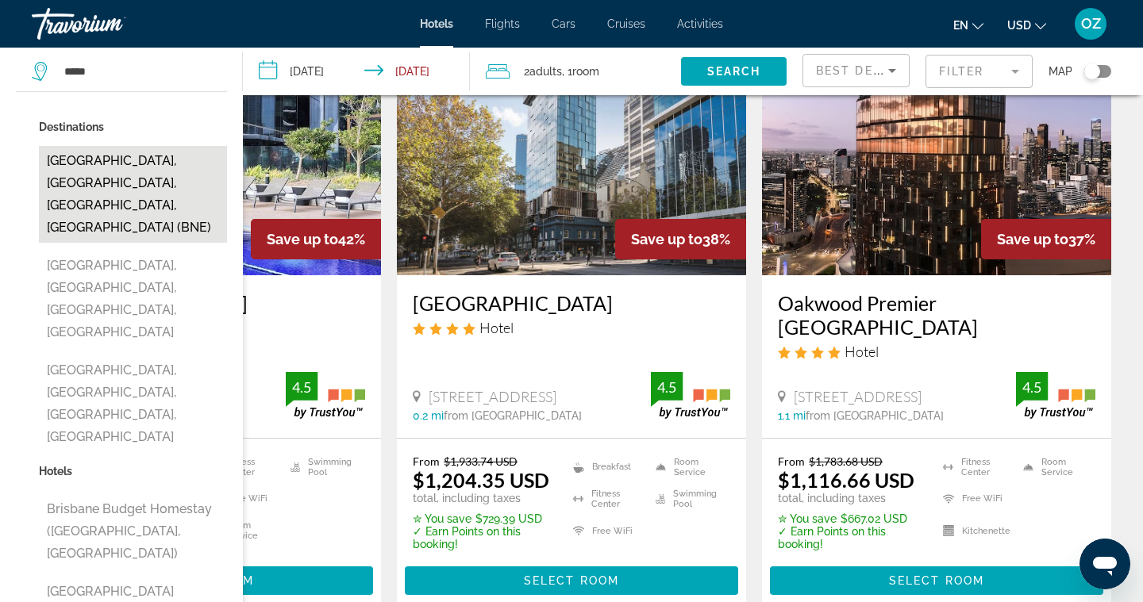
click at [90, 164] on button "Brisbane, Queensland, QLD, Australia (BNE)" at bounding box center [133, 194] width 188 height 97
type input "**********"
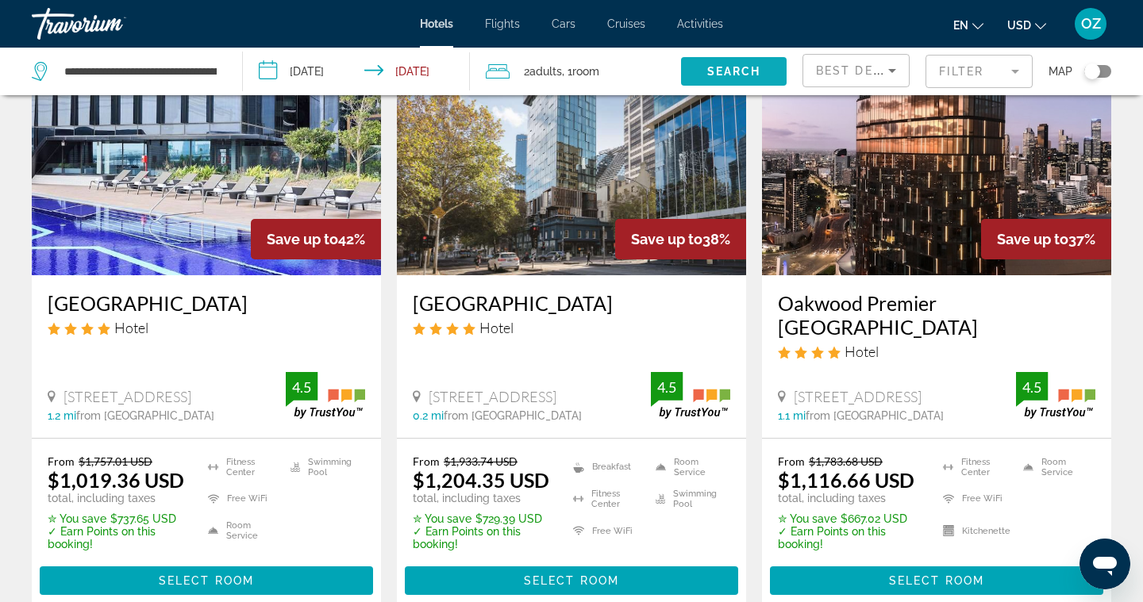
click at [731, 69] on span "Search" at bounding box center [734, 71] width 54 height 13
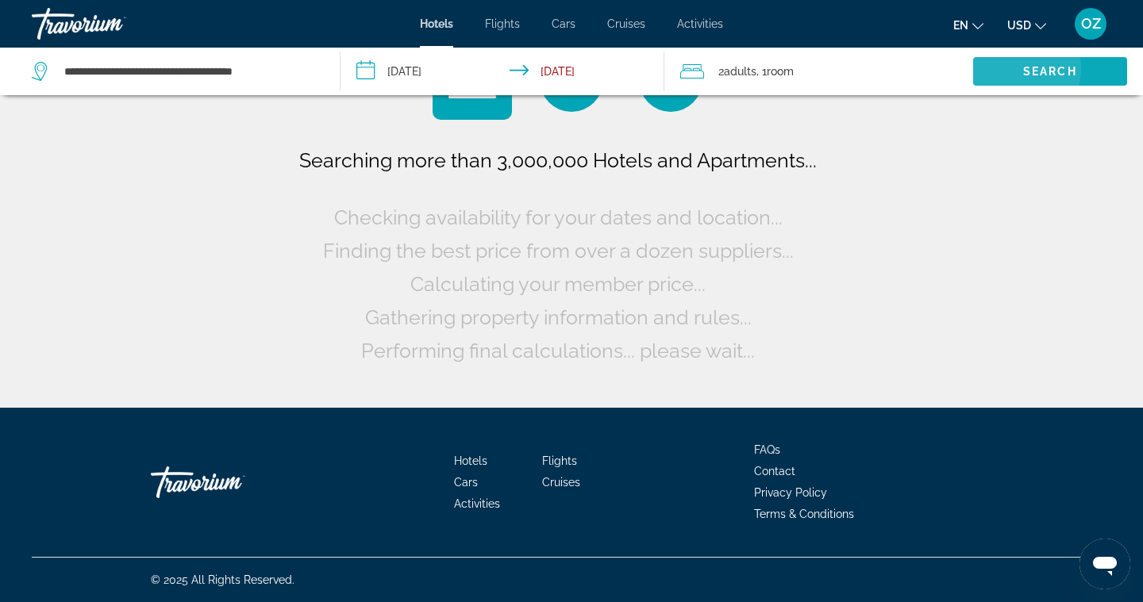
scroll to position [0, 0]
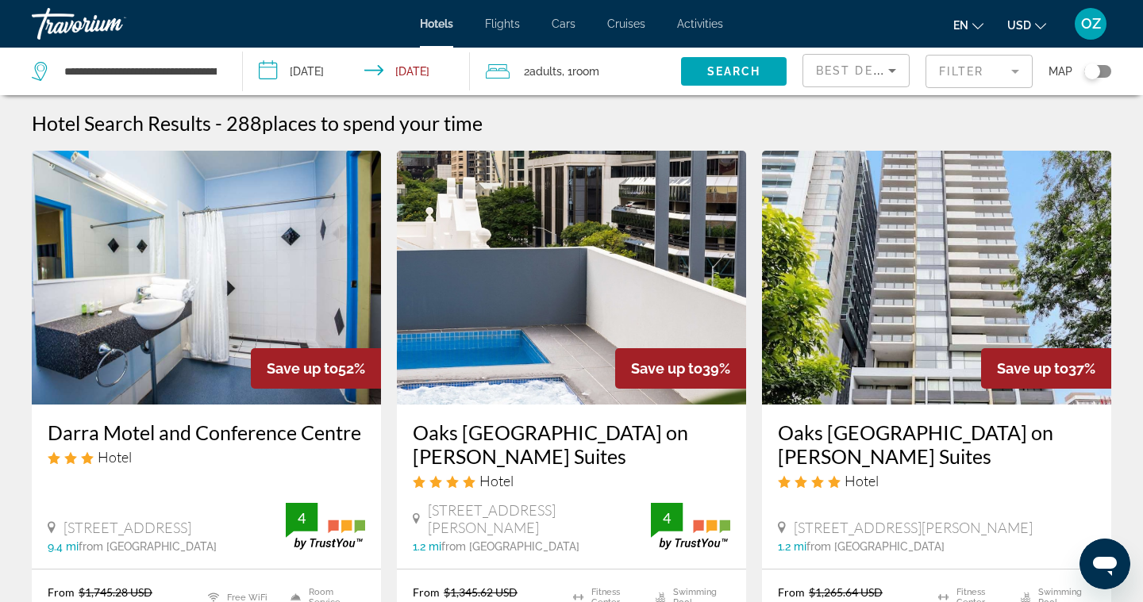
click at [268, 68] on input "**********" at bounding box center [359, 74] width 233 height 52
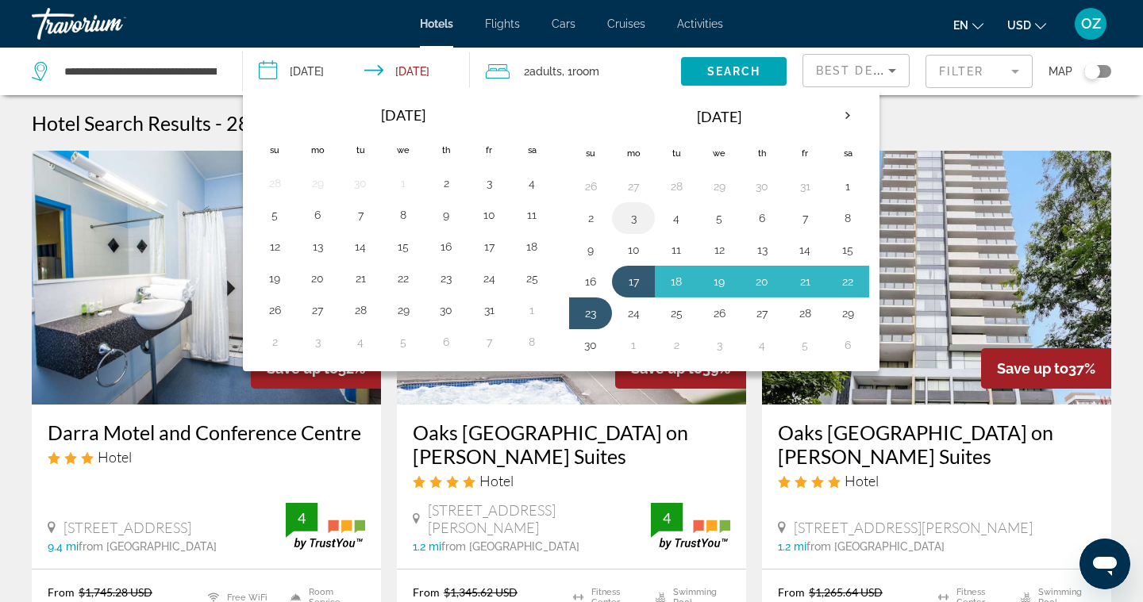
click at [635, 218] on button "3" at bounding box center [633, 218] width 25 height 22
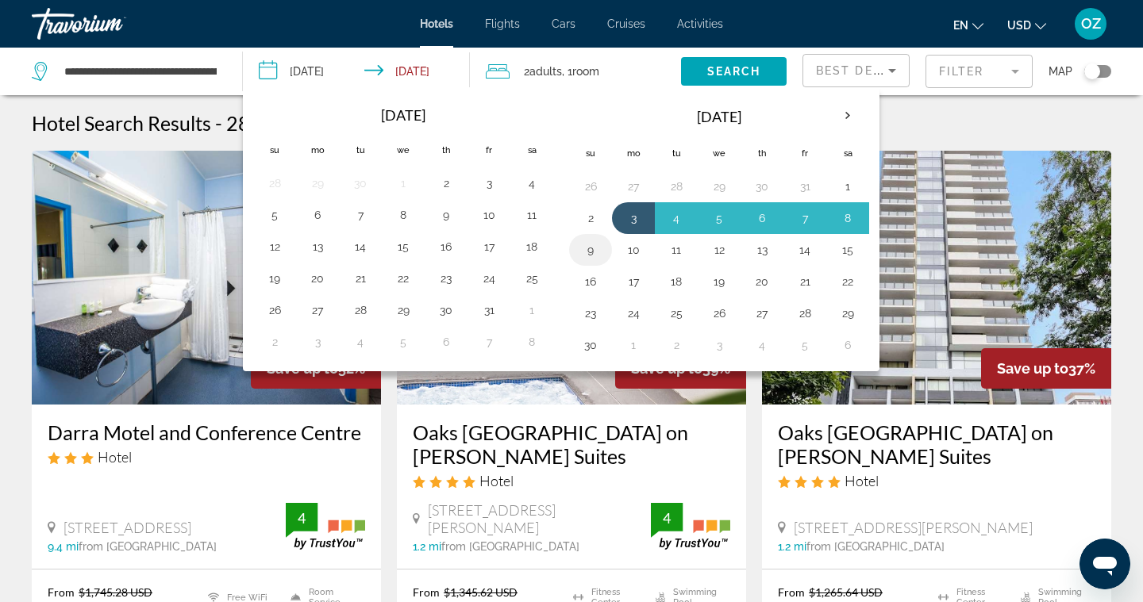
click at [584, 250] on button "9" at bounding box center [590, 250] width 25 height 22
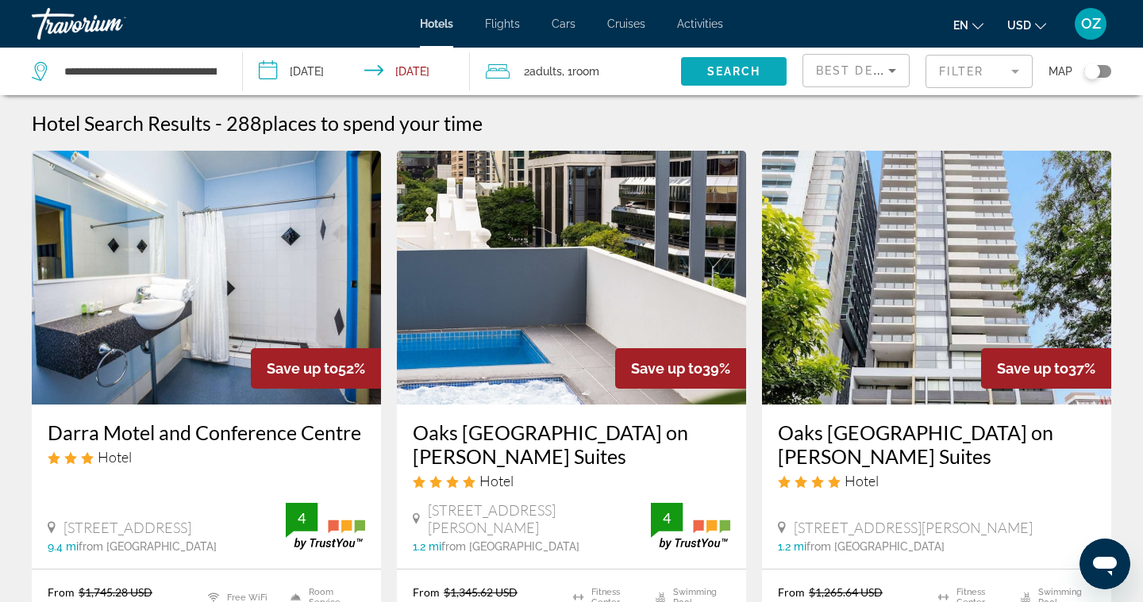
click at [740, 68] on span "Search" at bounding box center [734, 71] width 54 height 13
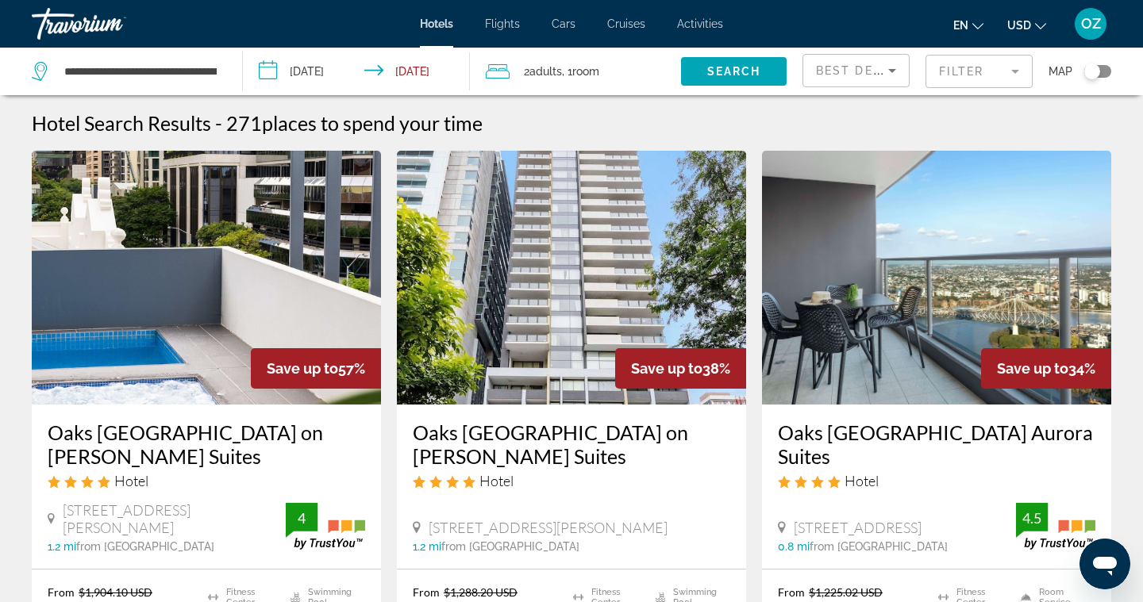
click at [276, 70] on input "**********" at bounding box center [359, 74] width 233 height 52
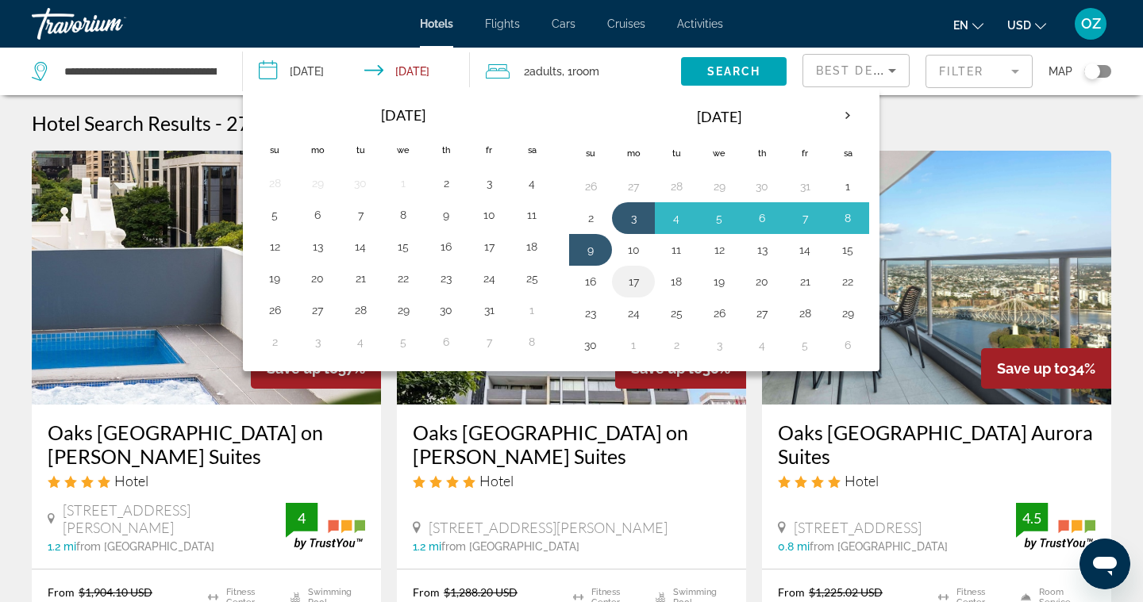
click at [632, 286] on button "17" at bounding box center [633, 282] width 25 height 22
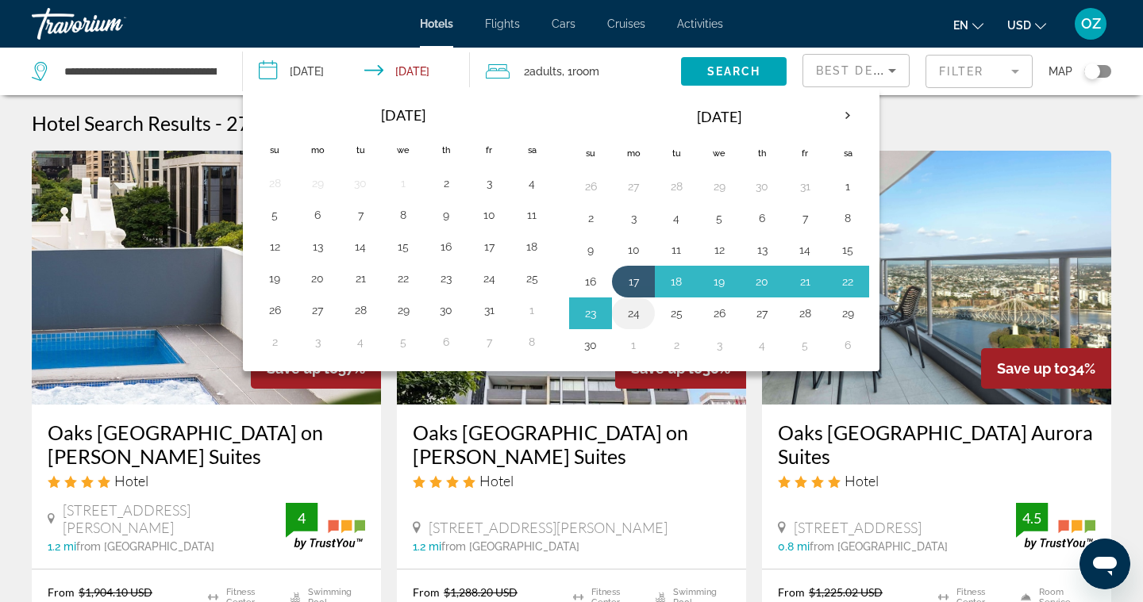
click at [632, 317] on button "24" at bounding box center [633, 313] width 25 height 22
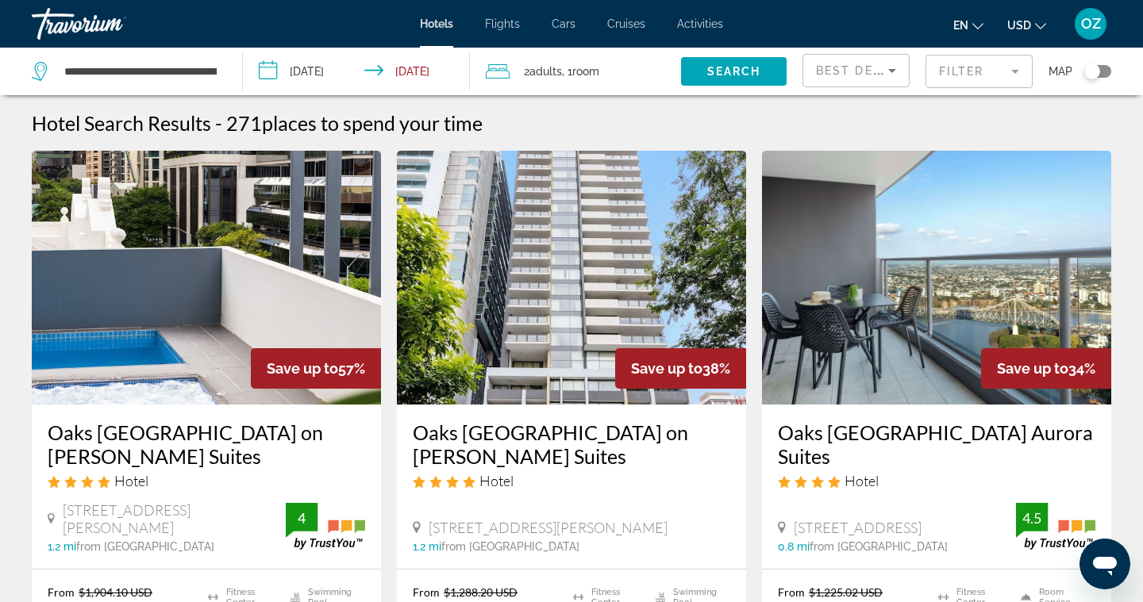
click at [276, 71] on input "**********" at bounding box center [359, 74] width 233 height 52
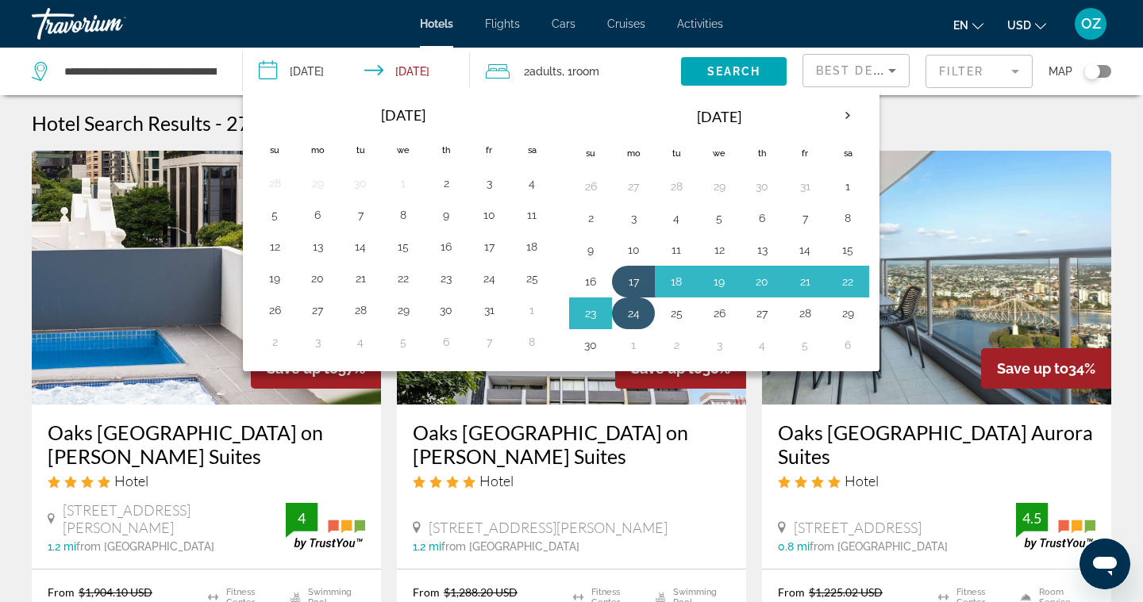
click at [644, 320] on button "24" at bounding box center [633, 313] width 25 height 22
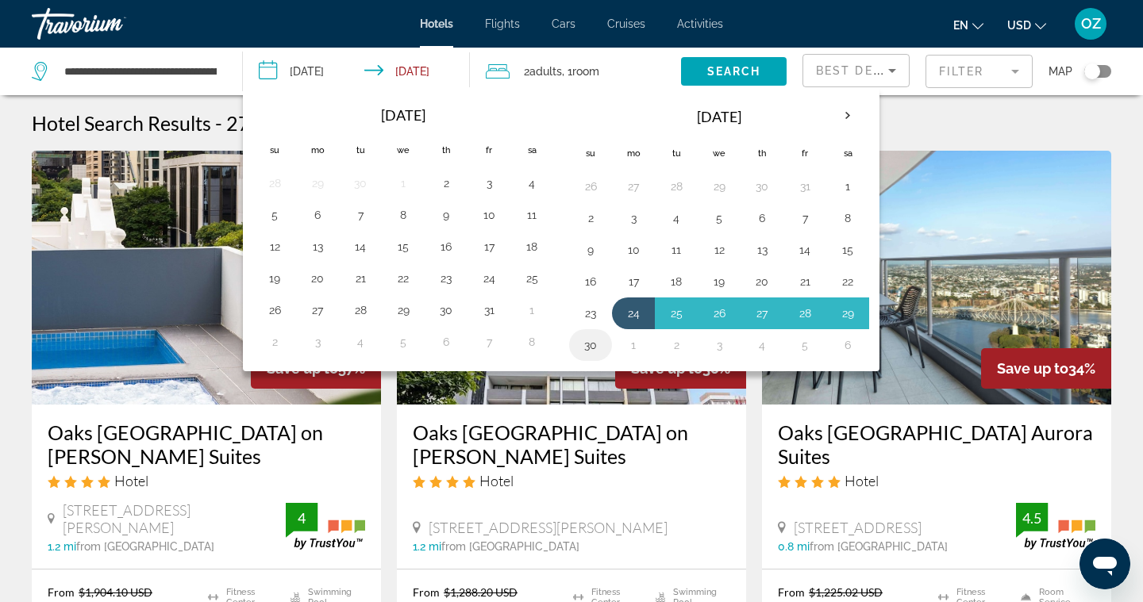
click at [598, 344] on button "30" at bounding box center [590, 345] width 25 height 22
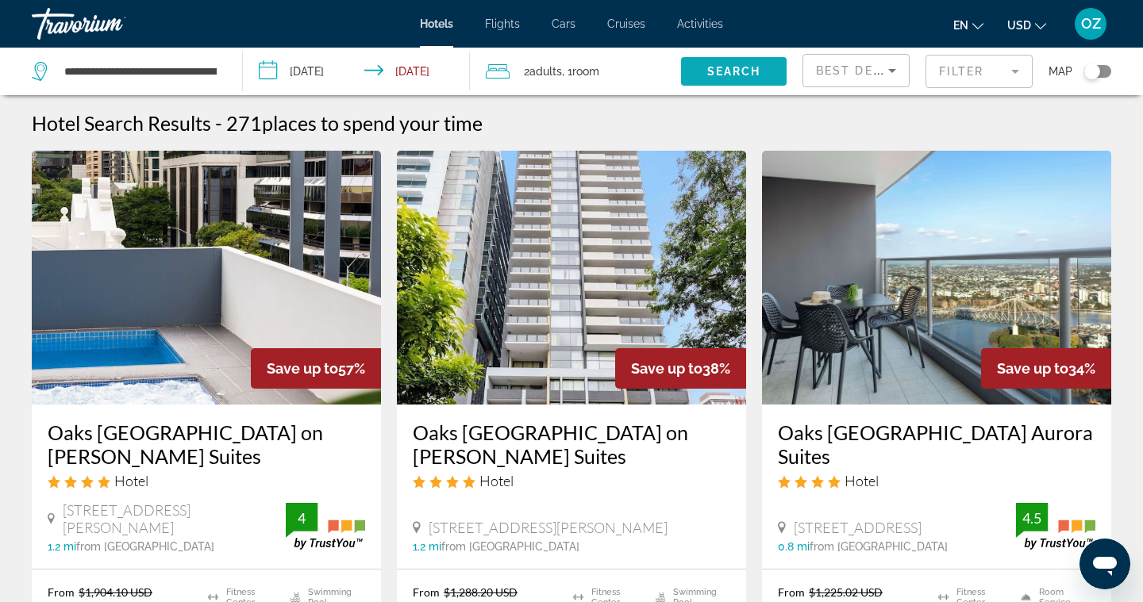
click at [722, 71] on span "Search" at bounding box center [734, 71] width 54 height 13
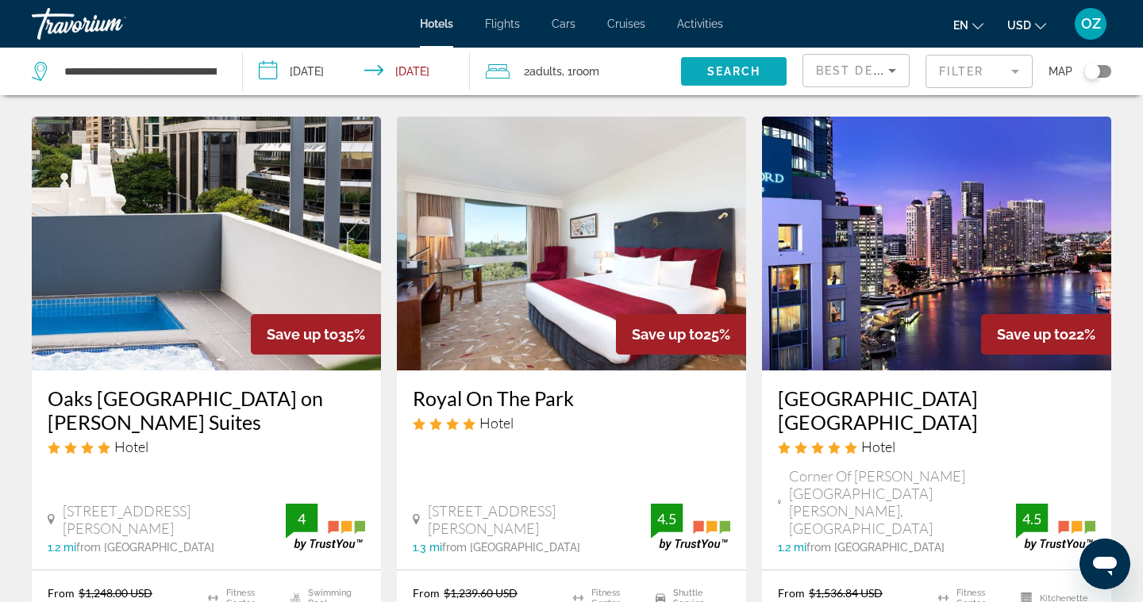
scroll to position [636, 0]
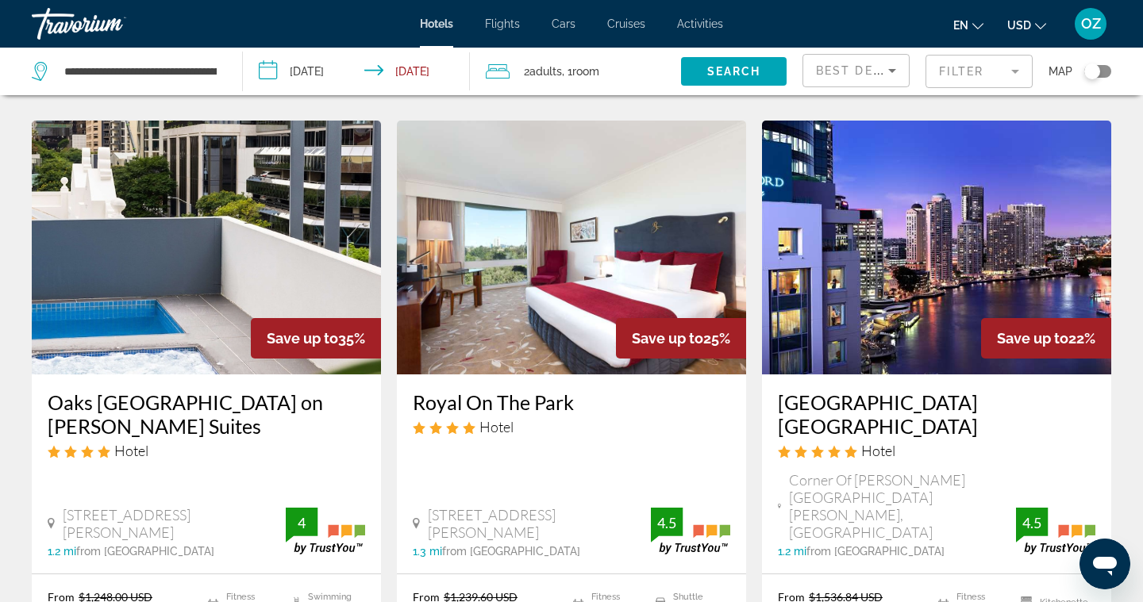
click at [276, 75] on input "**********" at bounding box center [359, 74] width 233 height 52
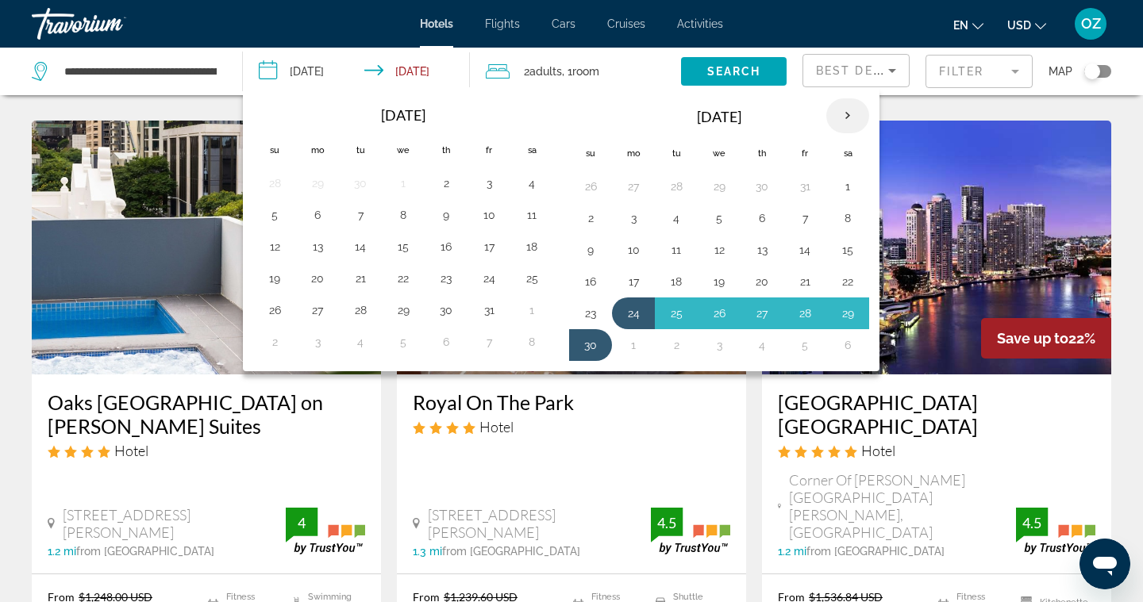
click at [848, 123] on th "Next month" at bounding box center [847, 115] width 43 height 35
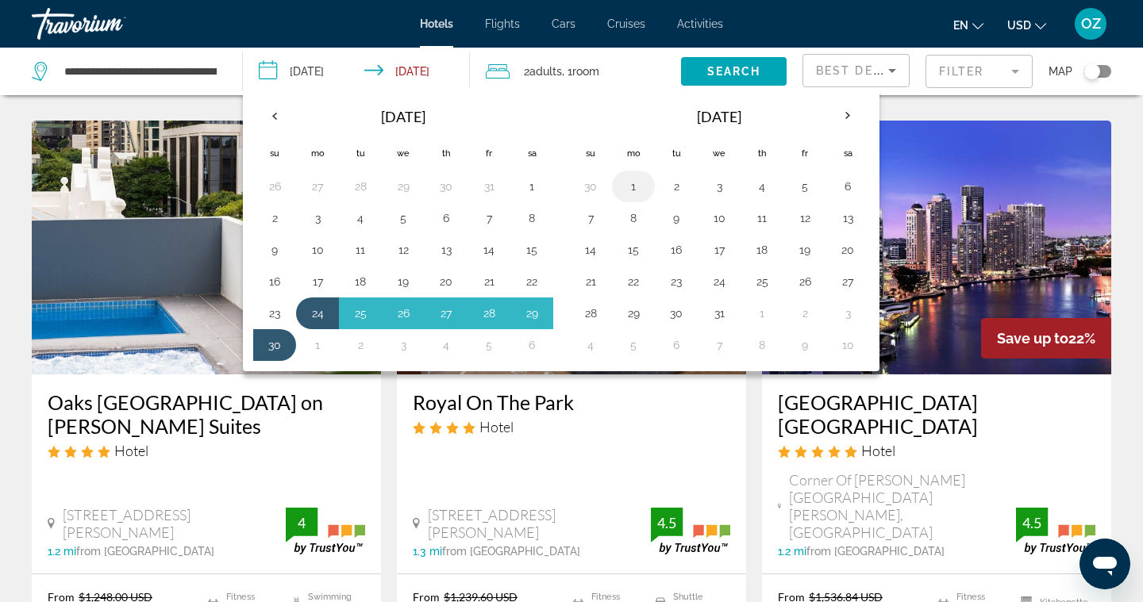
click at [640, 187] on button "1" at bounding box center [633, 186] width 25 height 22
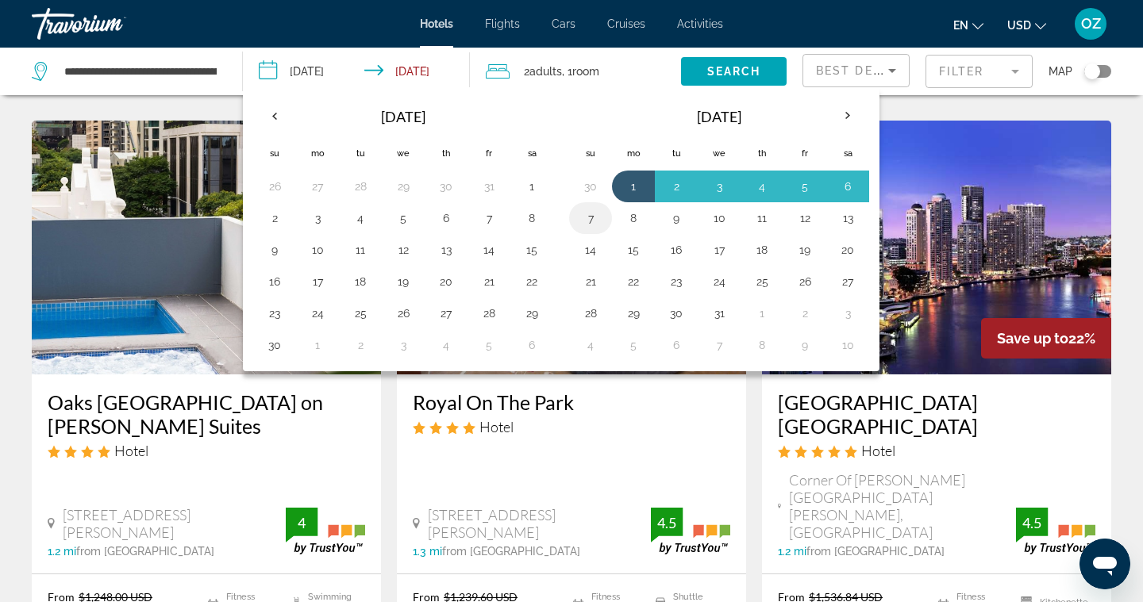
click at [597, 221] on button "7" at bounding box center [590, 218] width 25 height 22
type input "**********"
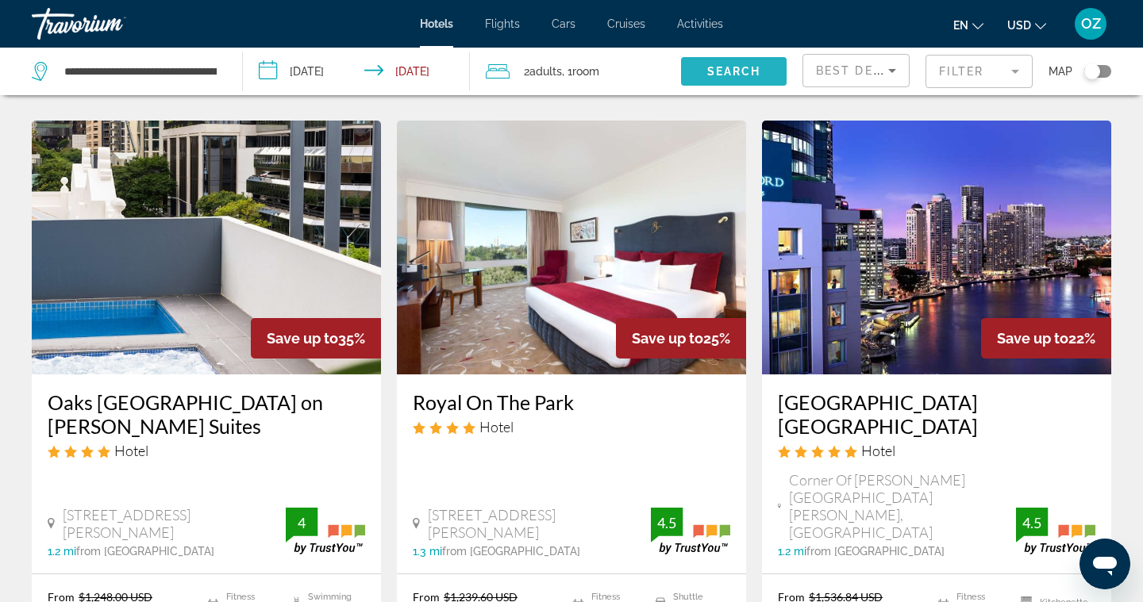
click at [775, 77] on span "Search widget" at bounding box center [734, 71] width 106 height 38
